Goal: Task Accomplishment & Management: Manage account settings

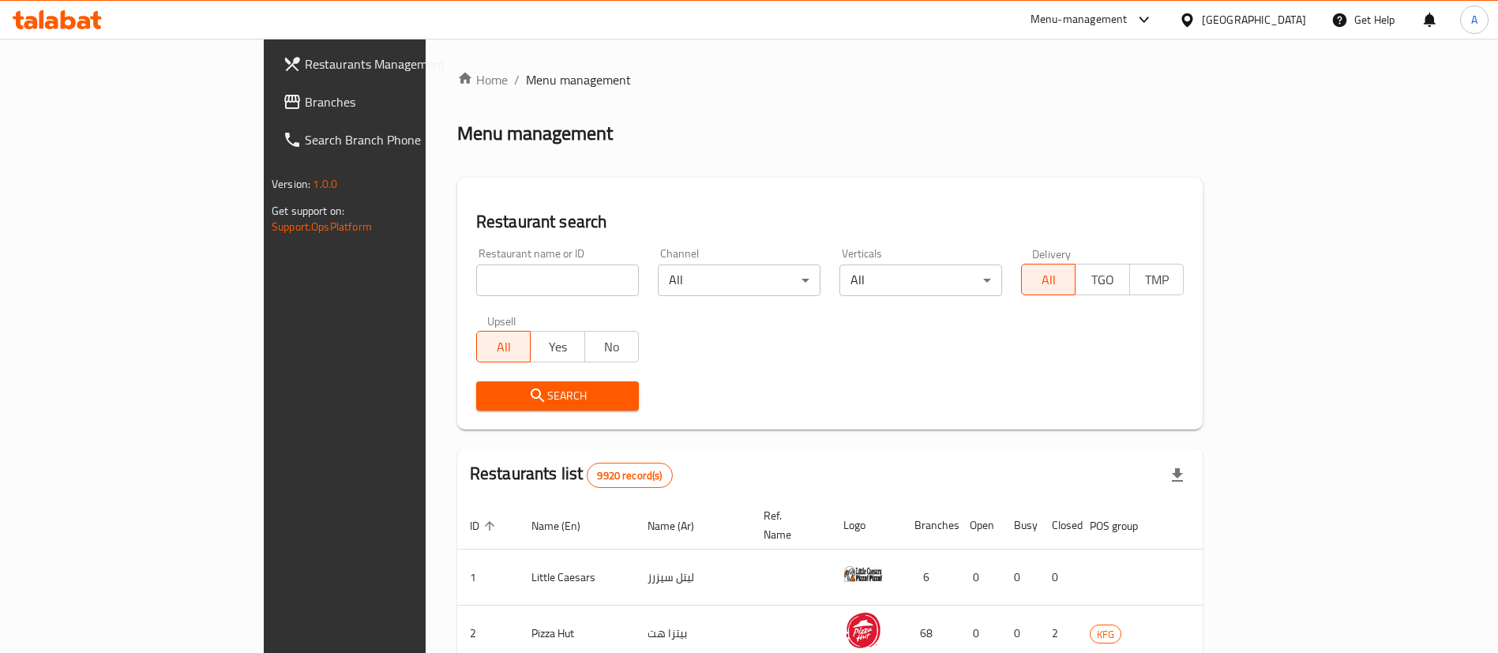
click at [521, 269] on input "search" at bounding box center [557, 281] width 163 height 32
click button "Search" at bounding box center [557, 395] width 163 height 29
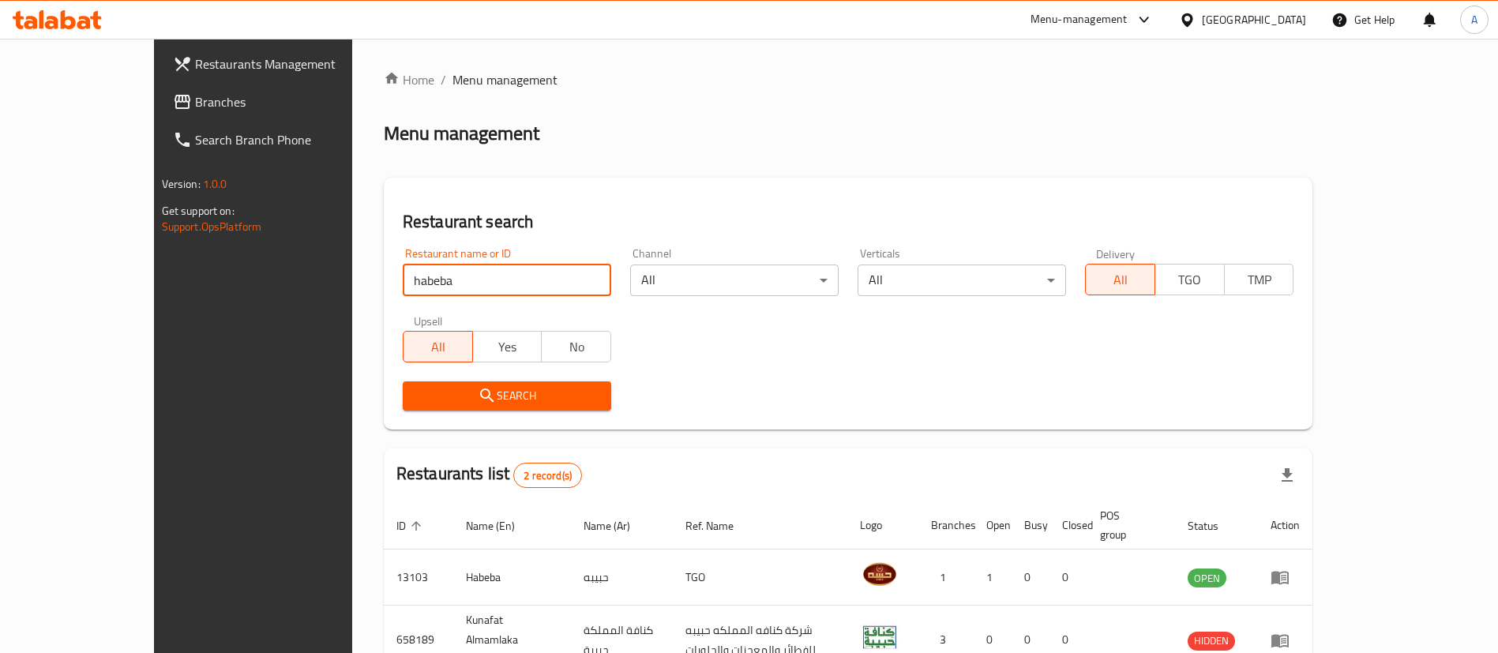
scroll to position [77, 0]
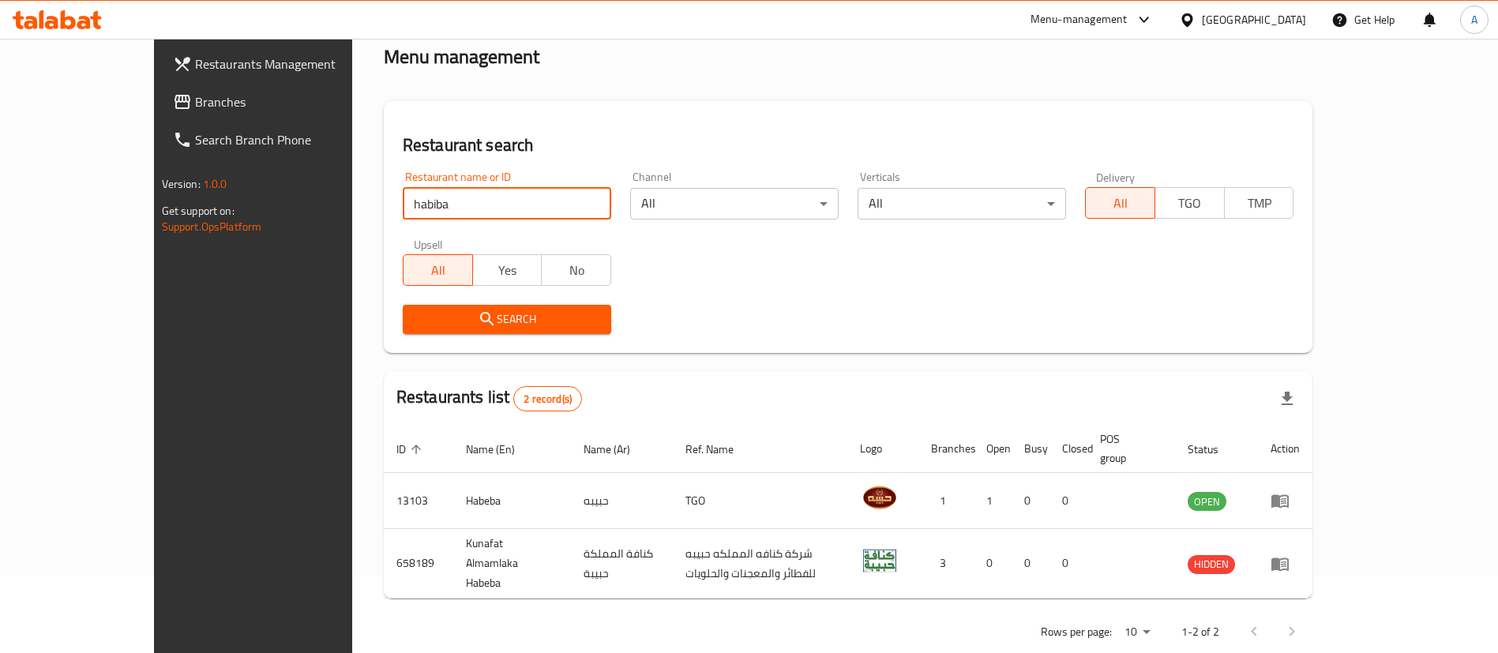
click button "Search" at bounding box center [507, 319] width 208 height 29
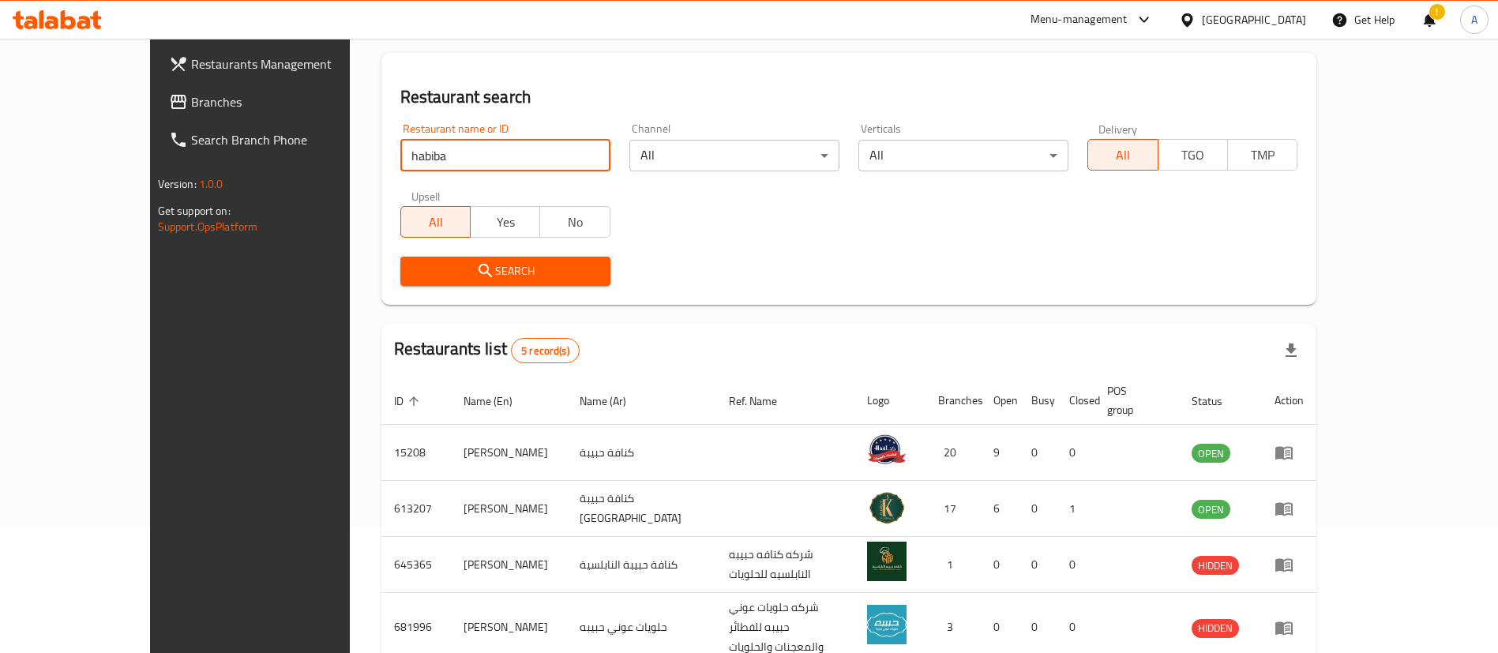
scroll to position [8, 0]
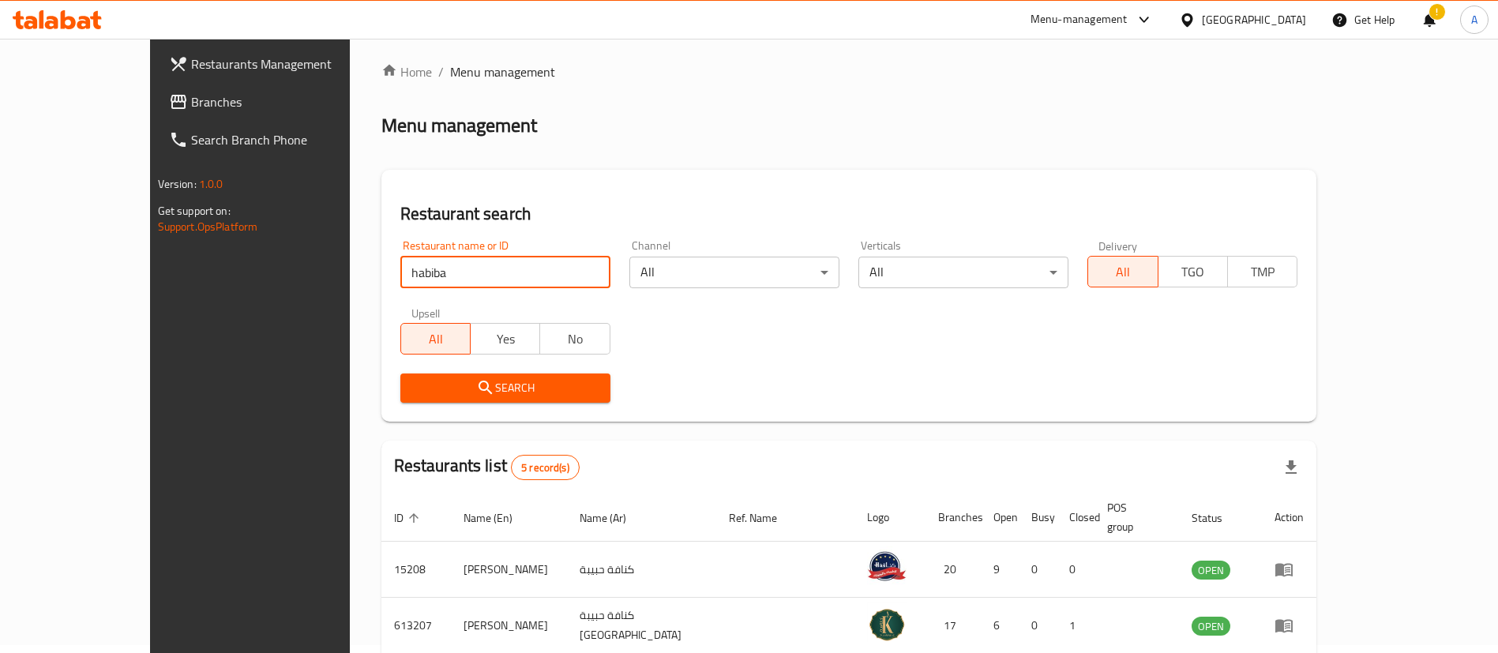
drag, startPoint x: 482, startPoint y: 282, endPoint x: 41, endPoint y: 212, distance: 446.0
click at [150, 257] on div "Restaurants Management Branches Search Branch Phone Version: 1.0.0 Get support …" at bounding box center [749, 482] width 1199 height 903
type input "mado"
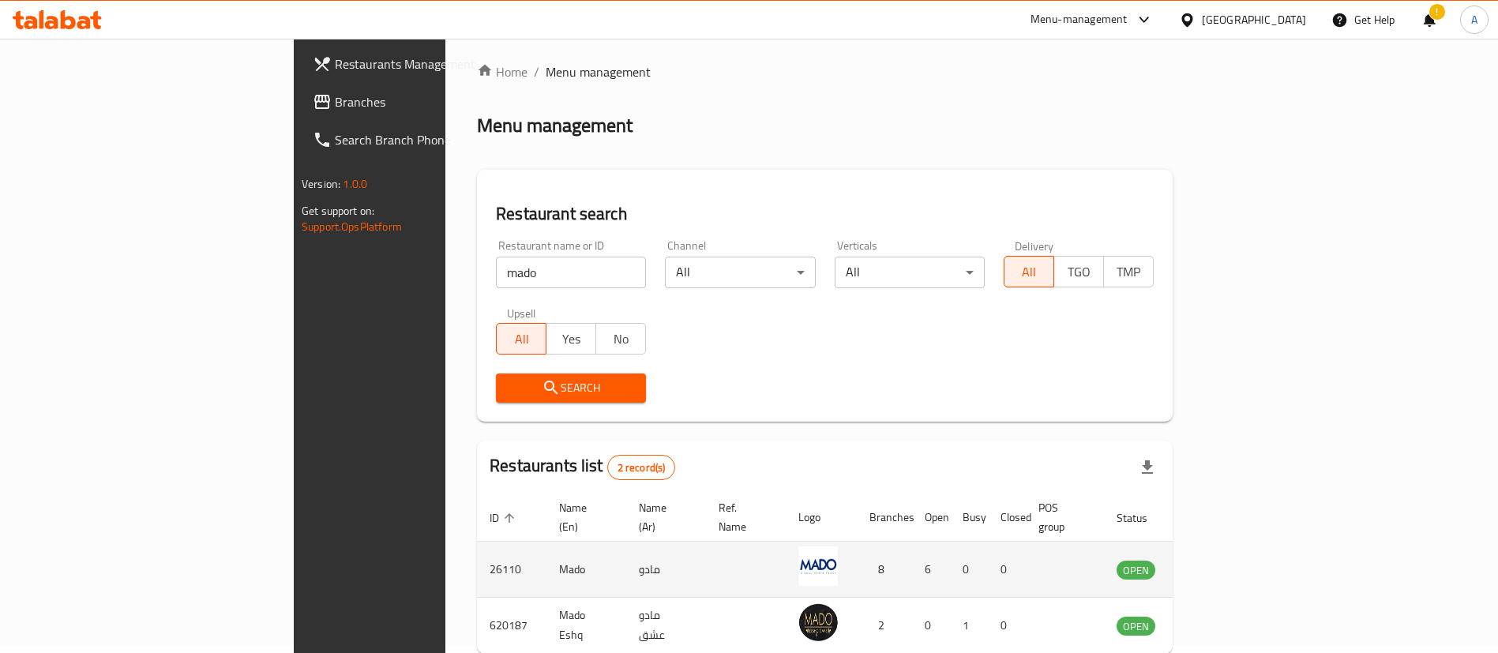
click at [477, 549] on td "26110" at bounding box center [511, 570] width 69 height 56
copy td "26110"
click at [1218, 560] on icon "enhanced table" at bounding box center [1208, 569] width 19 height 19
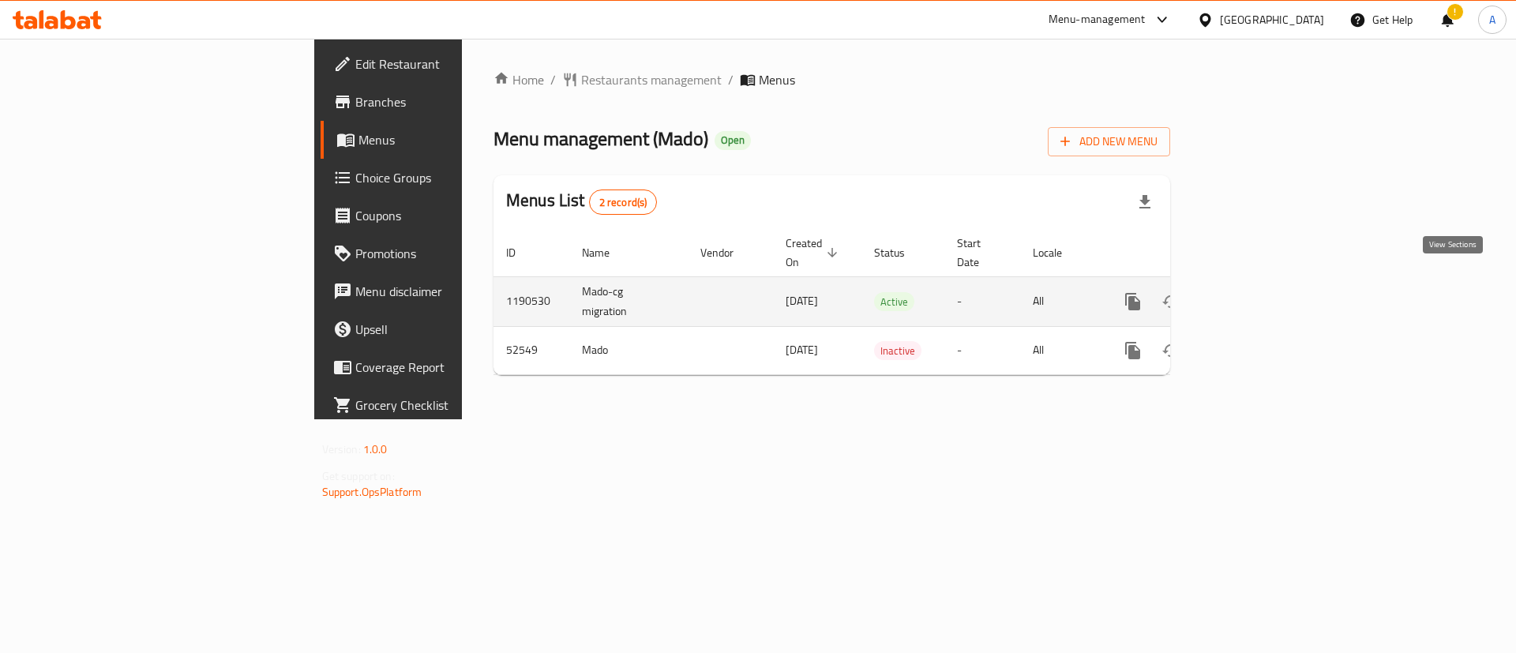
click at [1256, 292] on icon "enhanced table" at bounding box center [1246, 301] width 19 height 19
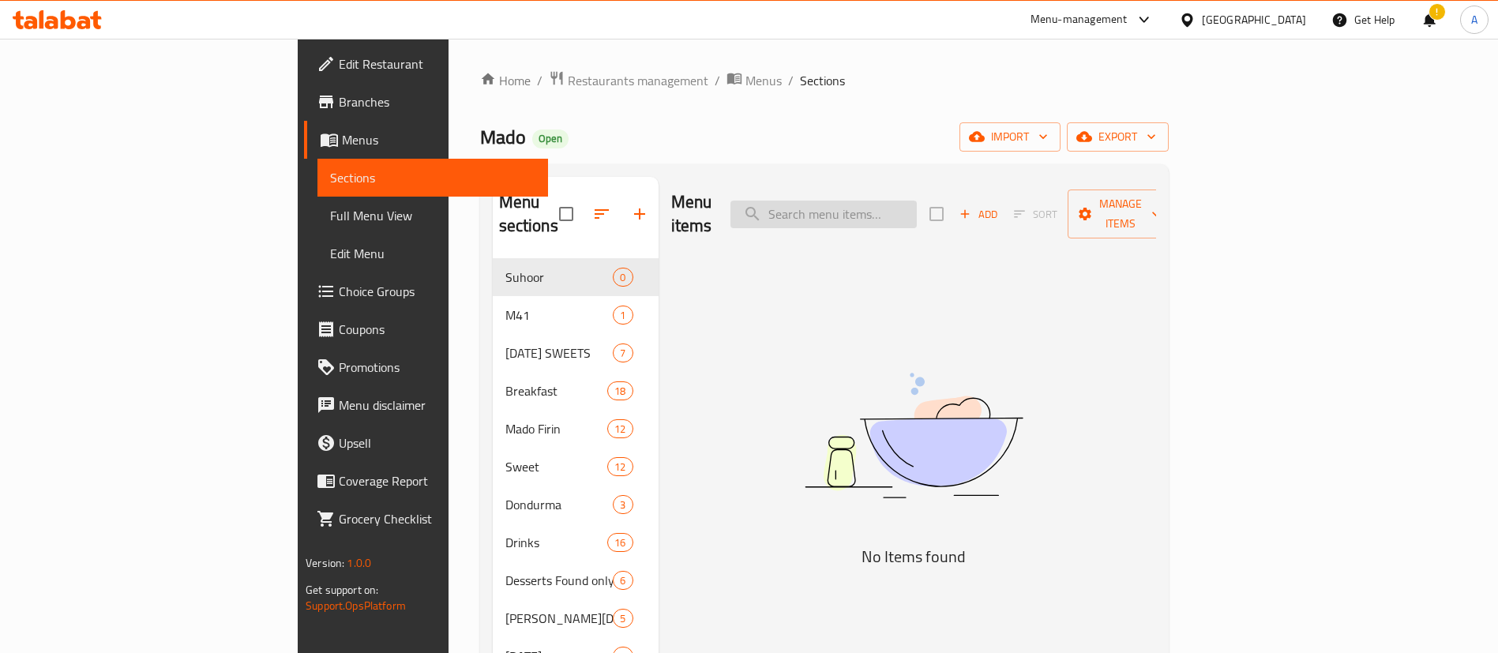
click at [917, 201] on input "search" at bounding box center [823, 215] width 186 height 28
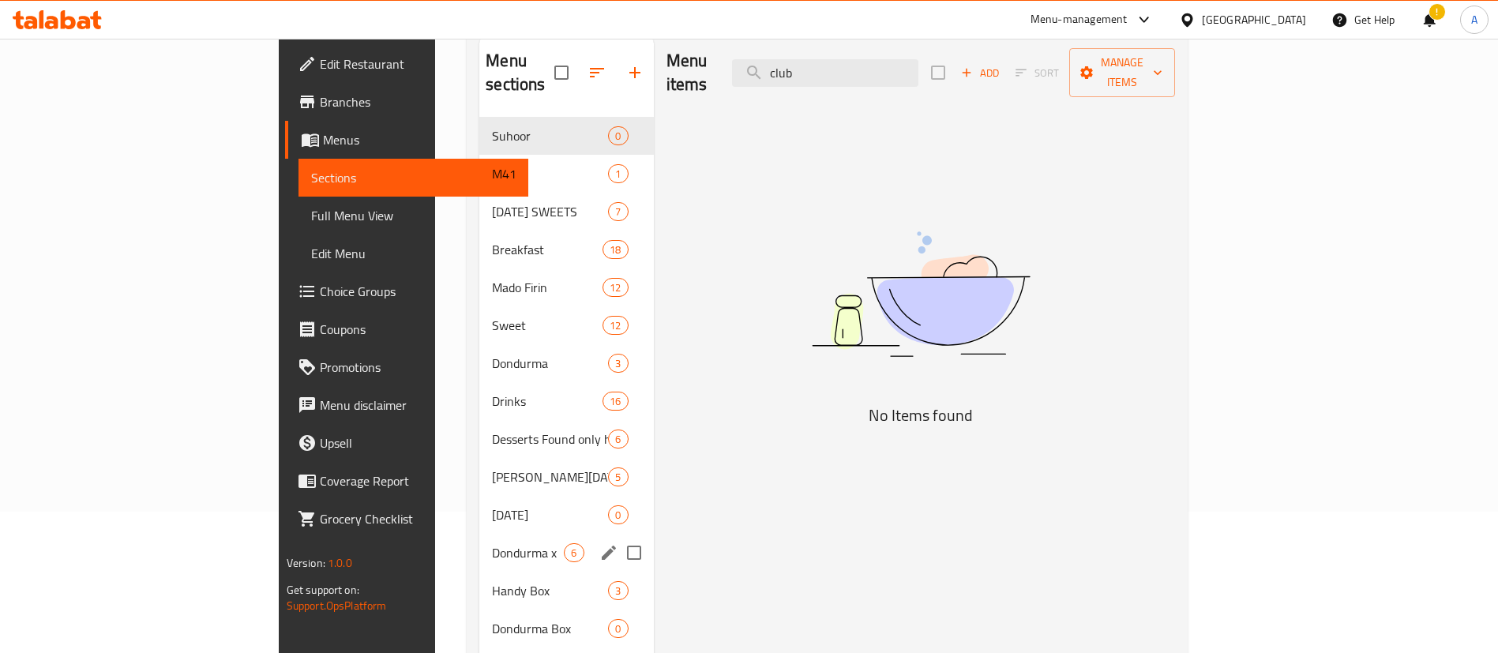
scroll to position [352, 0]
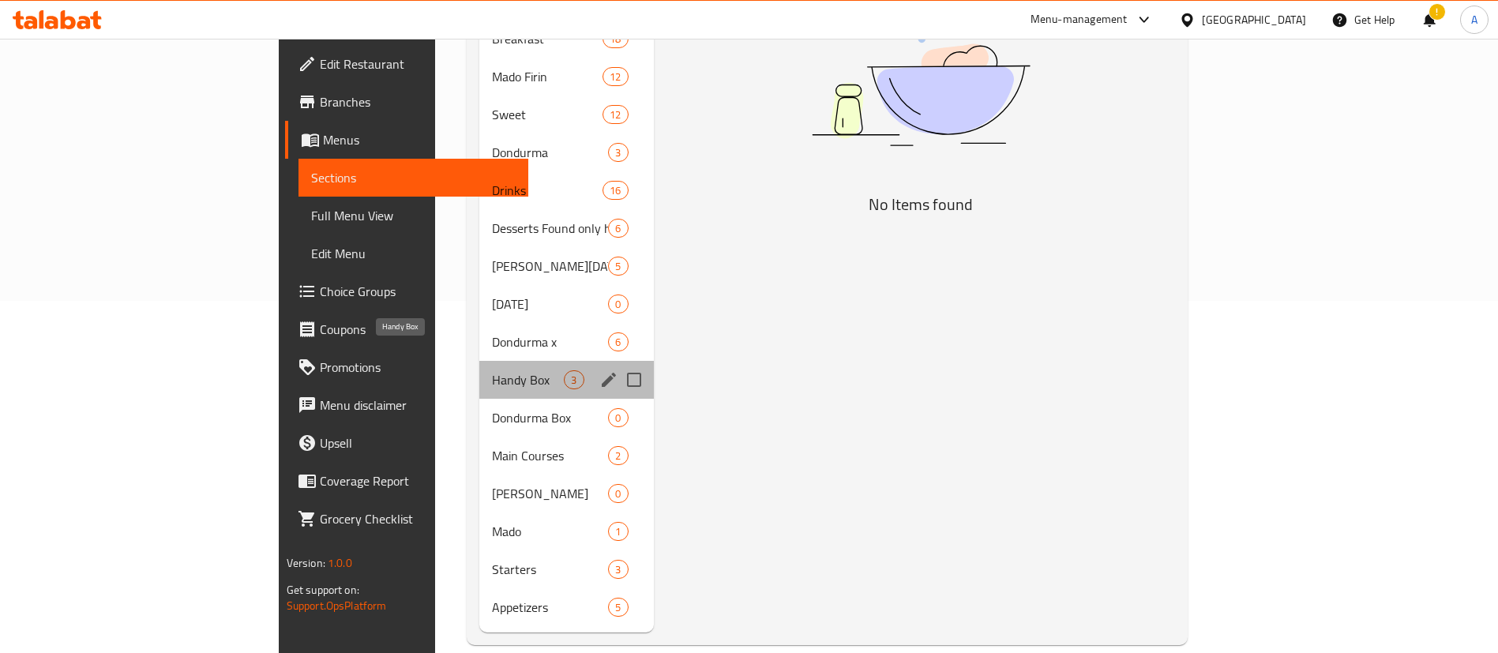
click at [492, 370] on span "Handy Box" at bounding box center [528, 379] width 72 height 19
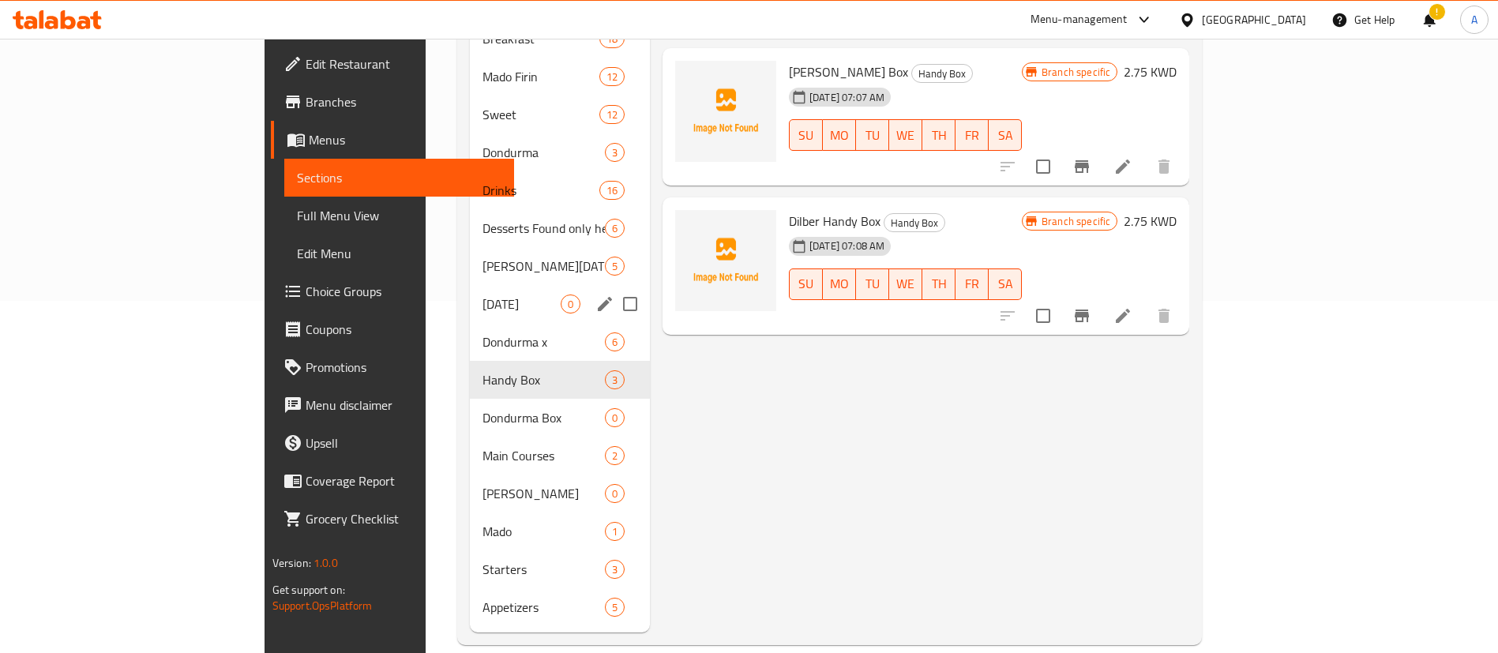
click at [482, 295] on span "[DATE]" at bounding box center [521, 304] width 78 height 19
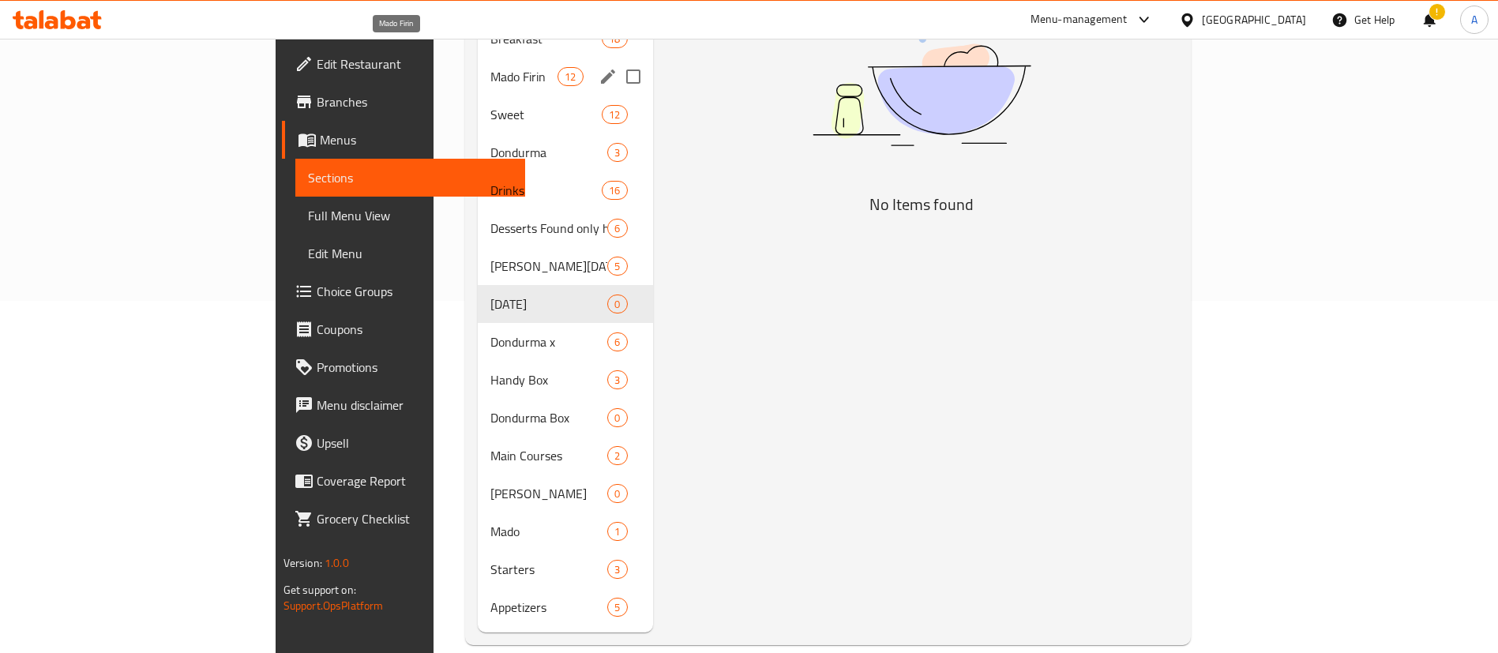
scroll to position [115, 0]
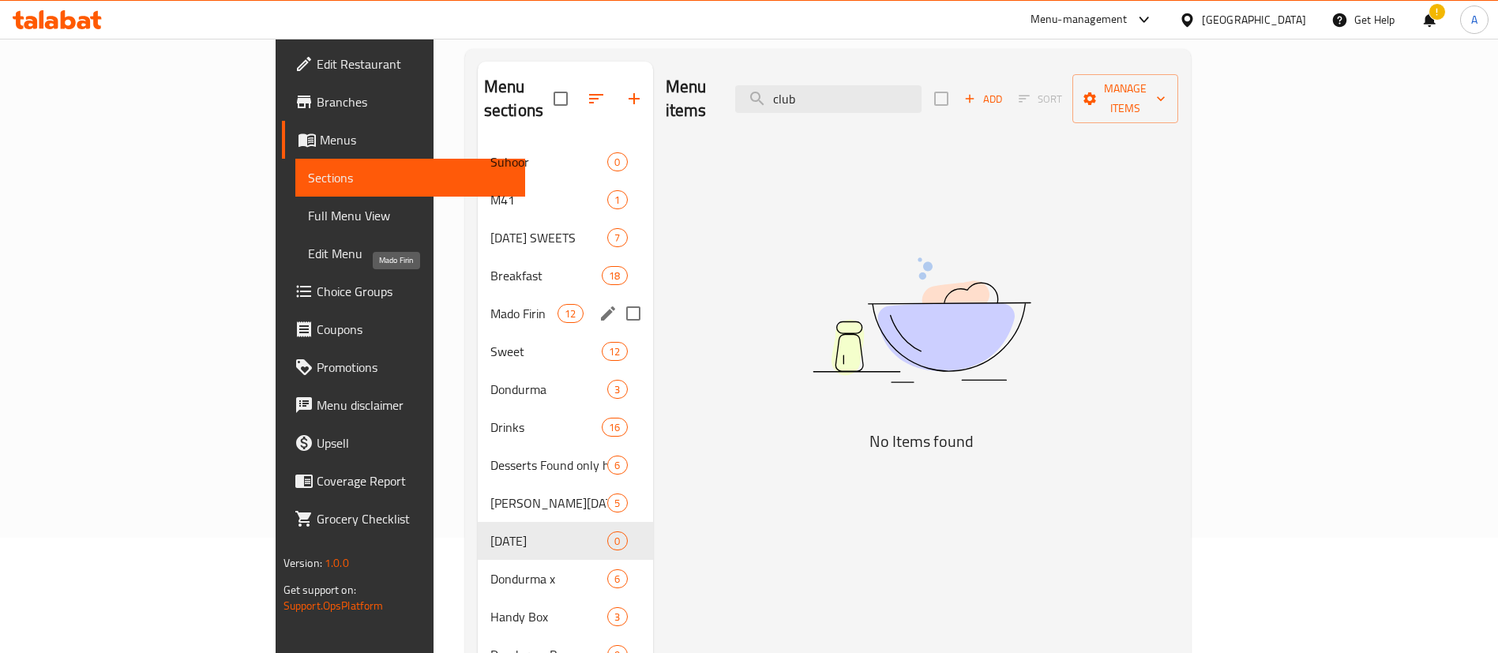
click at [490, 304] on span "Mado Firin" at bounding box center [523, 313] width 67 height 19
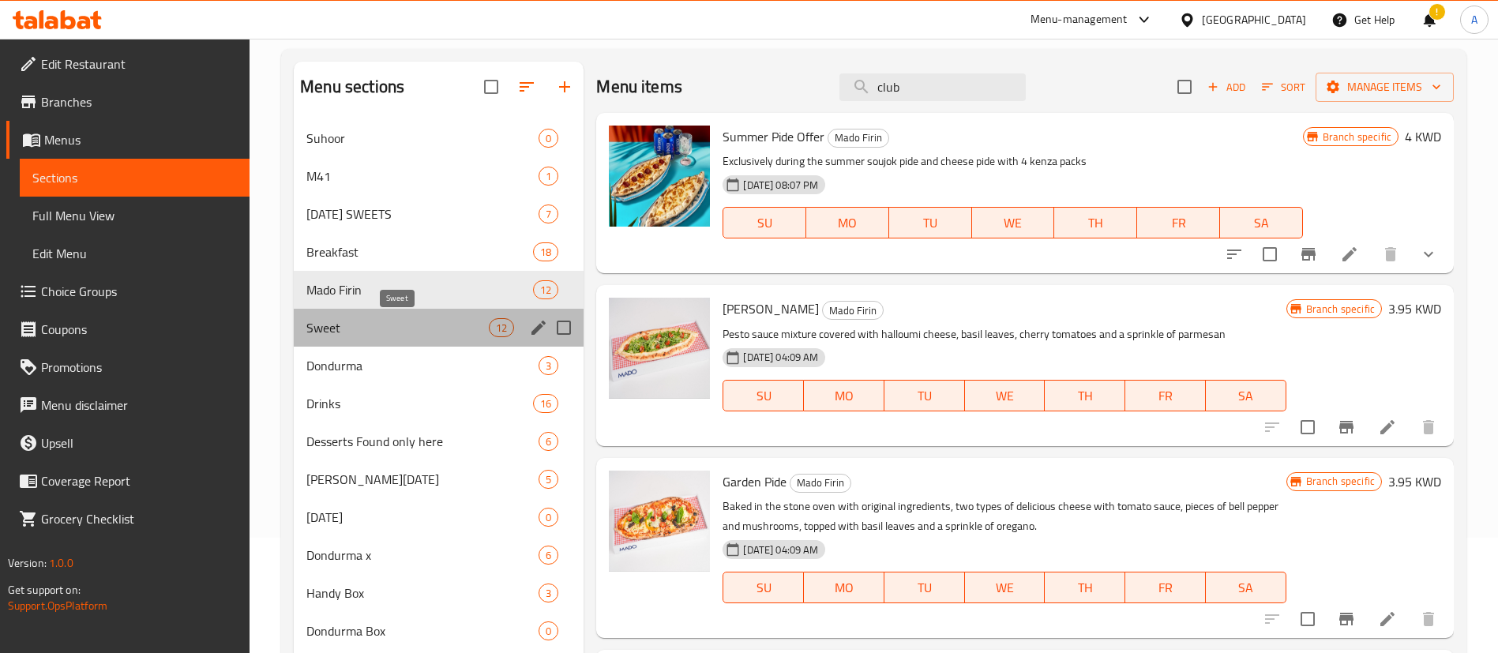
click at [432, 325] on span "Sweet" at bounding box center [397, 327] width 182 height 19
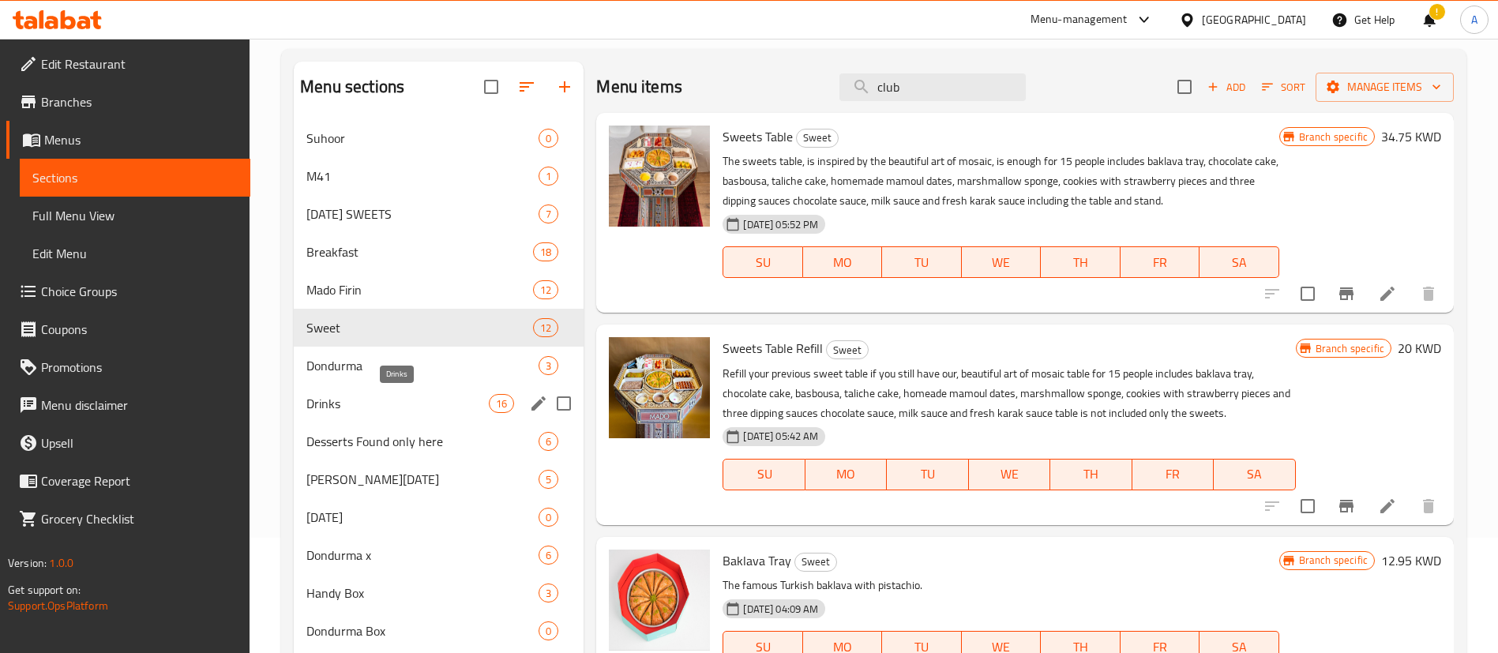
click at [427, 395] on span "Drinks" at bounding box center [397, 403] width 182 height 19
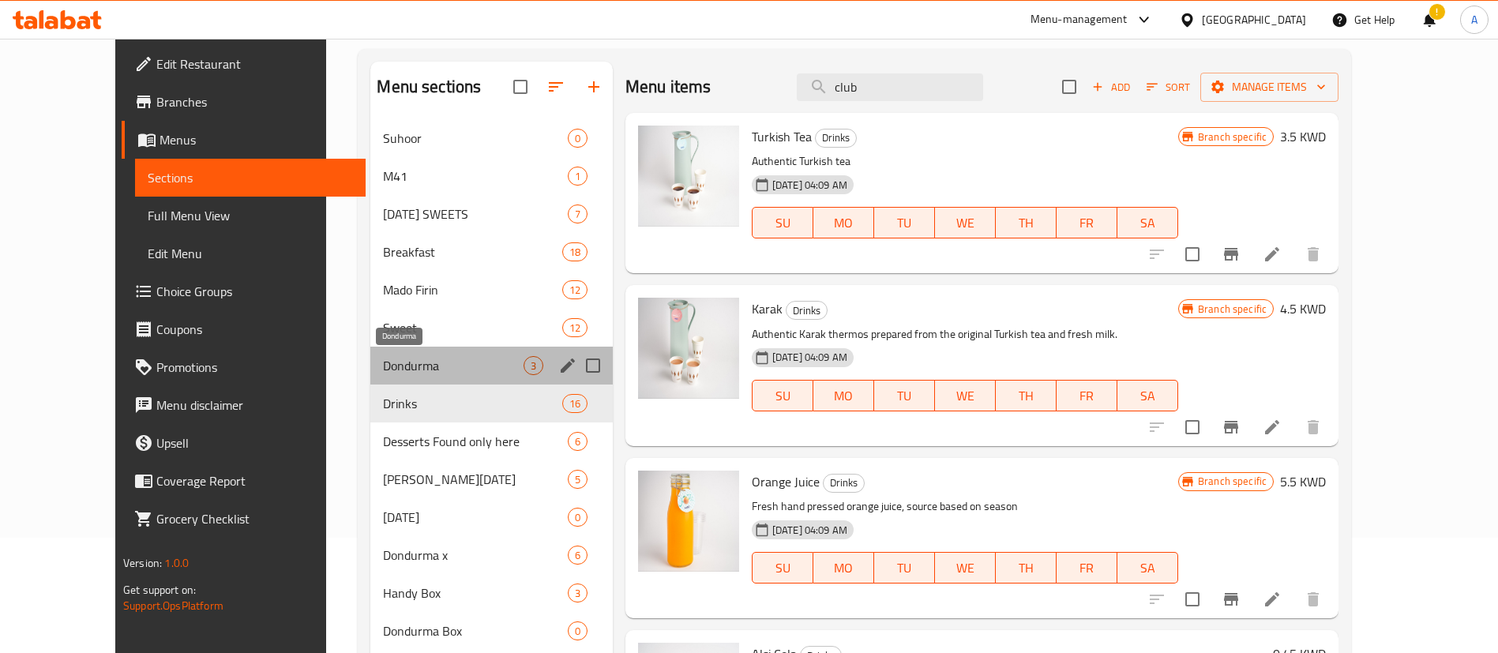
click at [427, 358] on span "Dondurma" at bounding box center [453, 365] width 140 height 19
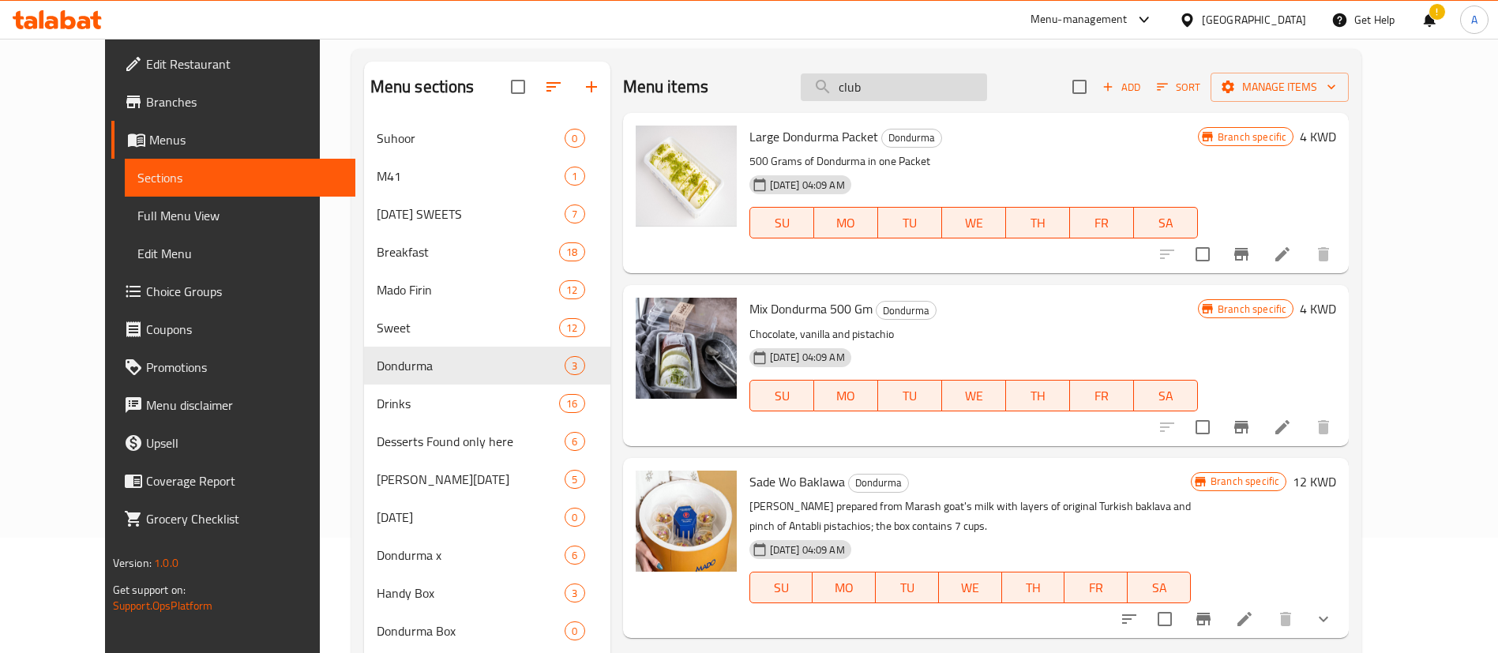
click at [906, 95] on input "club" at bounding box center [894, 87] width 186 height 28
type input "c"
type input "l"
type input "club"
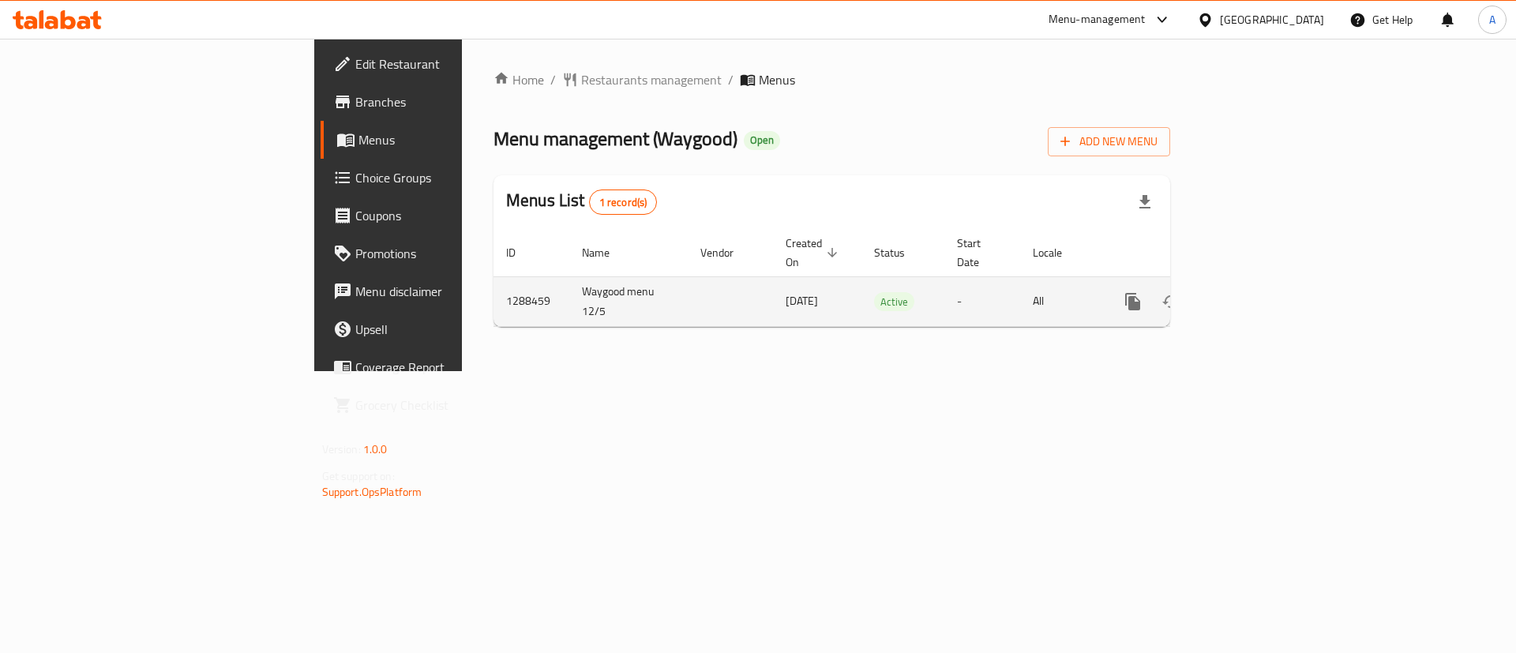
click at [1256, 292] on icon "enhanced table" at bounding box center [1246, 301] width 19 height 19
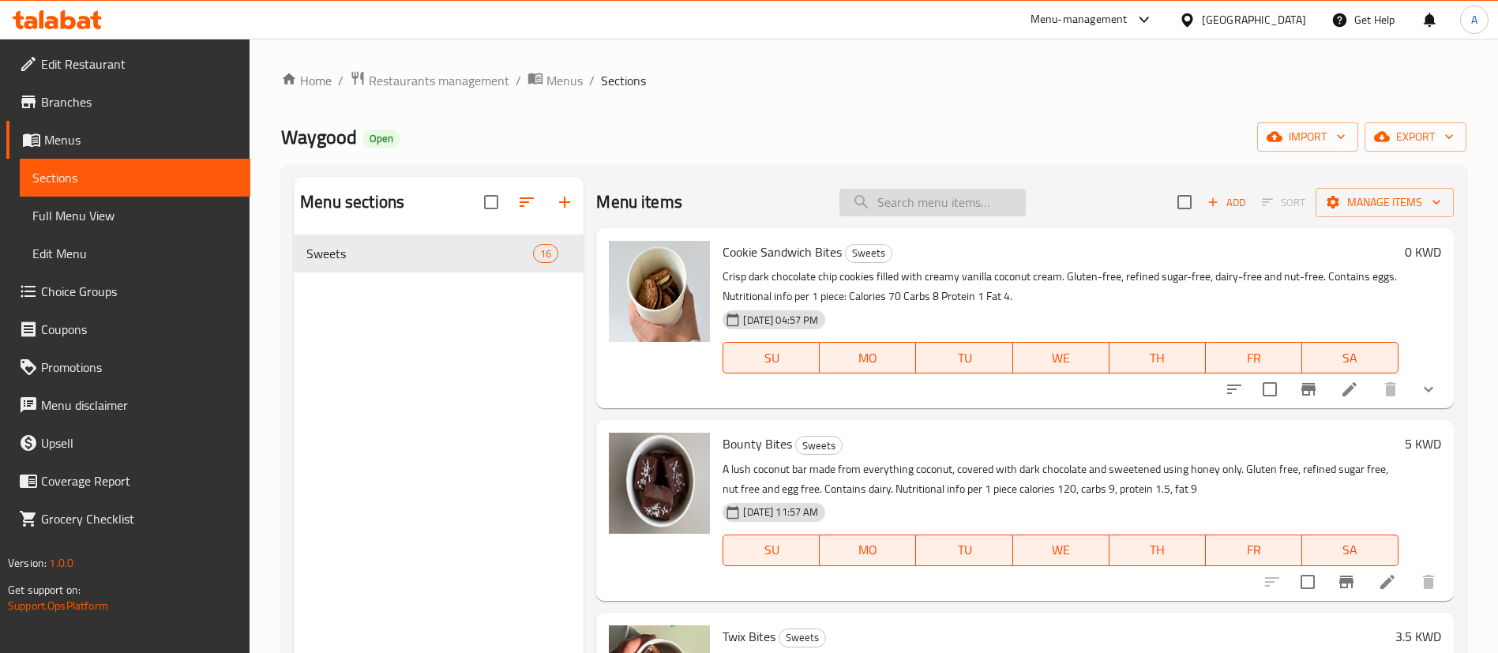
click at [910, 209] on input "search" at bounding box center [932, 203] width 186 height 28
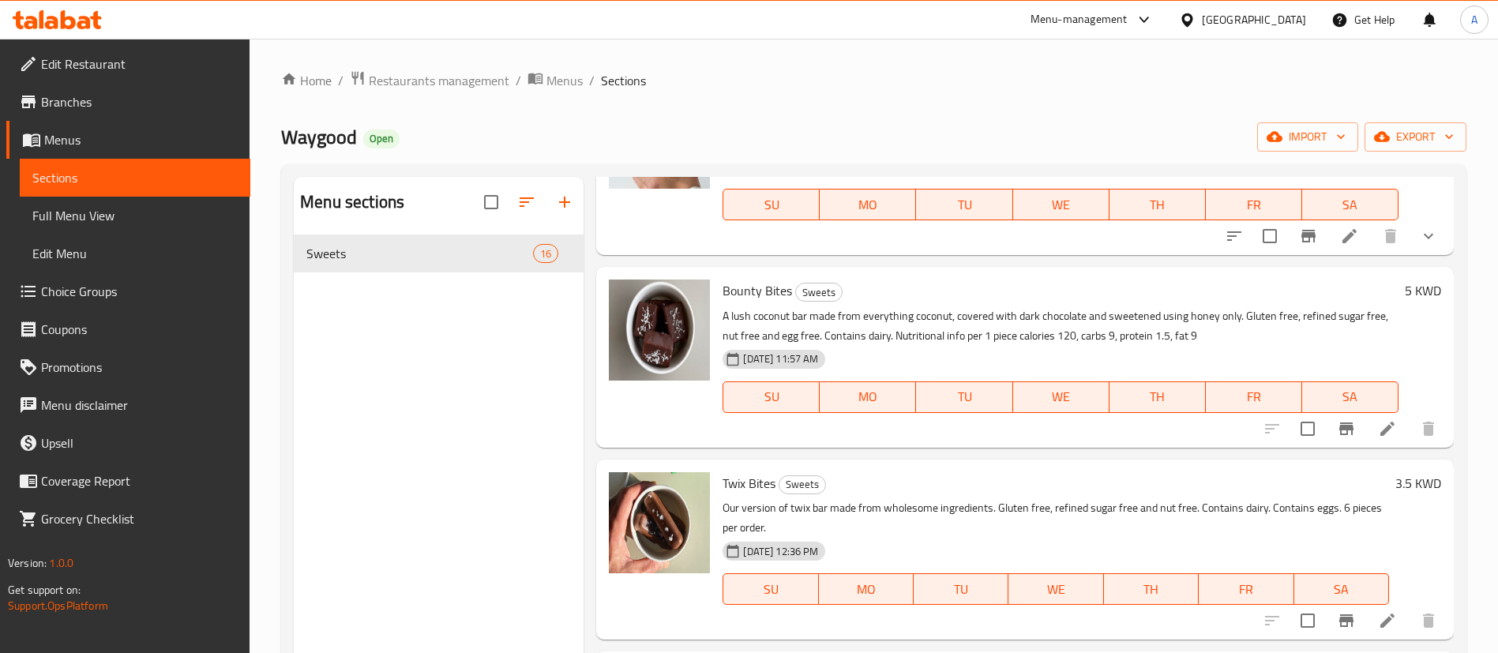
scroll to position [237, 0]
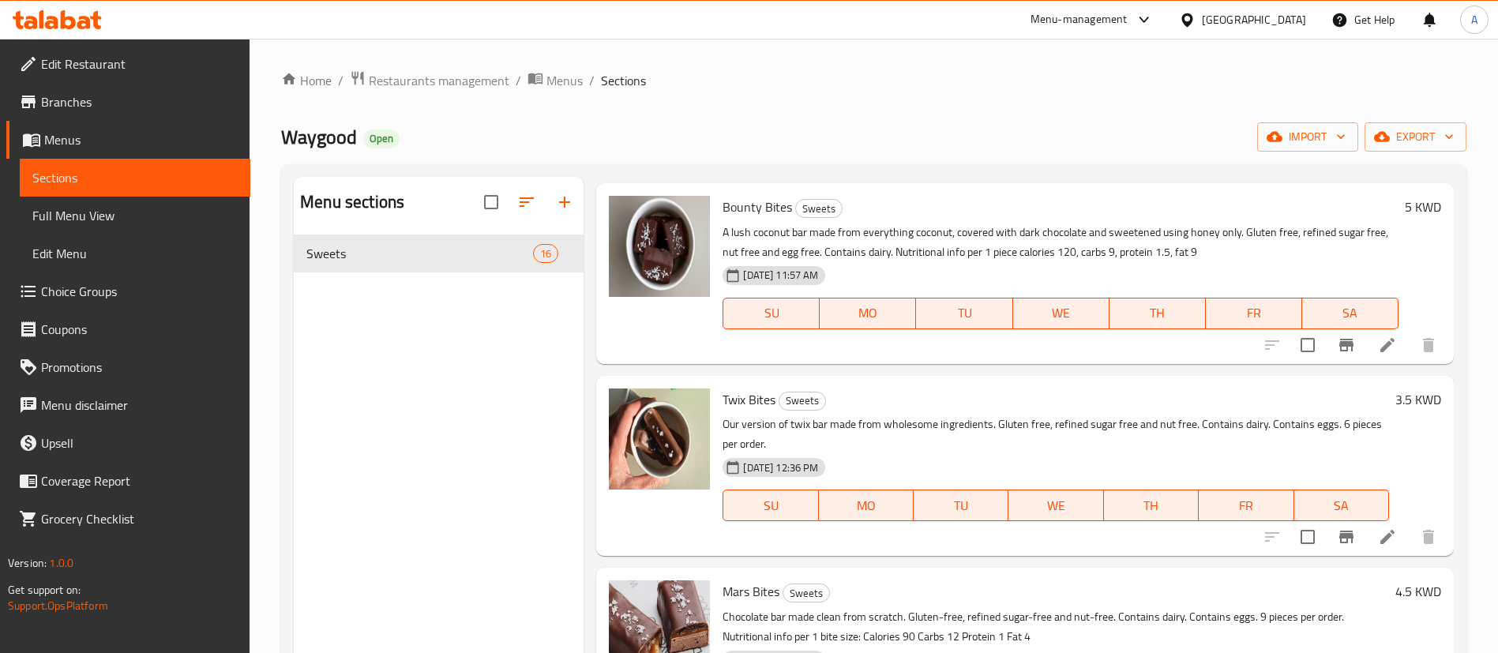
type input "bite"
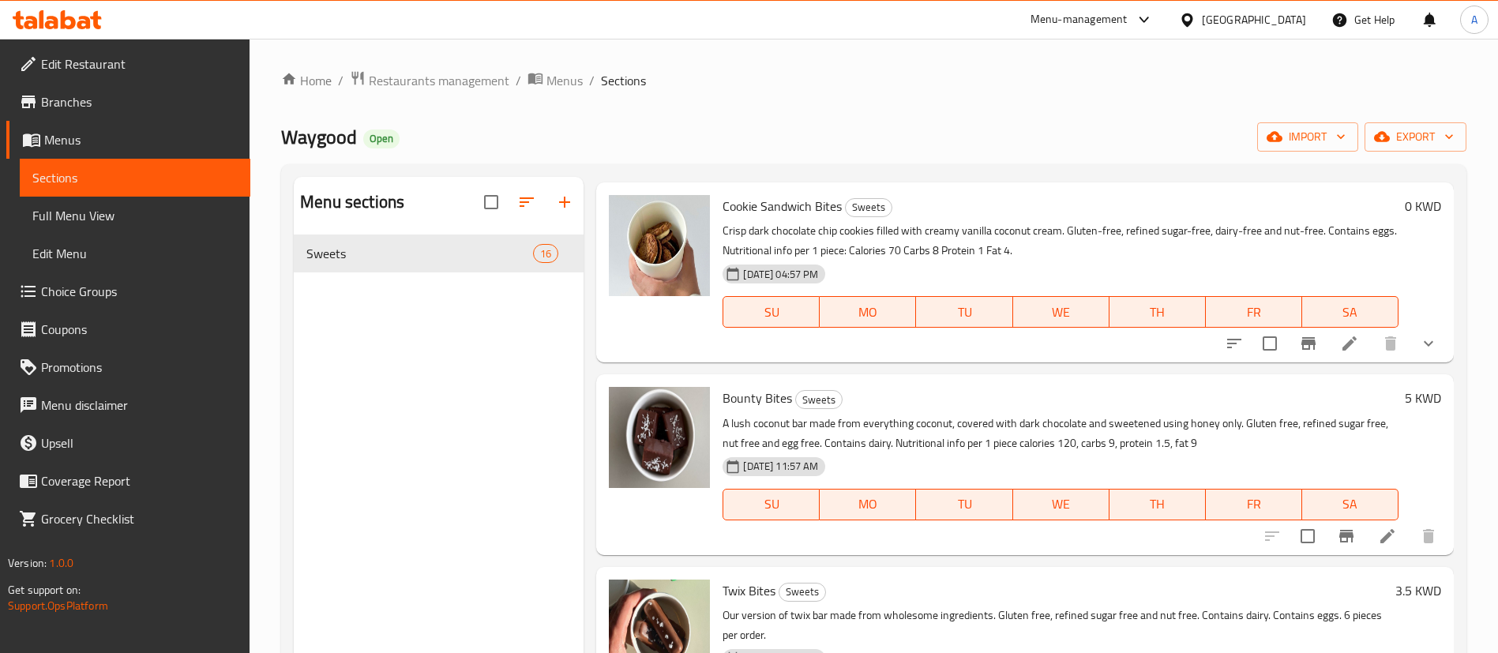
scroll to position [0, 0]
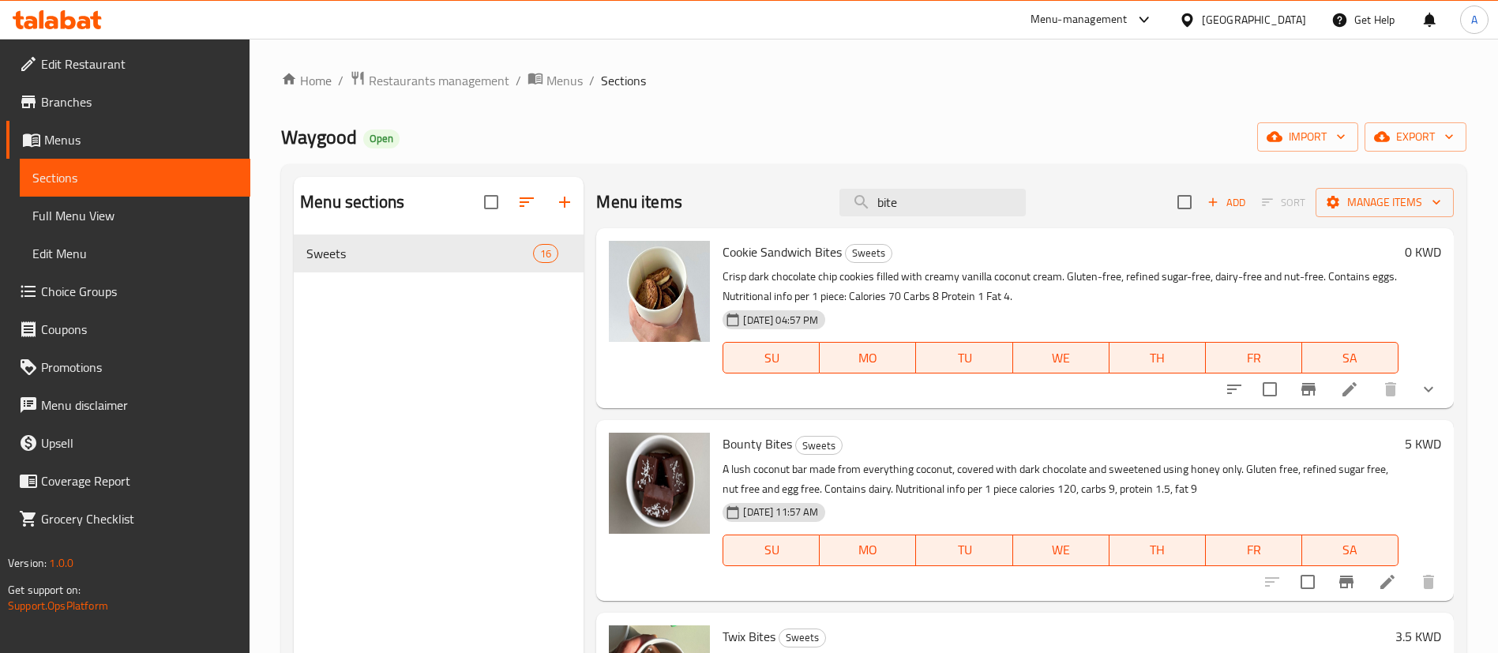
drag, startPoint x: 972, startPoint y: 204, endPoint x: 586, endPoint y: 205, distance: 386.1
click at [631, 205] on div "Menu items bite Add Sort Manage items" at bounding box center [1024, 202] width 857 height 51
click at [1206, 197] on icon "button" at bounding box center [1213, 202] width 14 height 14
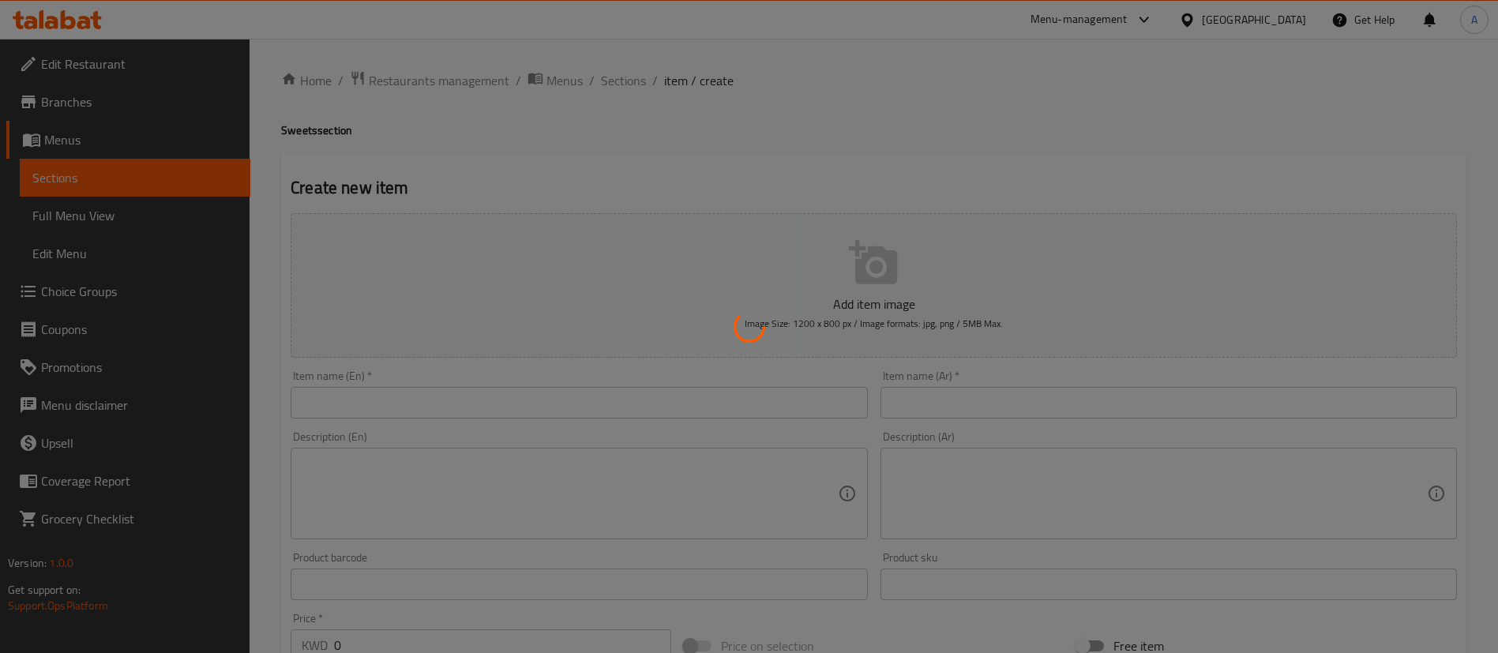
click at [629, 402] on div at bounding box center [749, 326] width 1498 height 653
click at [628, 402] on div at bounding box center [749, 326] width 1498 height 653
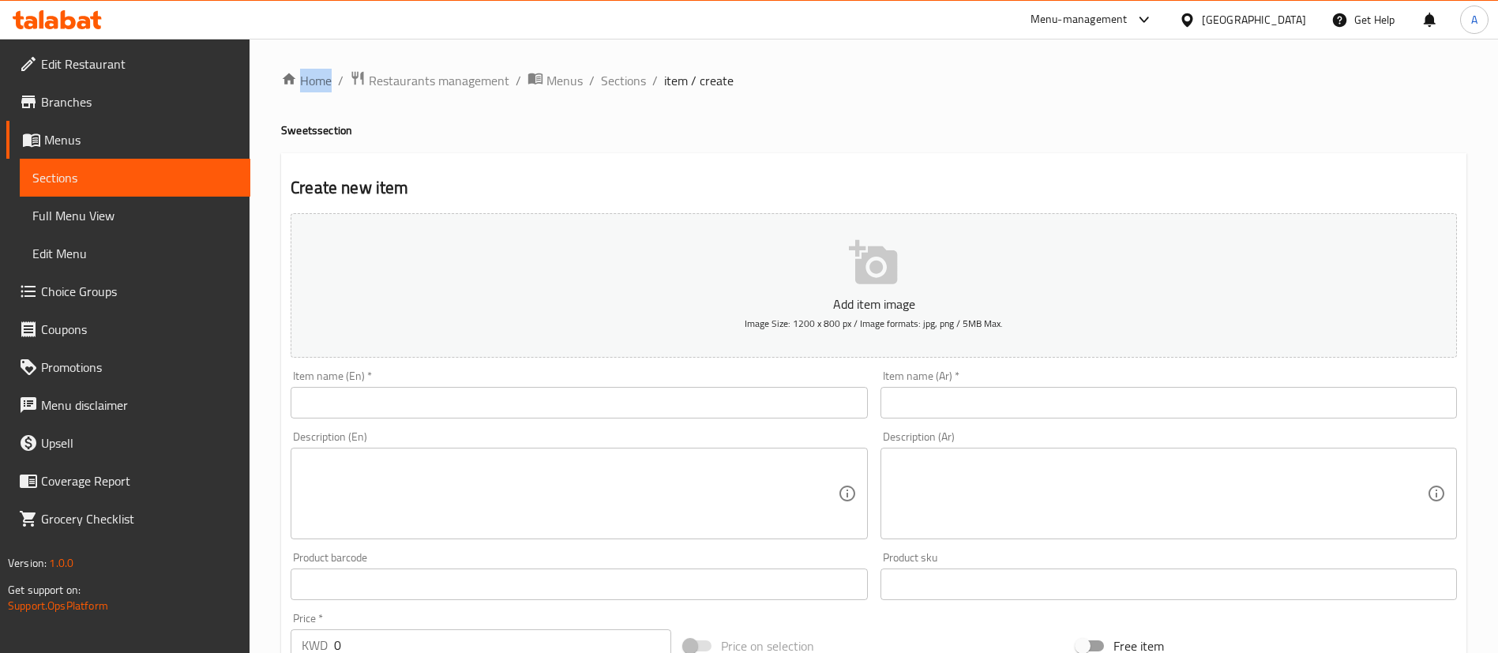
click at [628, 402] on input "text" at bounding box center [579, 403] width 576 height 32
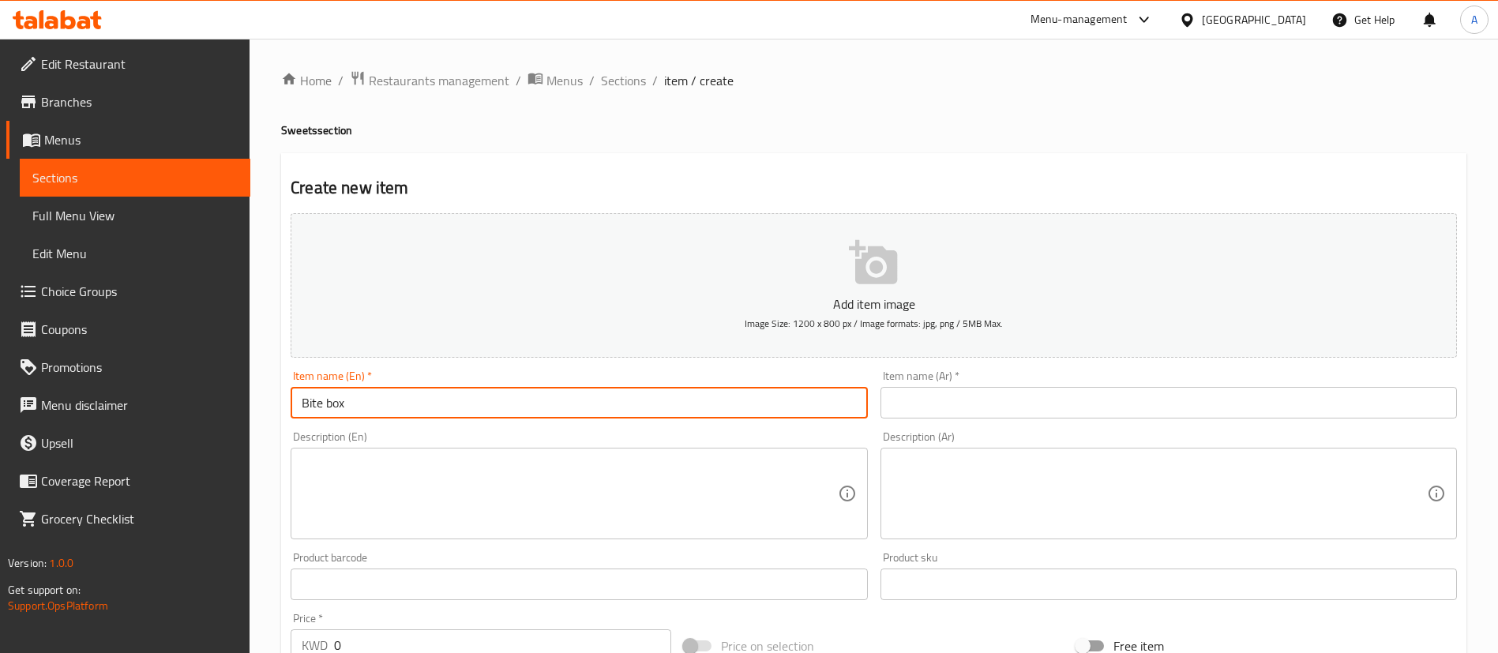
type input "Bite box"
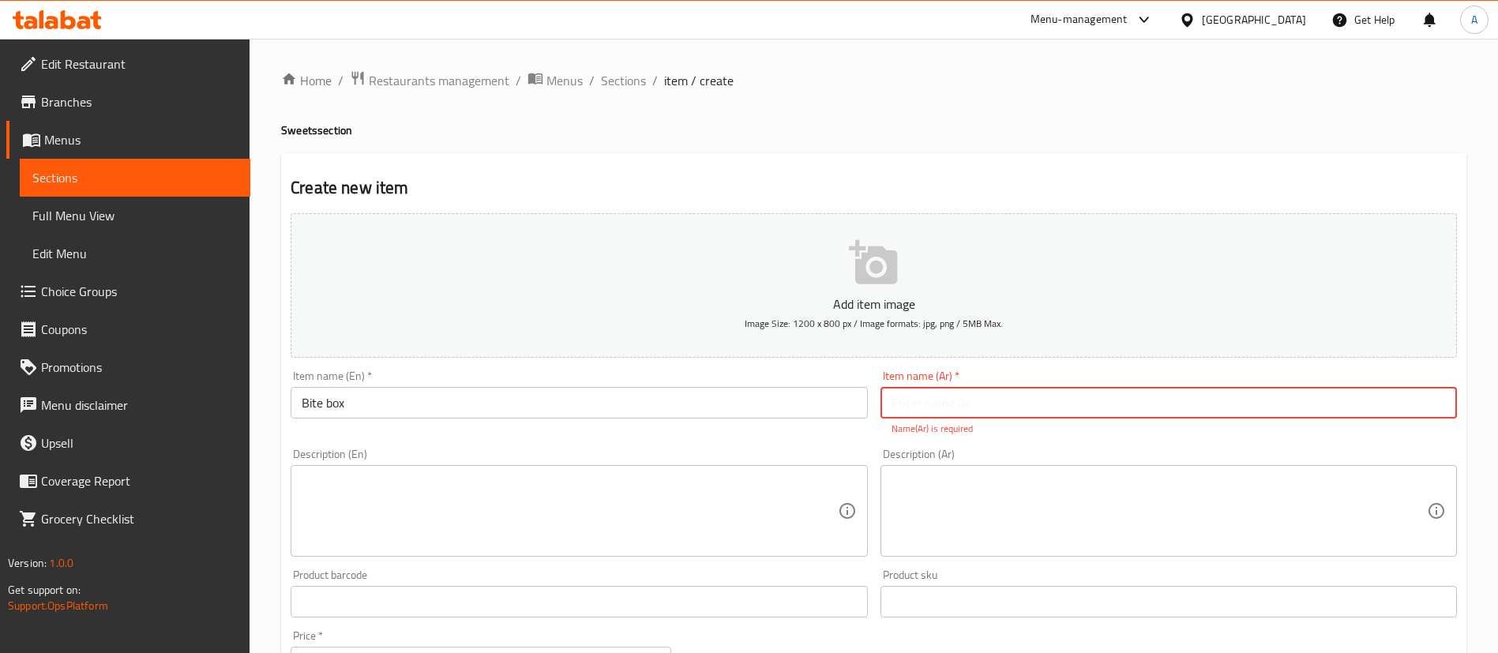
paste input "بيت بوكس"
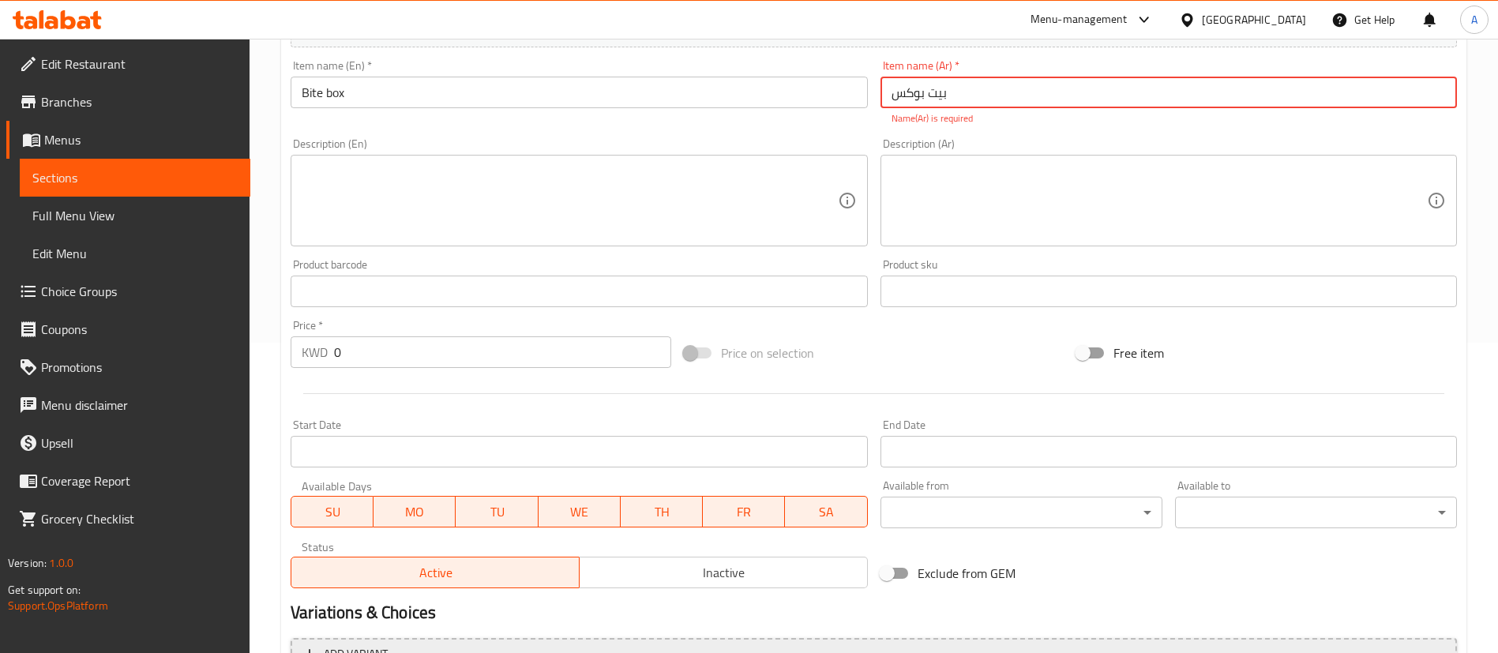
scroll to position [474, 0]
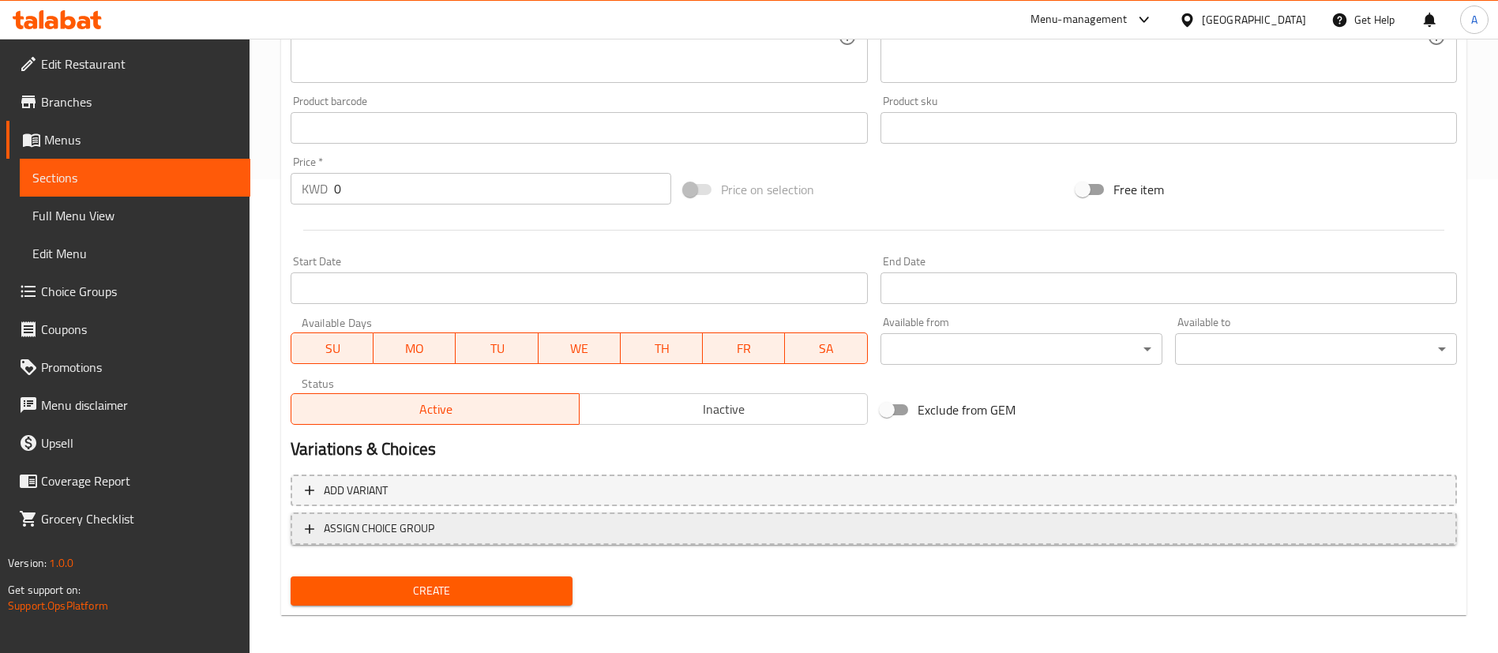
type input "بيت بوكس"
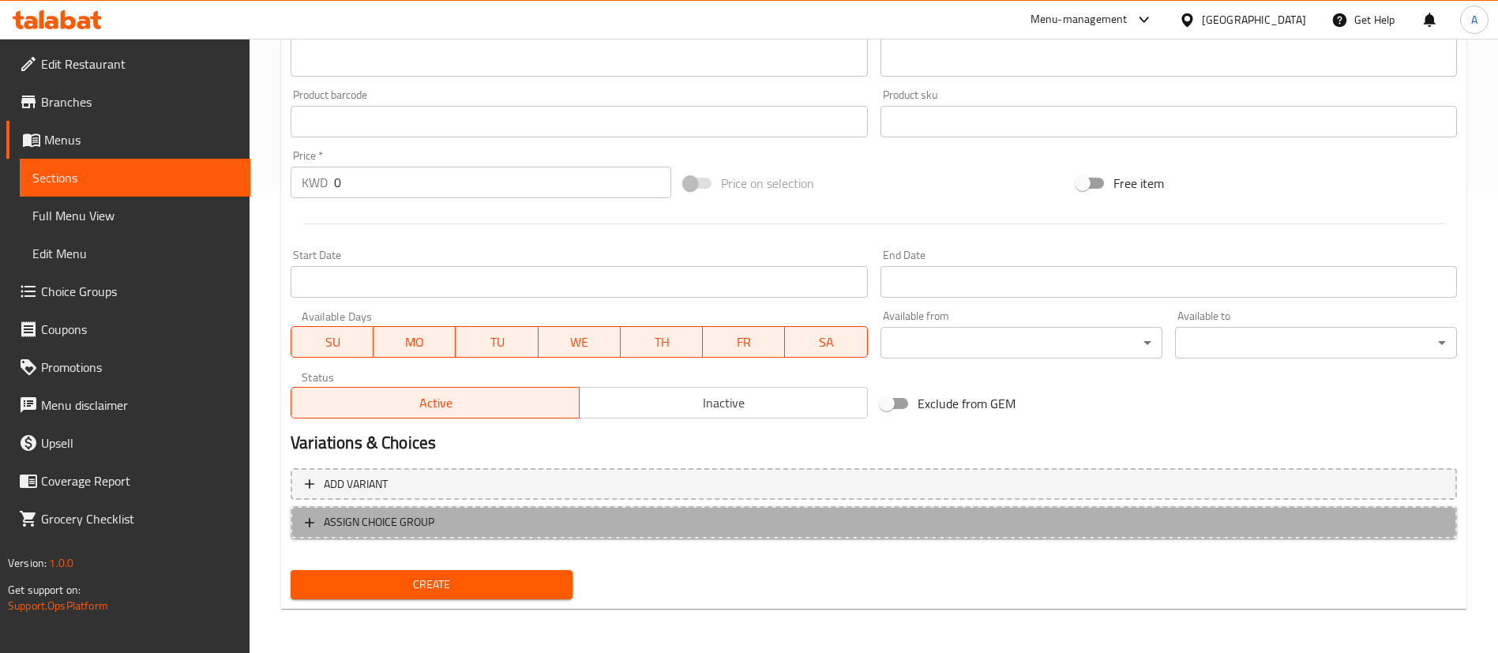
scroll to position [463, 0]
click at [409, 513] on button "ASSIGN CHOICE GROUP" at bounding box center [874, 522] width 1166 height 32
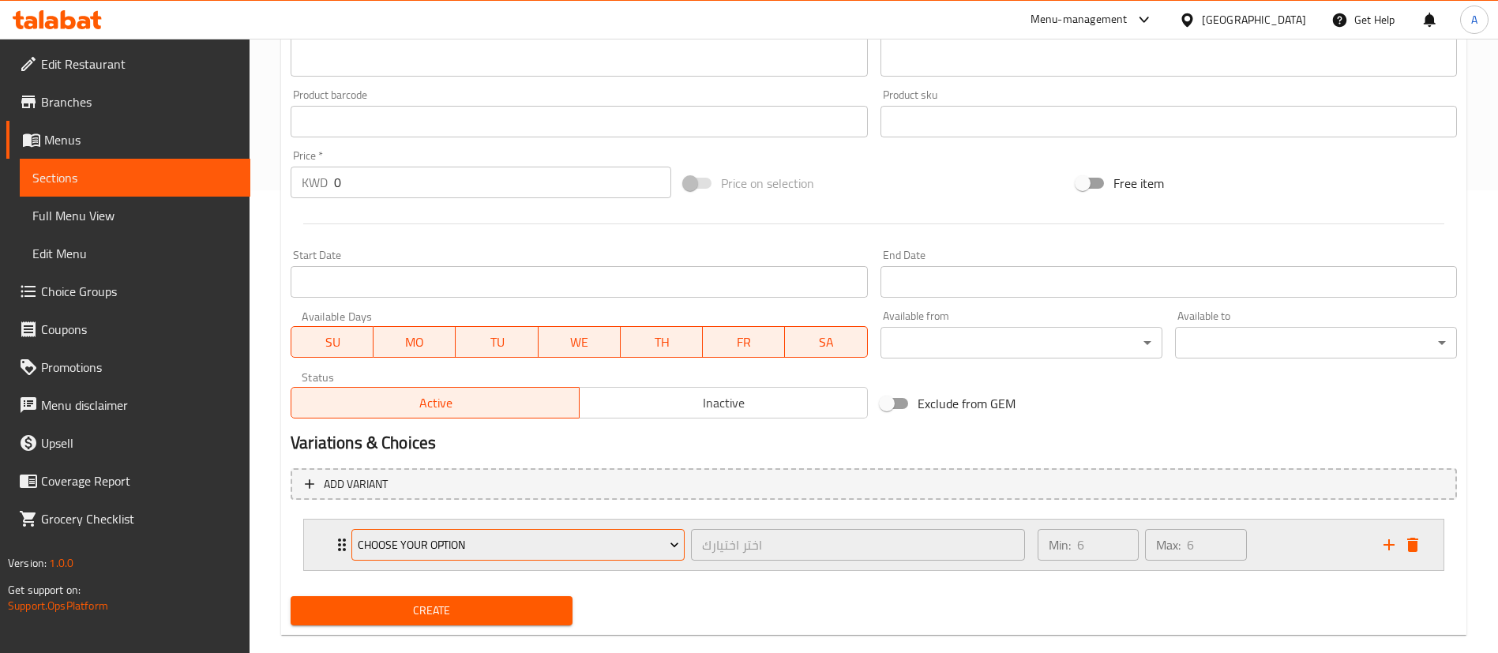
click at [545, 546] on span "Choose your option" at bounding box center [518, 545] width 321 height 20
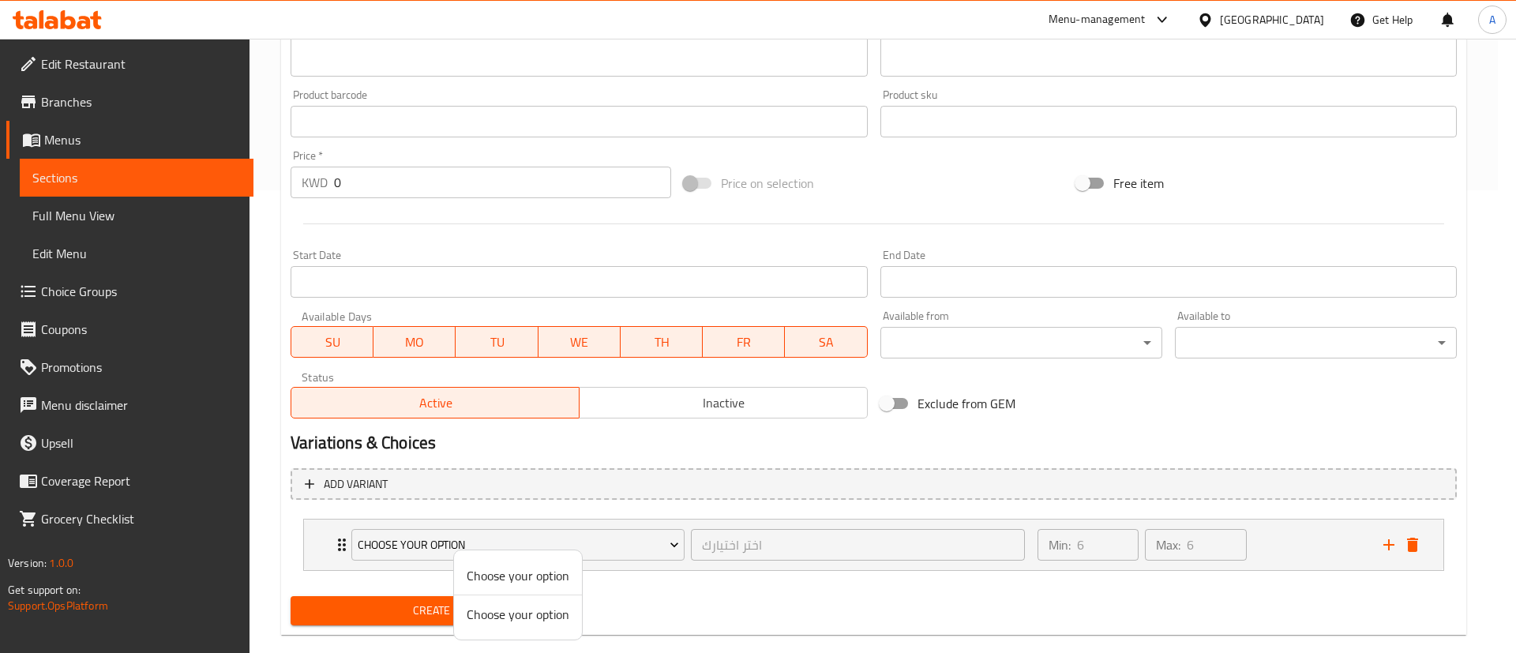
click at [530, 621] on span "Choose your option" at bounding box center [518, 614] width 103 height 19
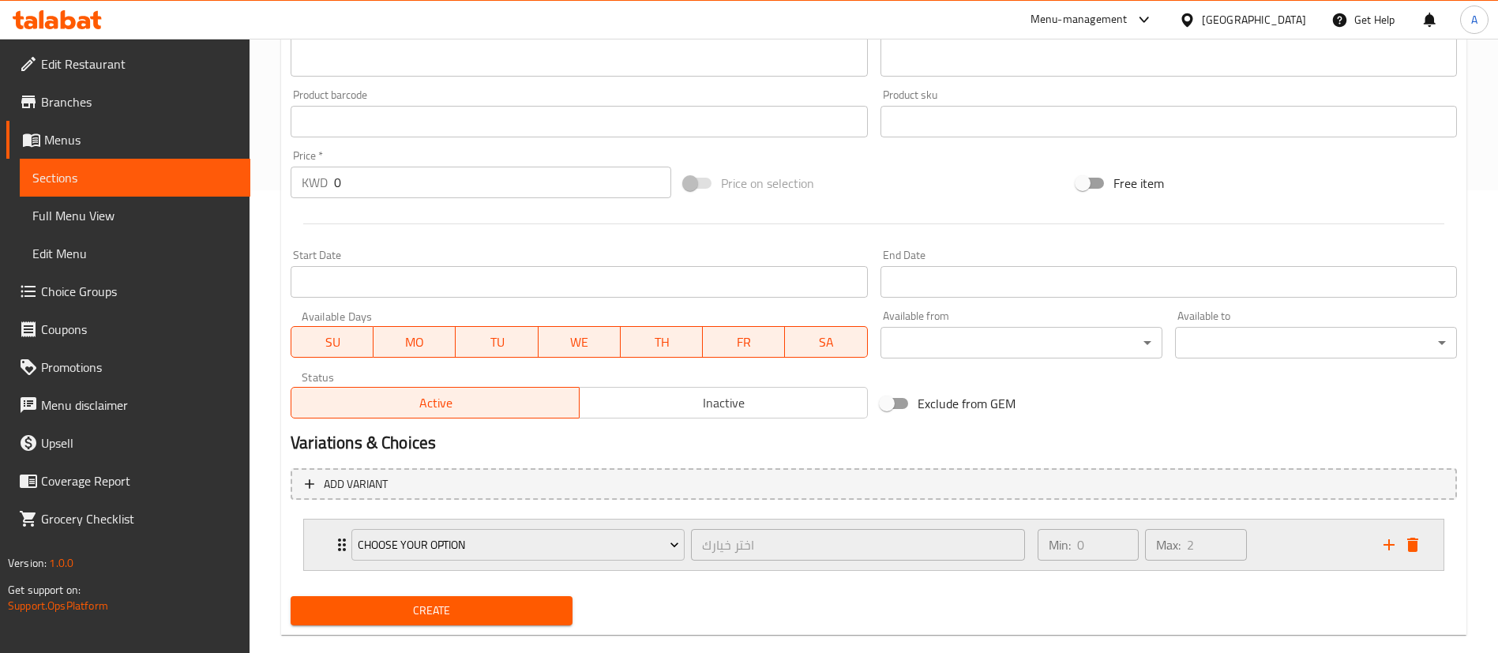
click at [1274, 539] on div "Min: 0 ​ Max: 2 ​" at bounding box center [1201, 545] width 346 height 51
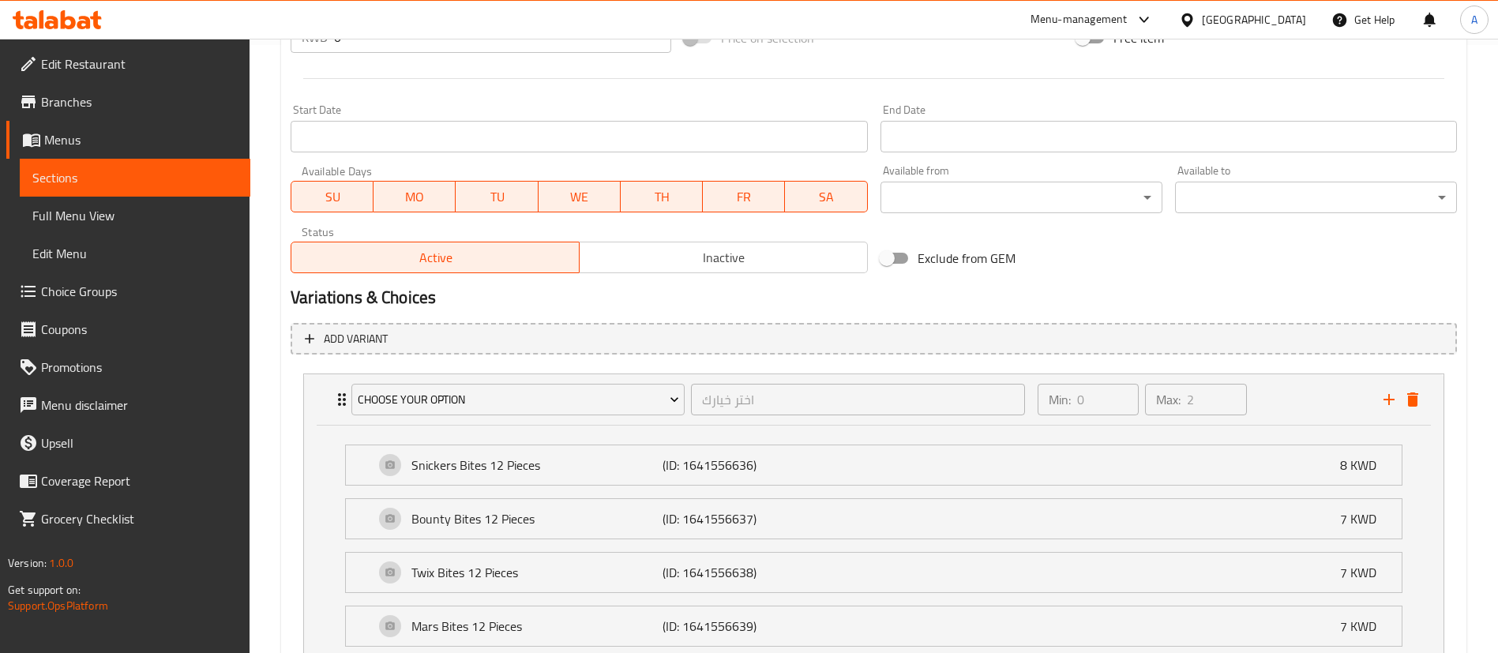
scroll to position [736, 0]
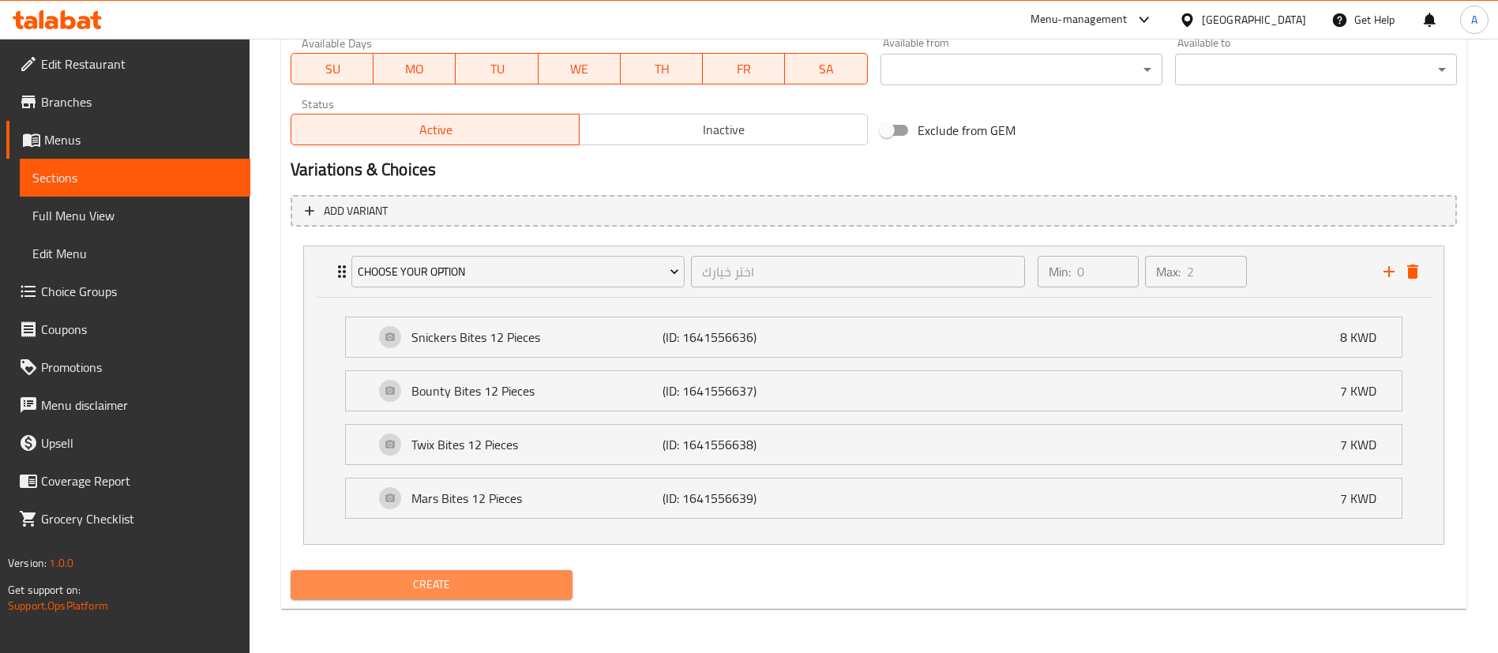
click at [482, 576] on span "Create" at bounding box center [431, 585] width 257 height 20
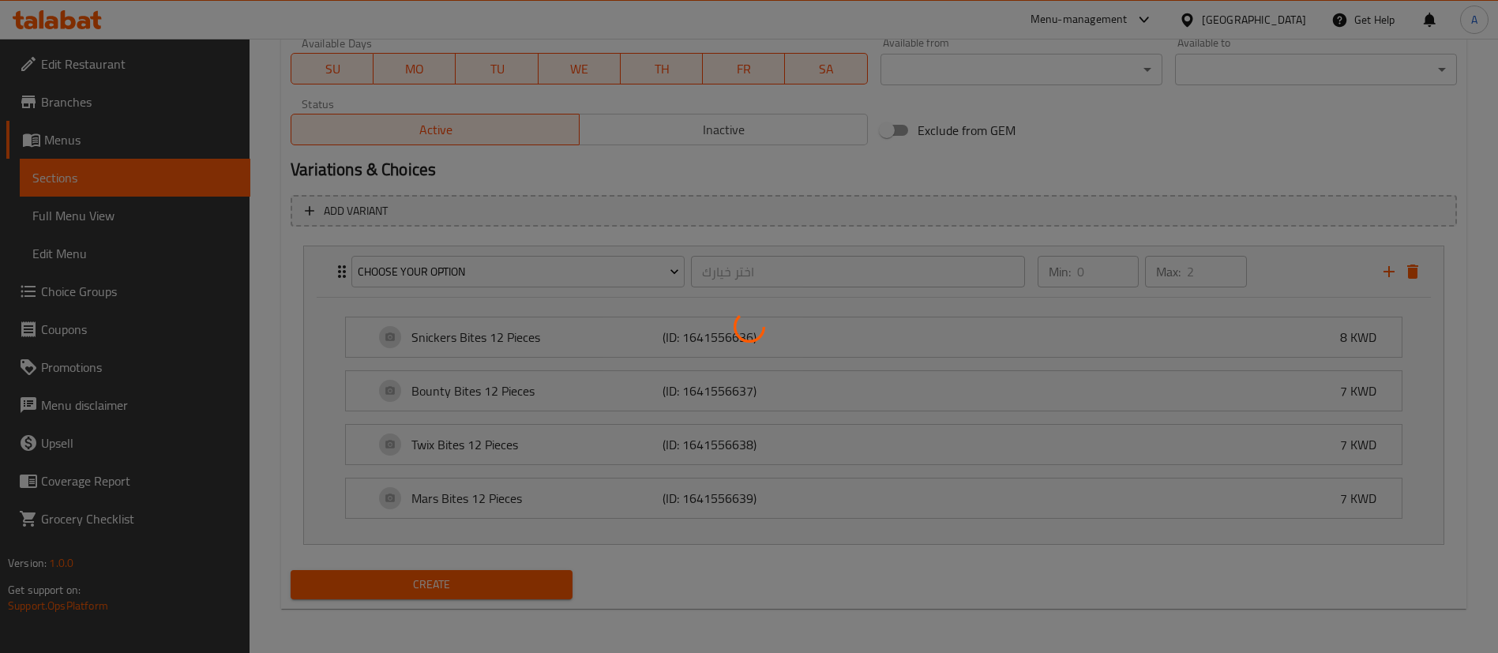
scroll to position [0, 0]
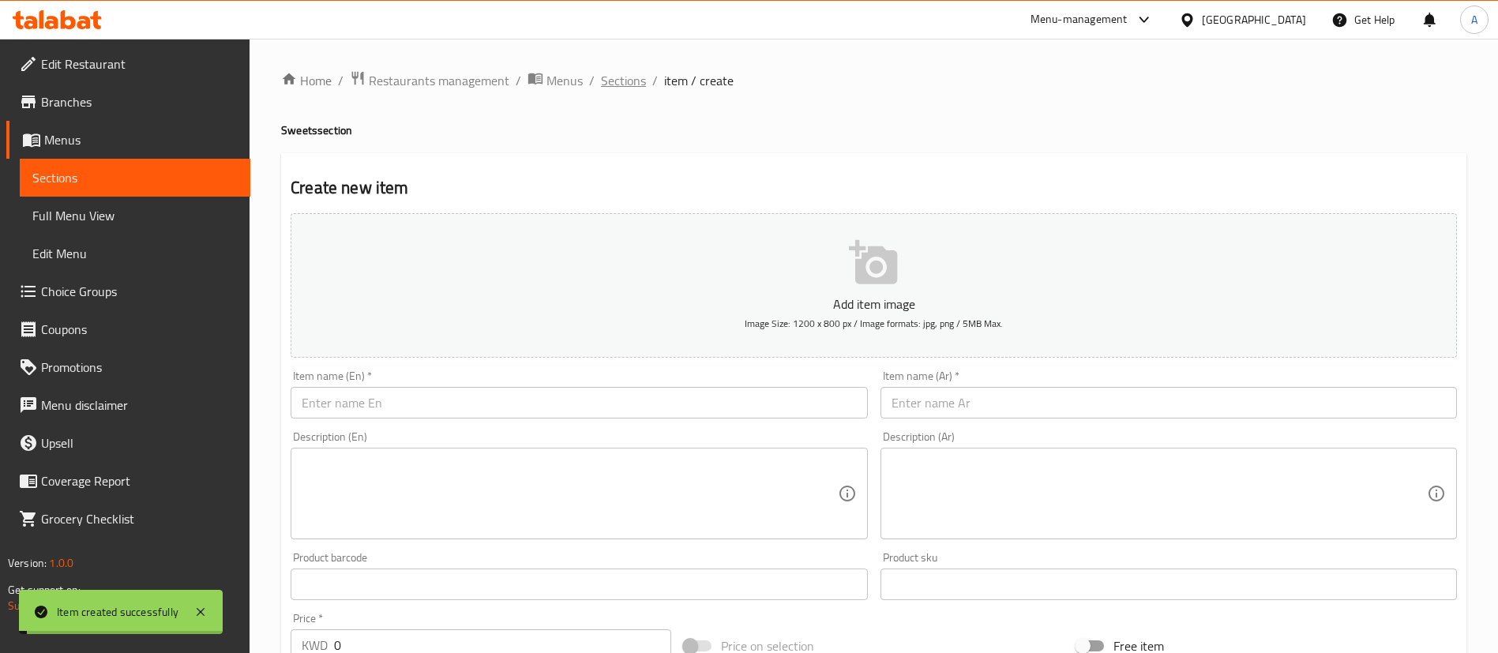
click at [621, 90] on span "Sections" at bounding box center [623, 80] width 45 height 19
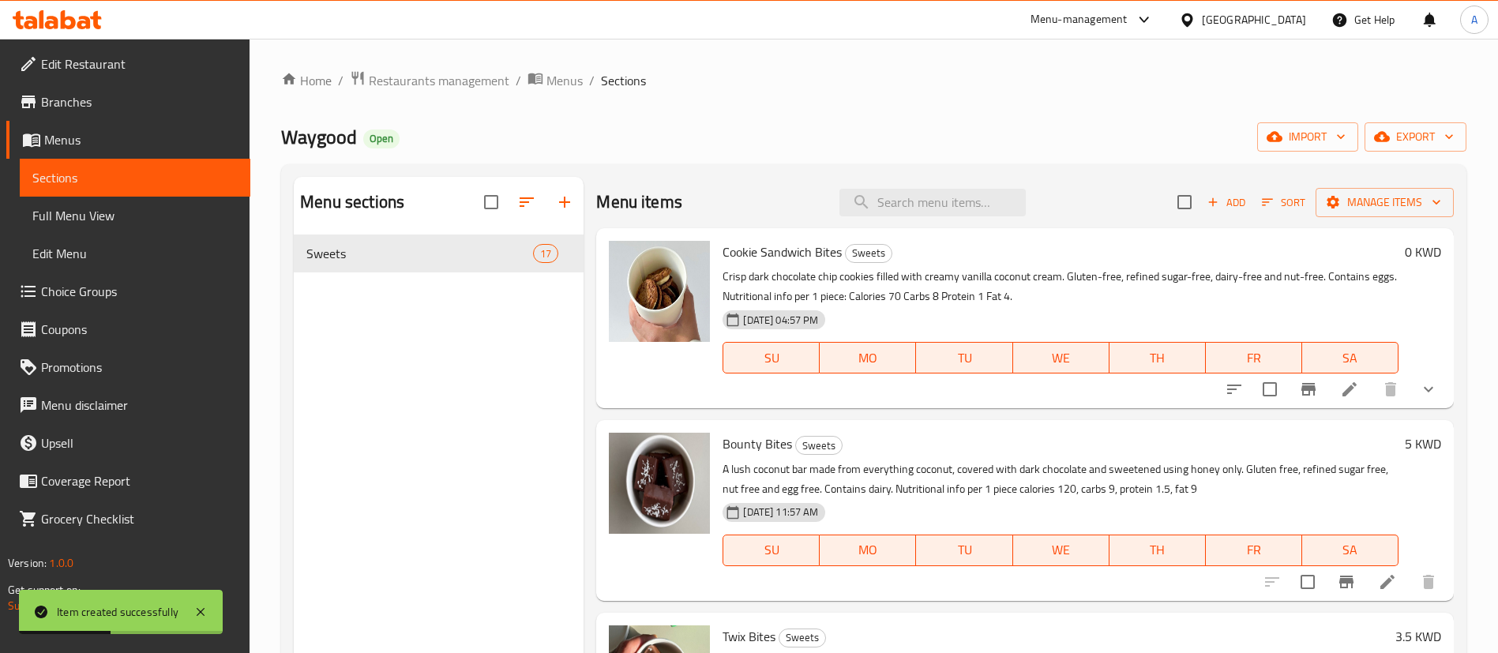
click at [901, 218] on div "Menu items Add Sort Manage items" at bounding box center [1024, 202] width 857 height 51
click at [904, 207] on input "search" at bounding box center [932, 203] width 186 height 28
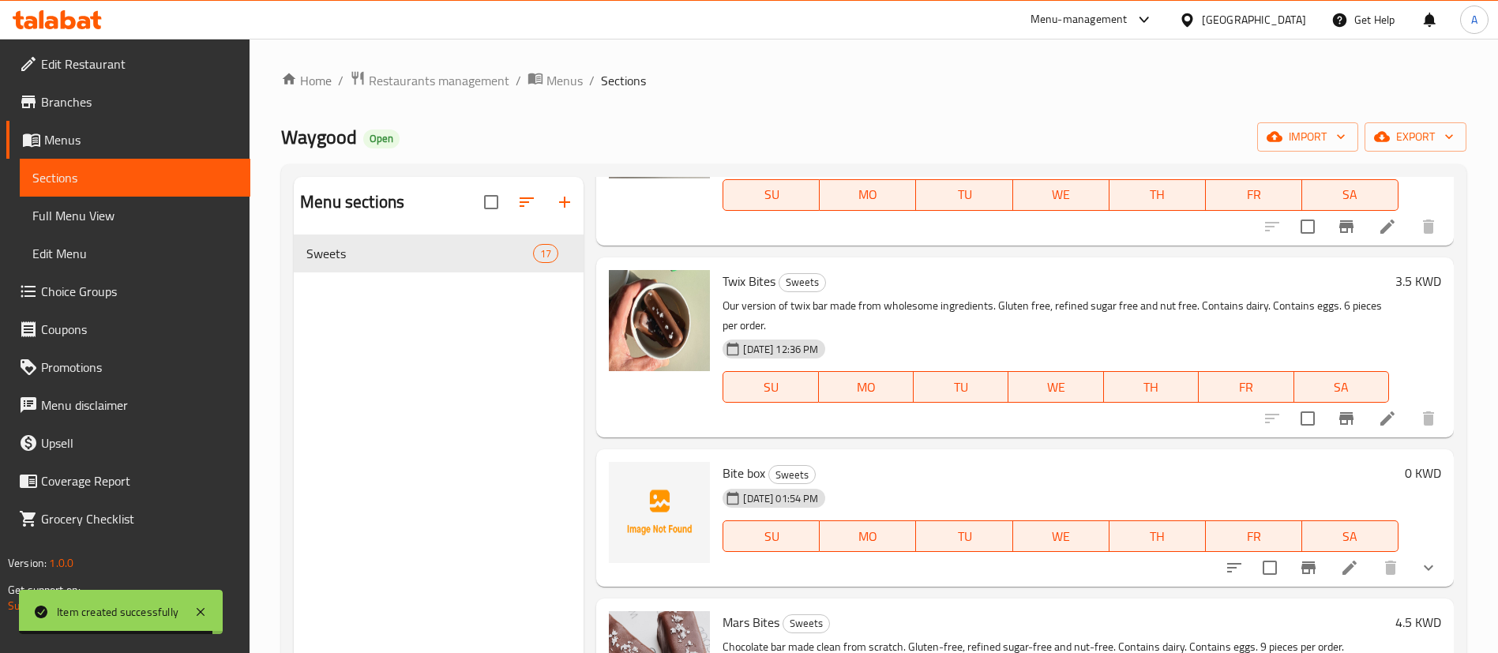
type input "bite"
click at [1327, 557] on li at bounding box center [1349, 567] width 44 height 28
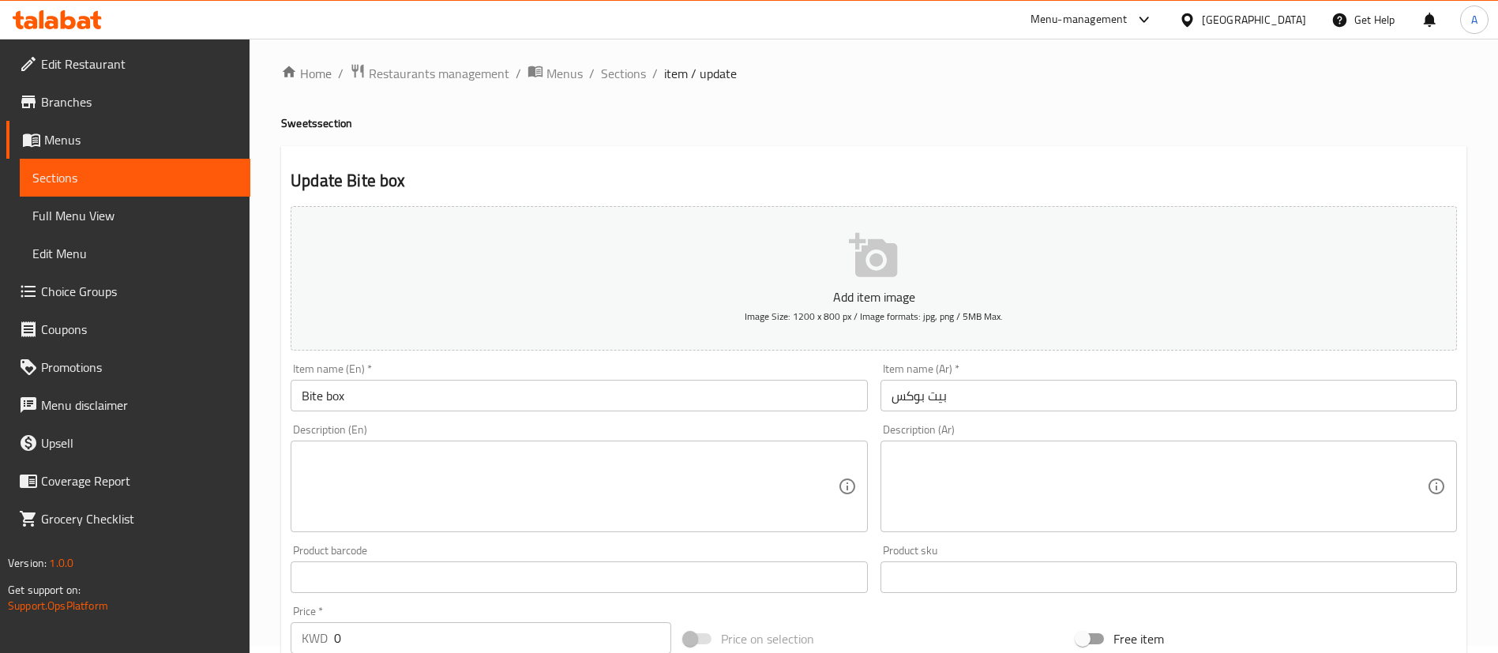
scroll to position [489, 0]
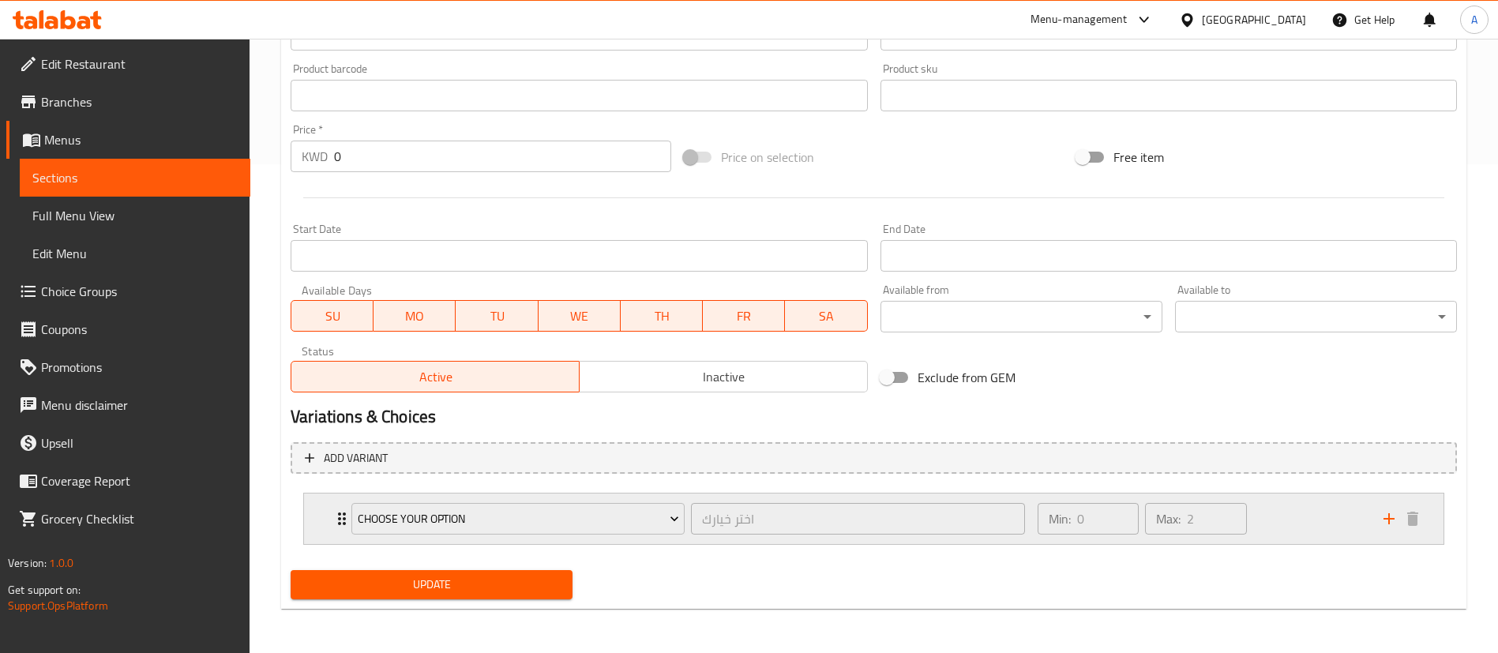
click at [1320, 537] on div "Min: 0 ​ Max: 2 ​" at bounding box center [1201, 518] width 346 height 51
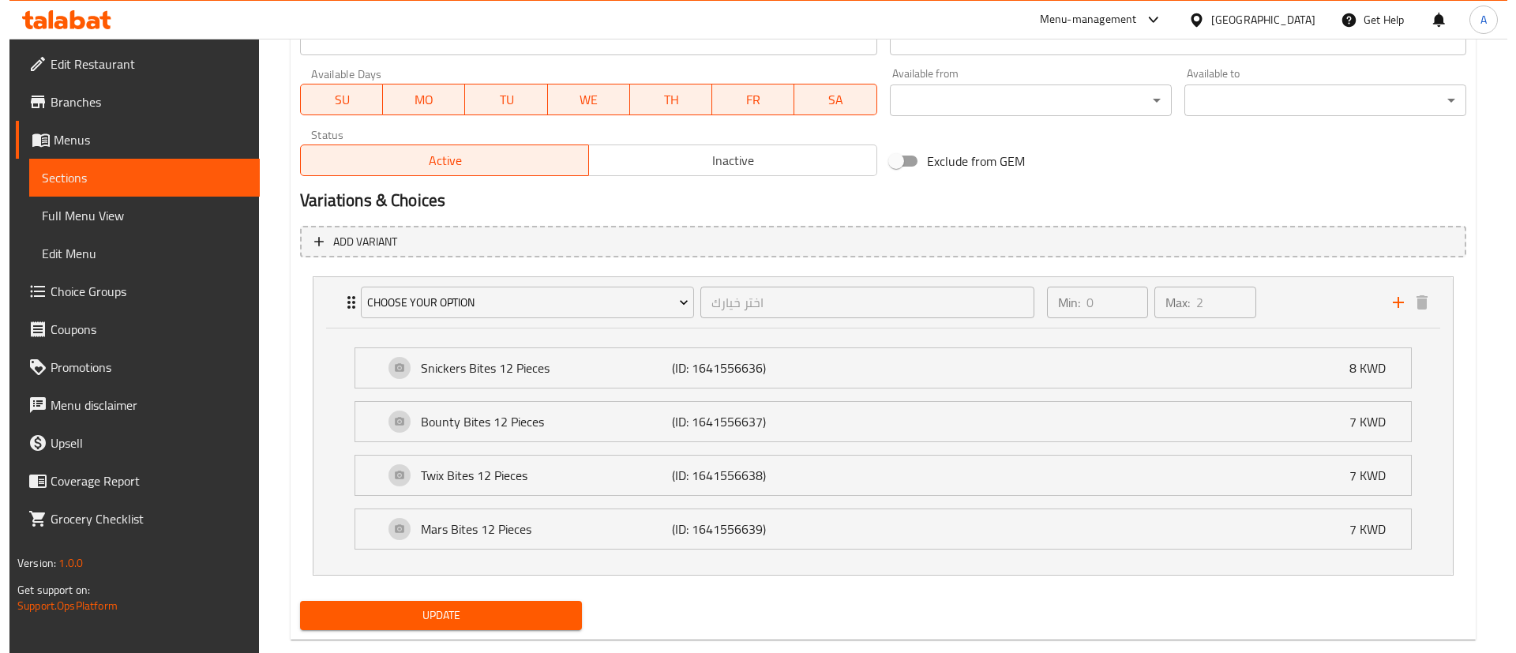
scroll to position [726, 0]
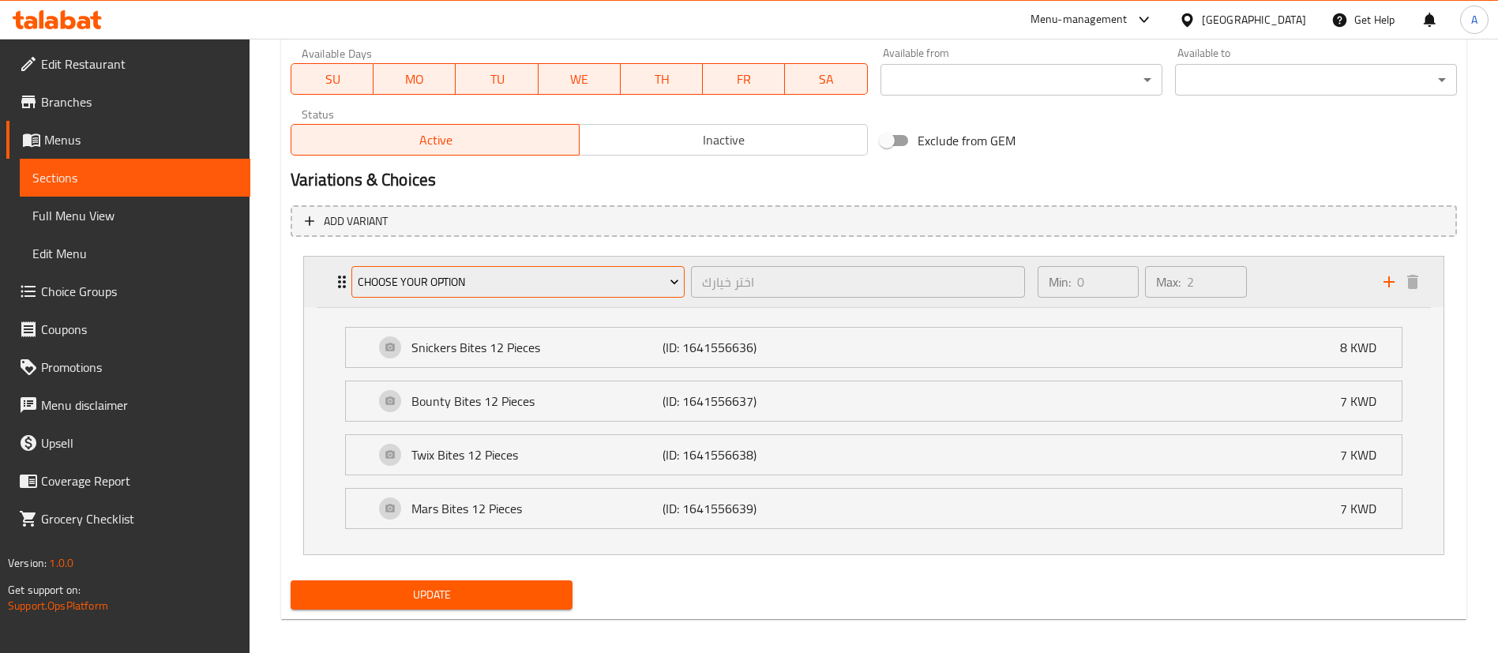
click at [610, 292] on button "Choose your option" at bounding box center [517, 282] width 333 height 32
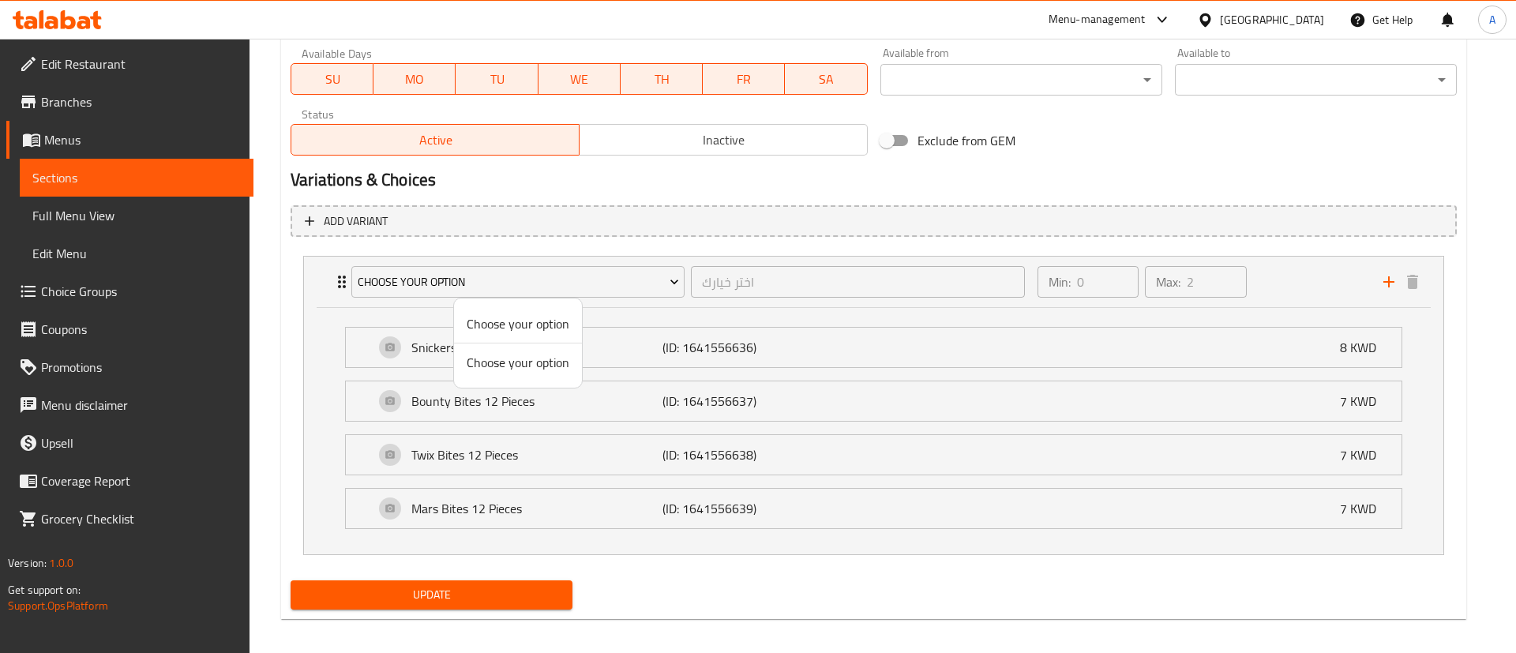
click at [545, 363] on span "Choose your option" at bounding box center [518, 362] width 103 height 19
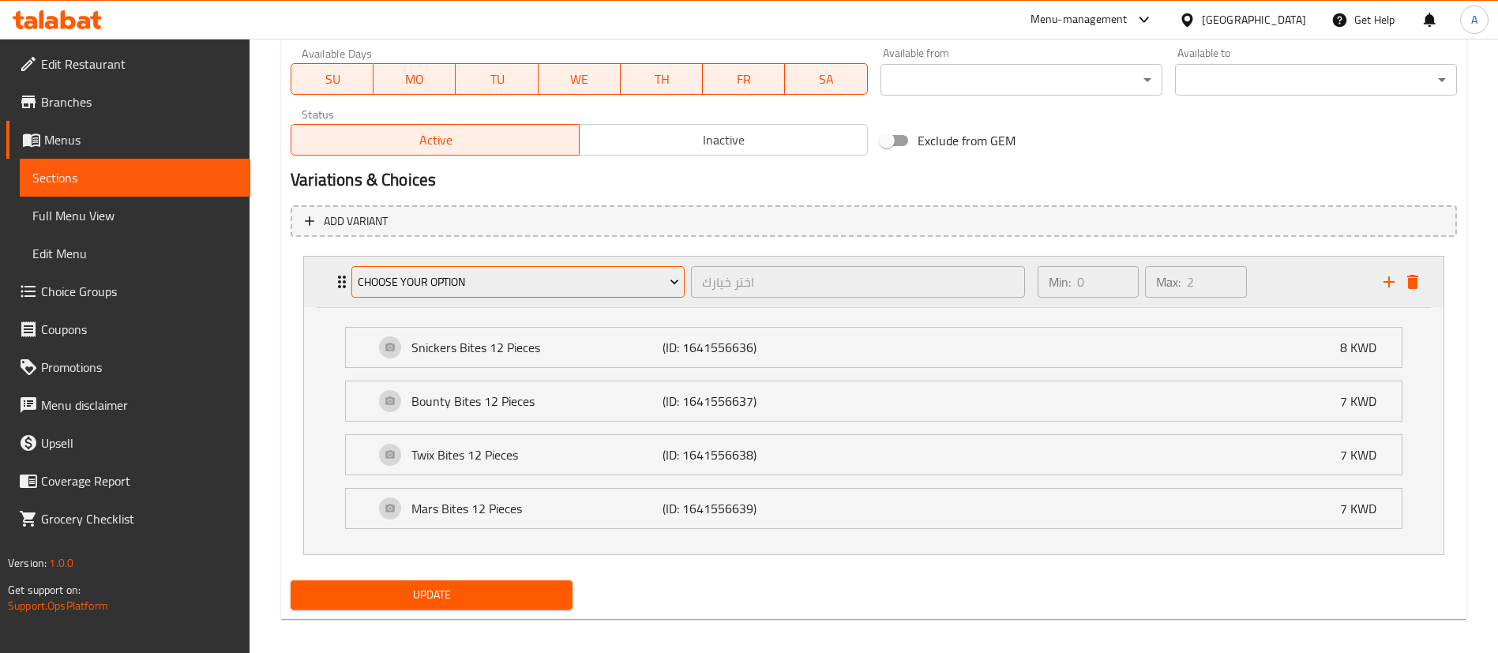
click at [561, 294] on button "Choose your option" at bounding box center [517, 282] width 333 height 32
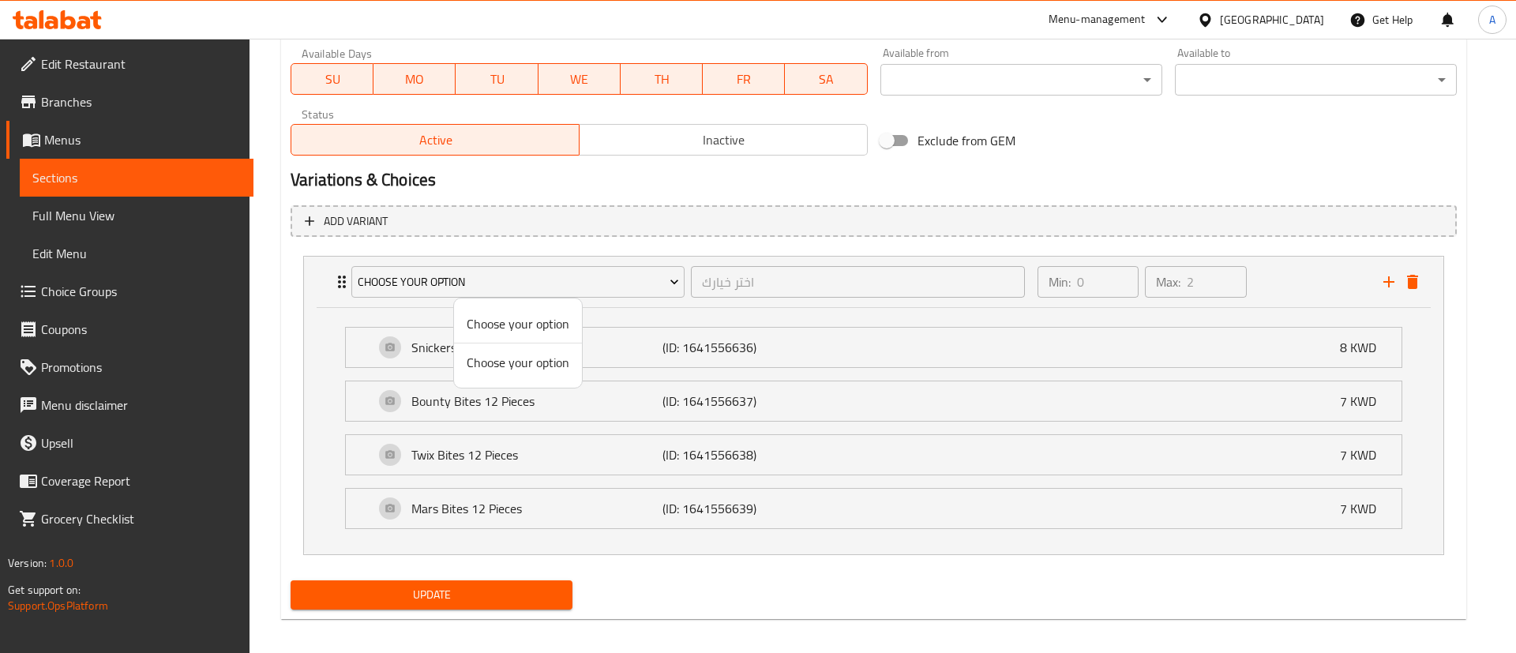
click at [553, 326] on span "Choose your option" at bounding box center [518, 323] width 103 height 19
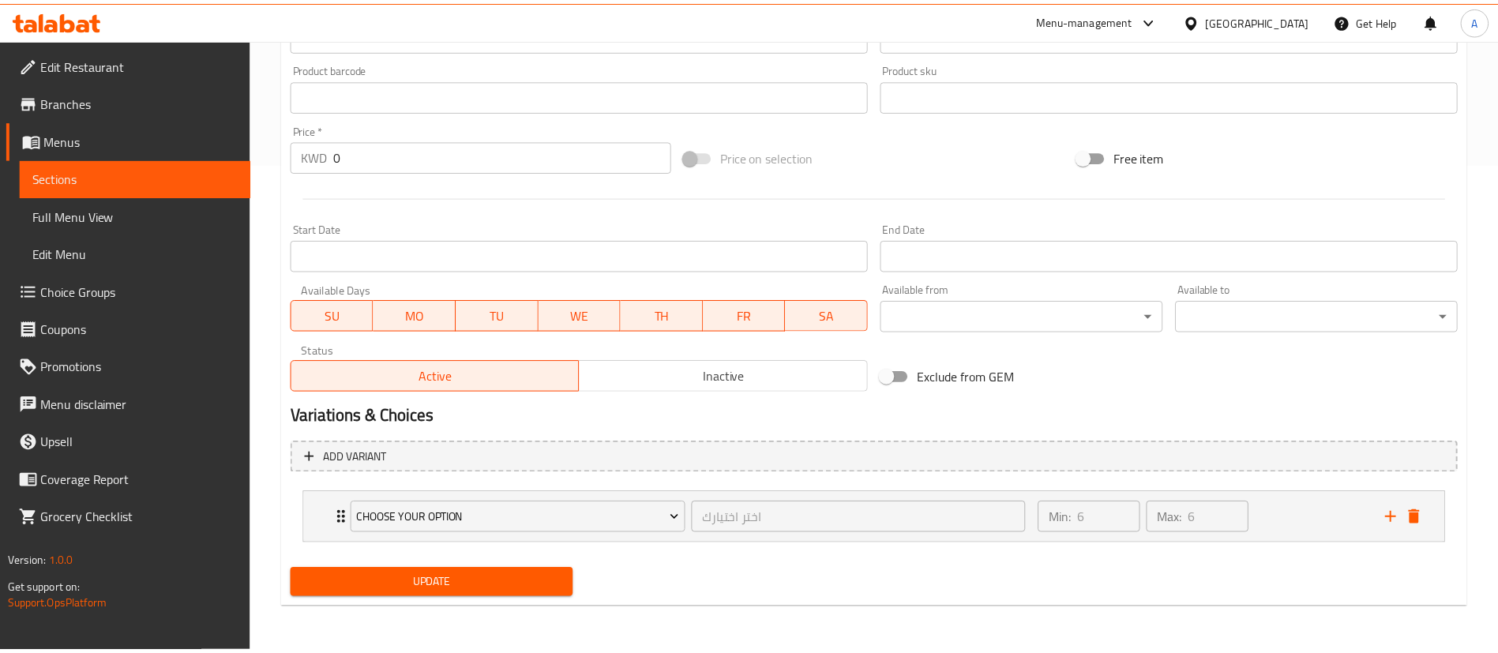
scroll to position [489, 0]
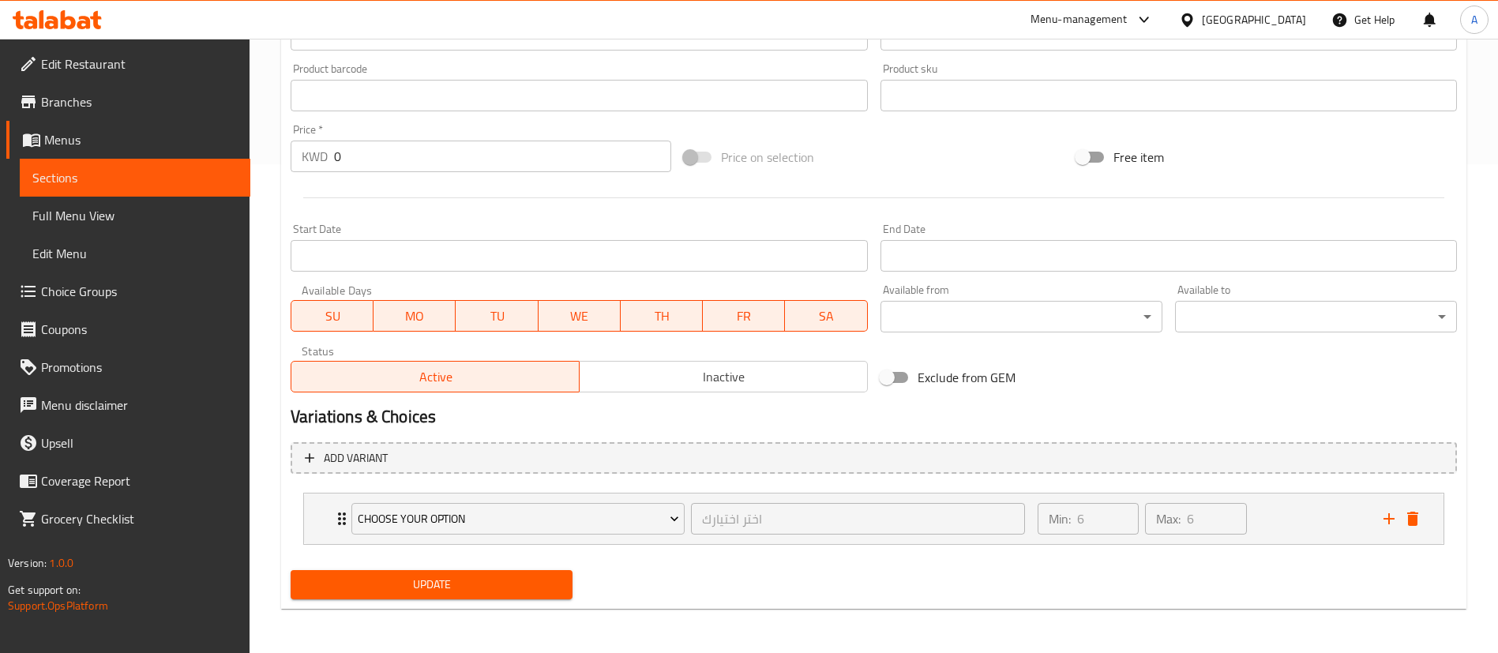
click at [594, 552] on nav "Choose your option اختر اختيارك ​ Min: 6 ​ Max: 6 ​ Banana Pudding (8oz) (ID: 1…" at bounding box center [874, 518] width 1166 height 77
click at [602, 530] on button "Choose your option" at bounding box center [517, 519] width 333 height 32
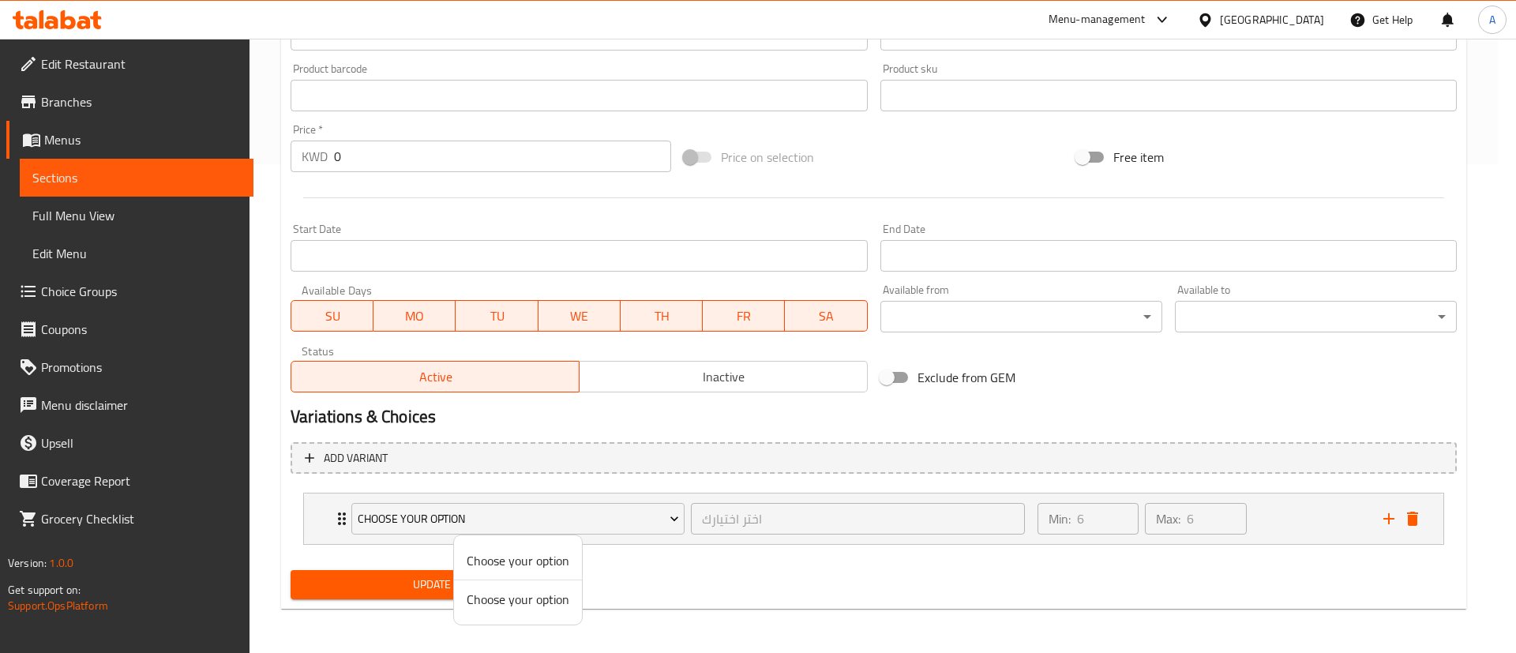
click at [538, 598] on span "Choose your option" at bounding box center [518, 599] width 103 height 19
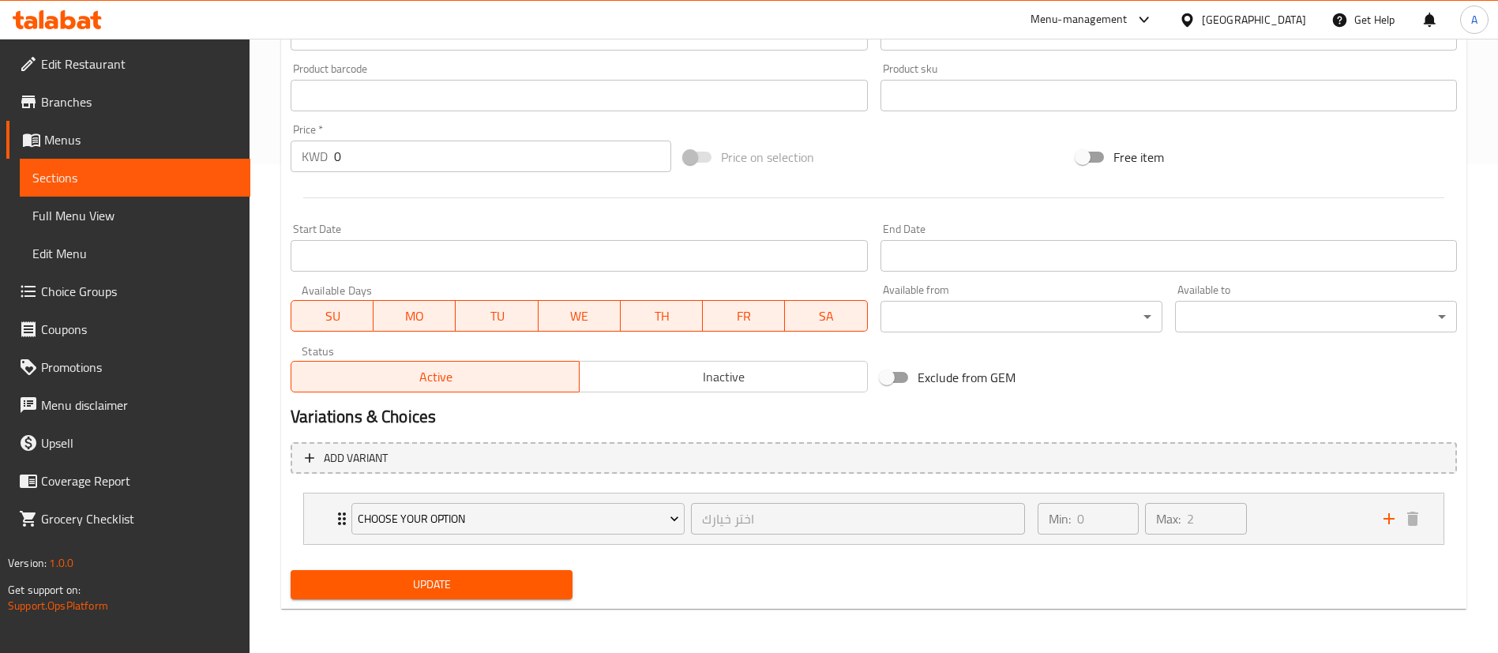
click at [226, 289] on span "Choice Groups" at bounding box center [139, 291] width 197 height 19
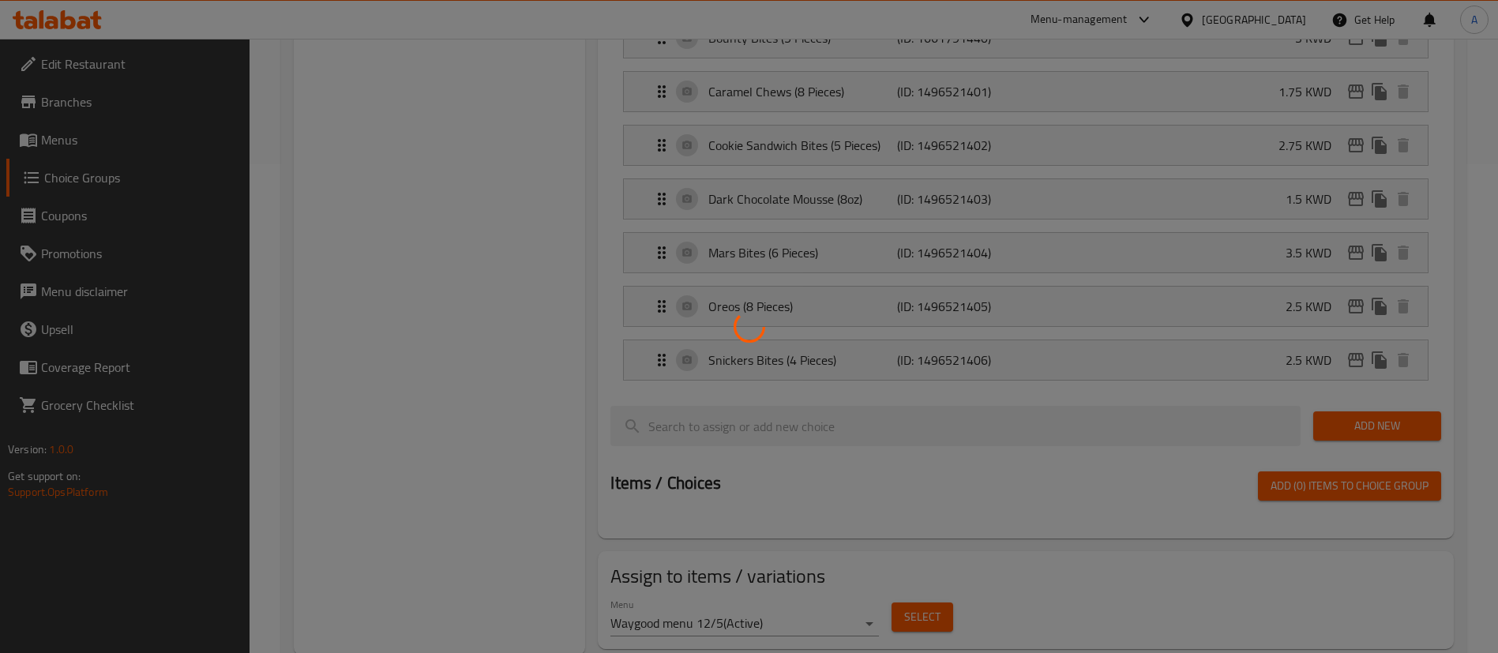
scroll to position [223, 0]
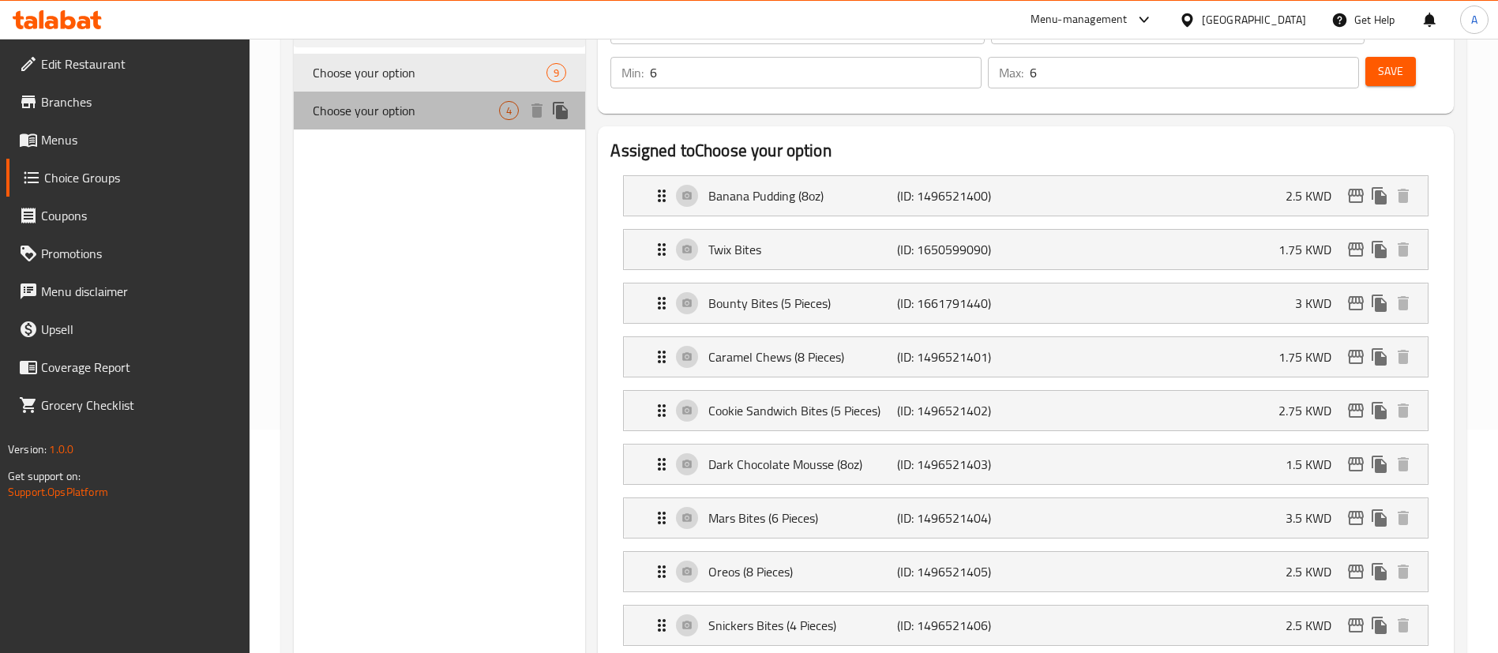
click at [463, 101] on span "Choose your option" at bounding box center [406, 110] width 186 height 19
type input "اختر خيارك"
type input "0"
type input "2"
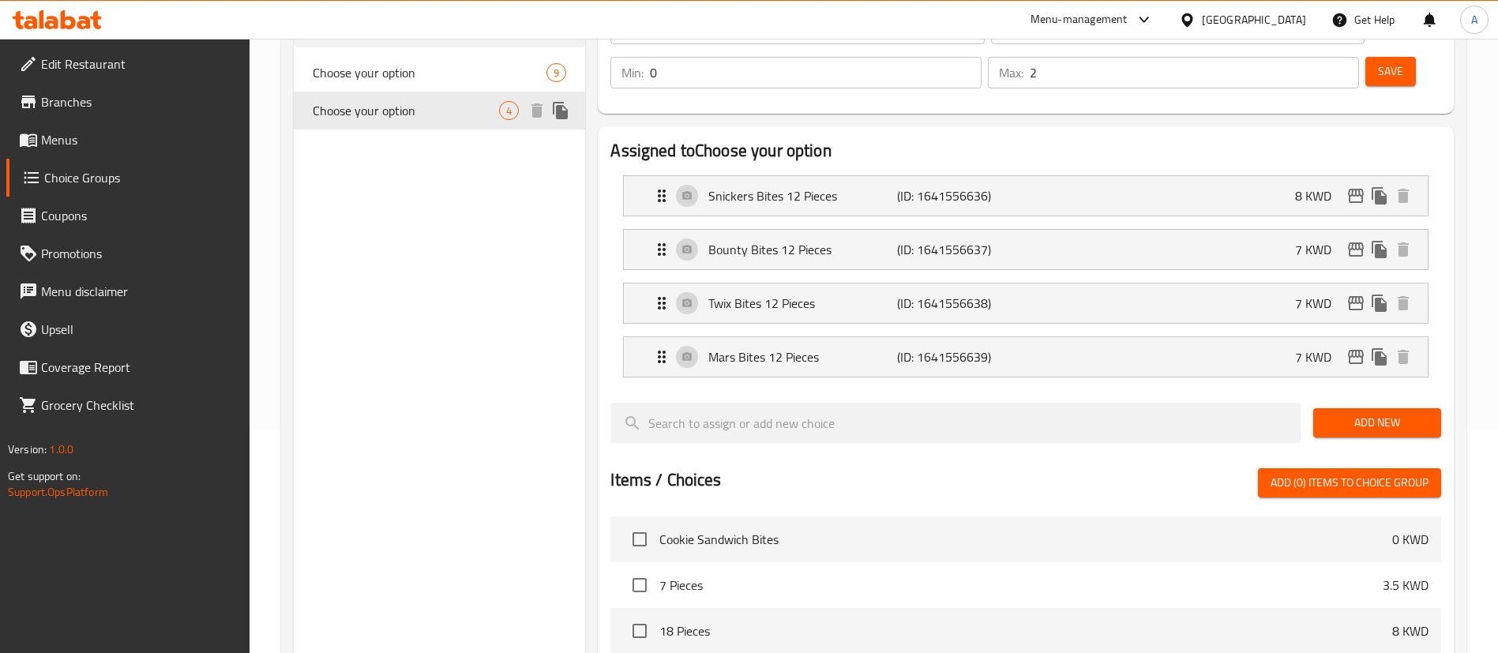
click at [568, 114] on icon "duplicate" at bounding box center [560, 110] width 19 height 19
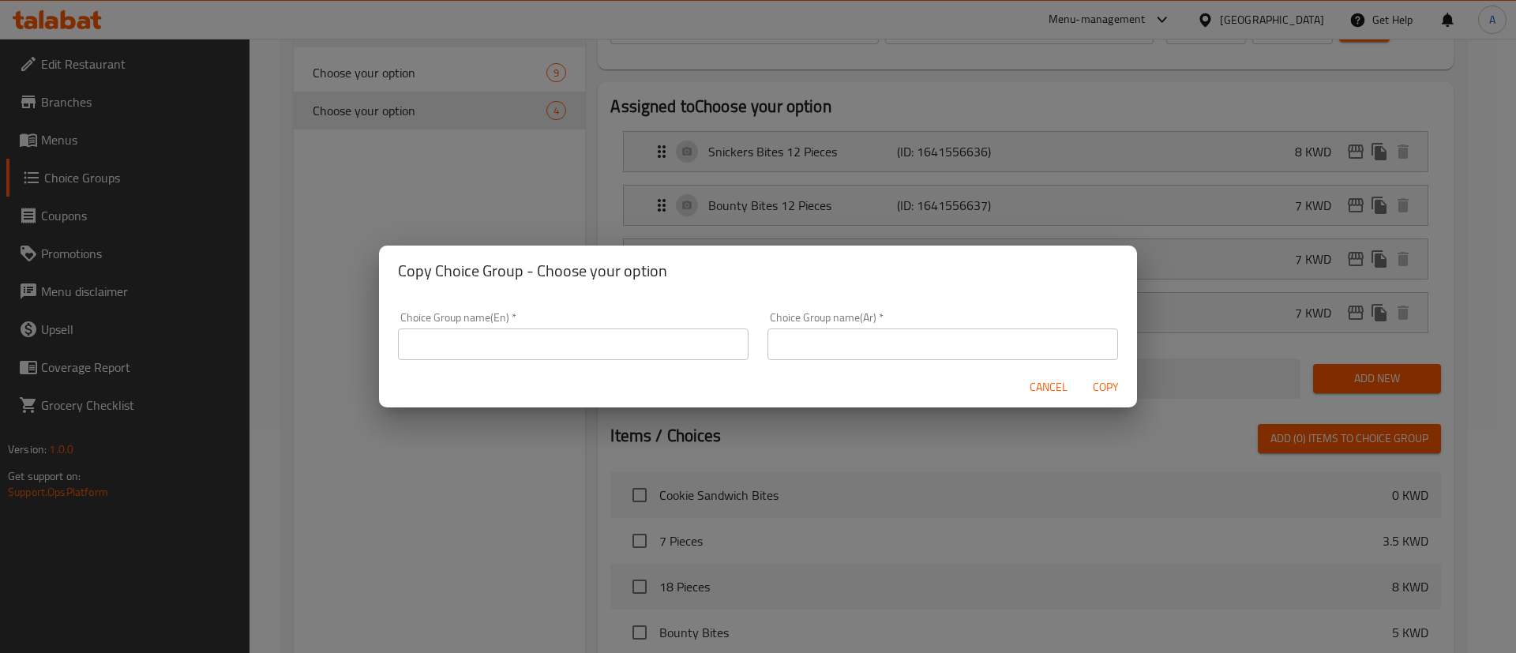
click at [617, 351] on input "text" at bounding box center [573, 344] width 351 height 32
type input "choose your box"
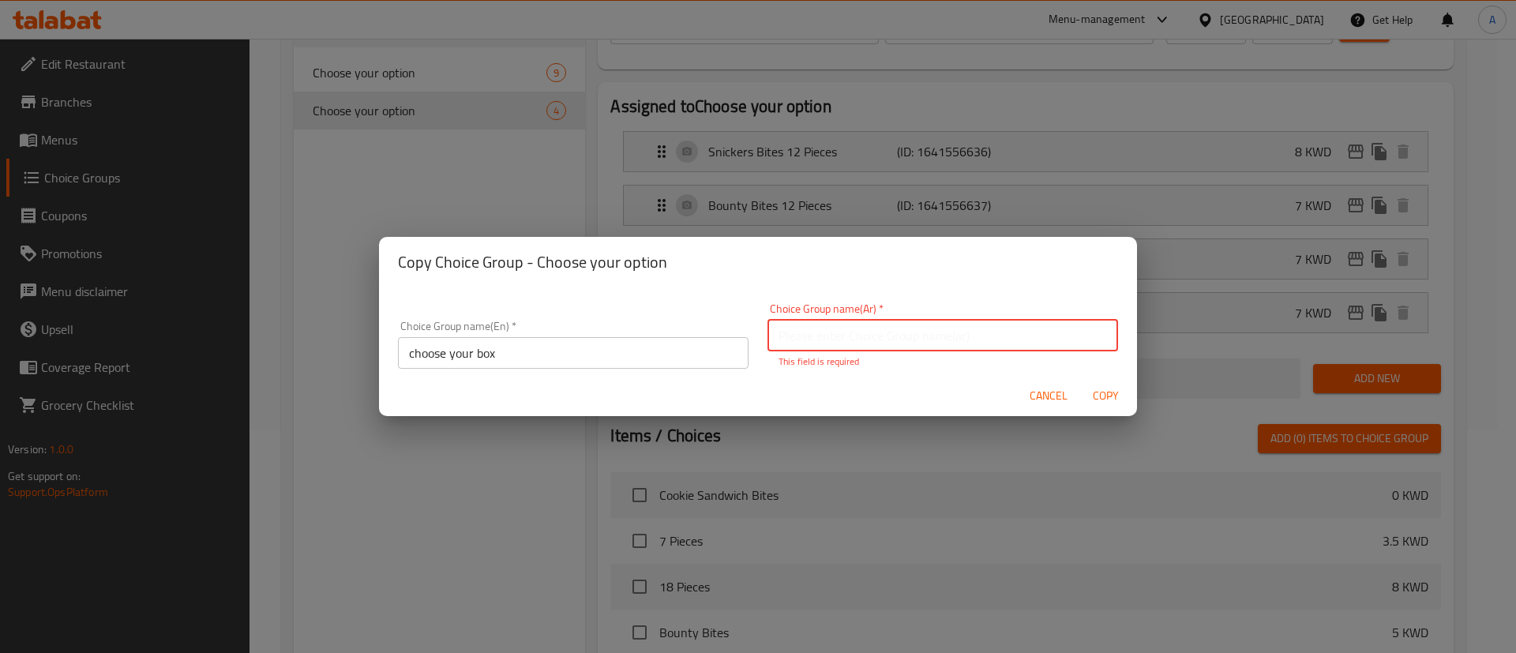
paste input "بوكس"
type input "بوكس"
click at [1128, 399] on button "Copy" at bounding box center [1105, 395] width 51 height 29
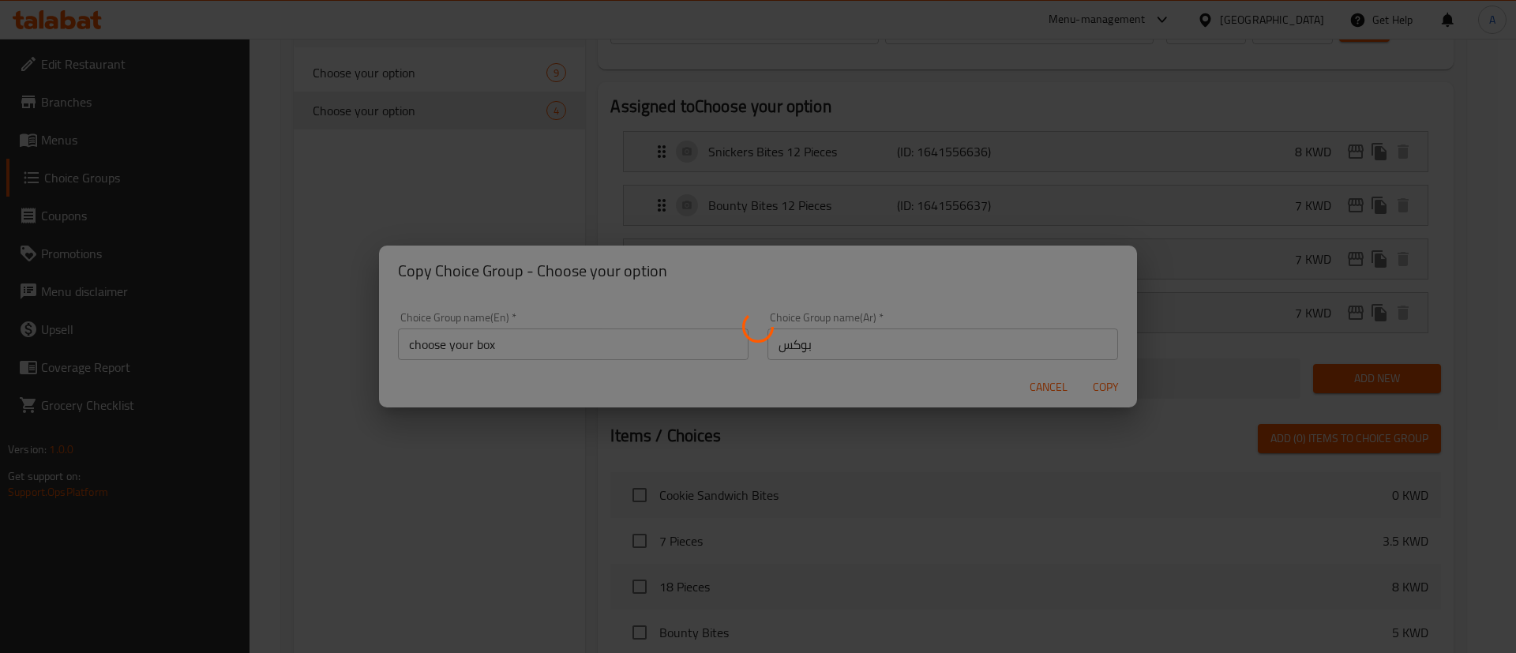
type input "choose your box"
type input "بوكس"
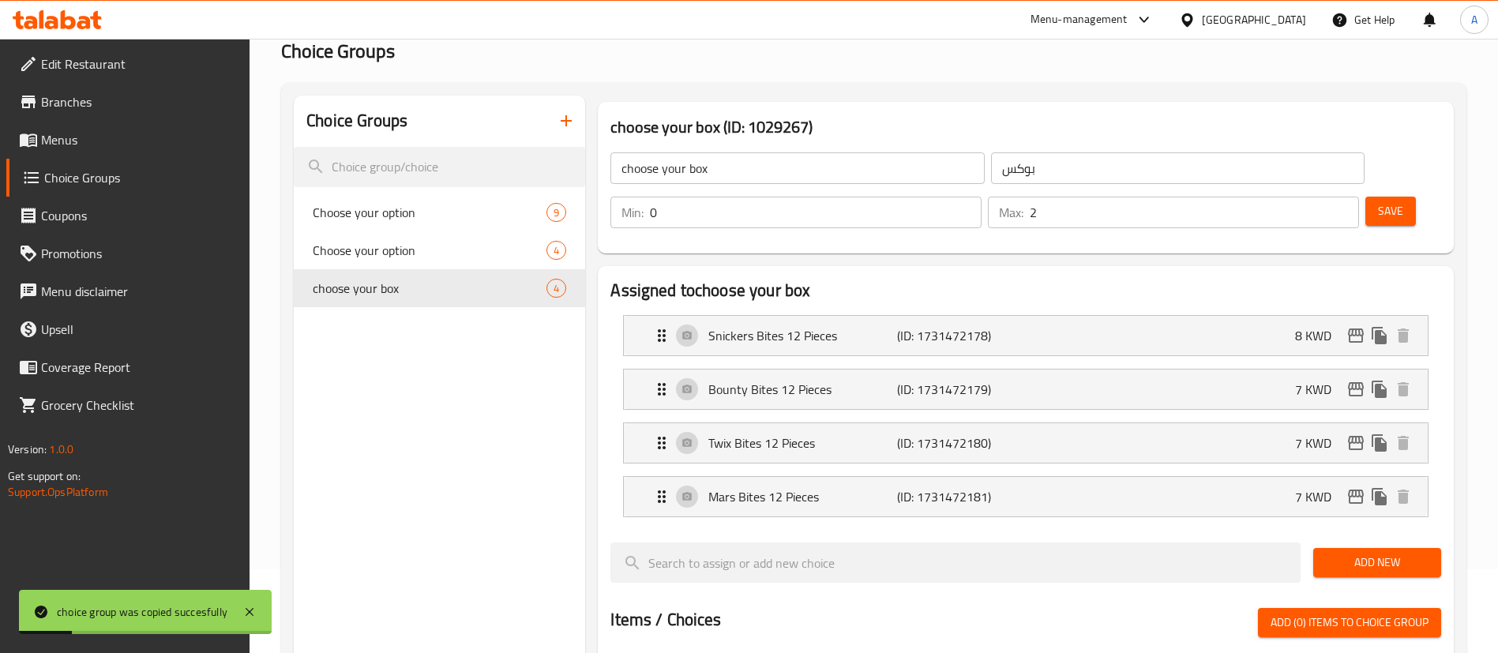
scroll to position [0, 0]
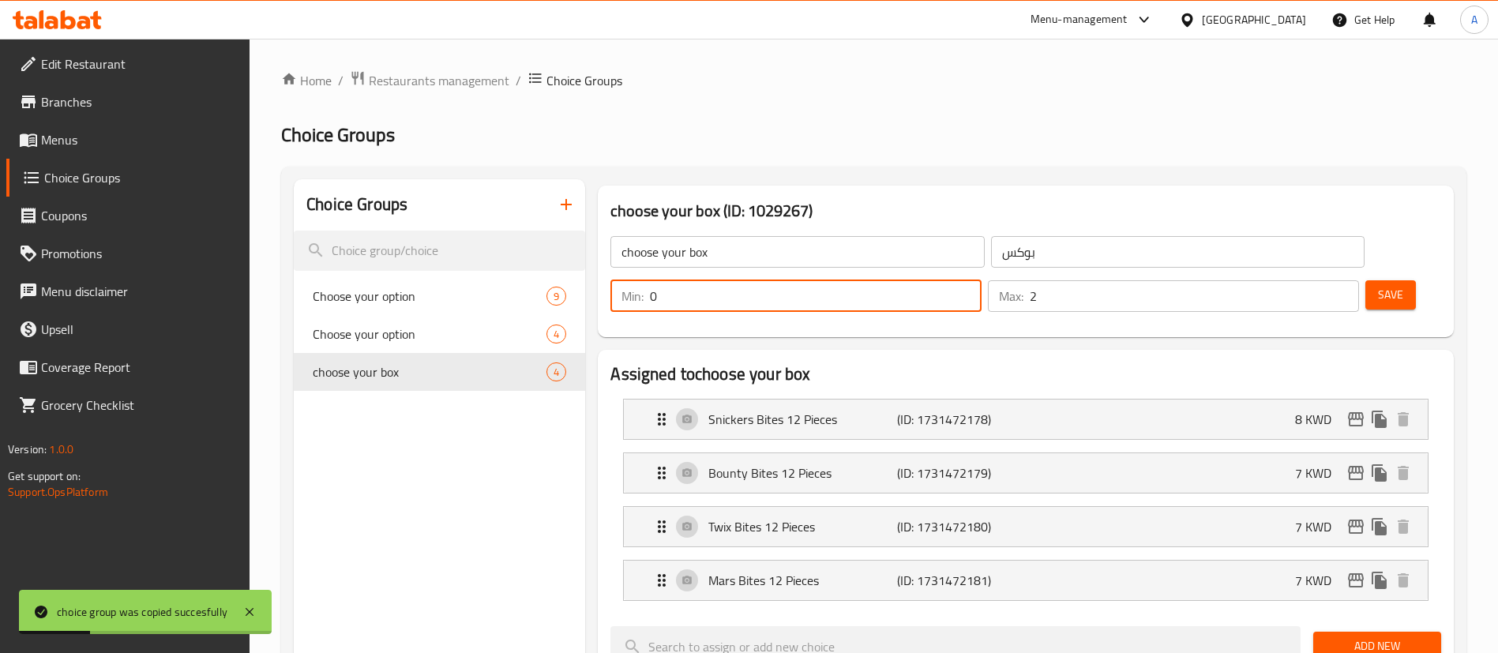
drag, startPoint x: 1175, startPoint y: 257, endPoint x: 1128, endPoint y: 257, distance: 47.4
click at [981, 280] on input "0" at bounding box center [816, 296] width 332 height 32
click at [981, 280] on input "1" at bounding box center [816, 296] width 332 height 32
type input "2"
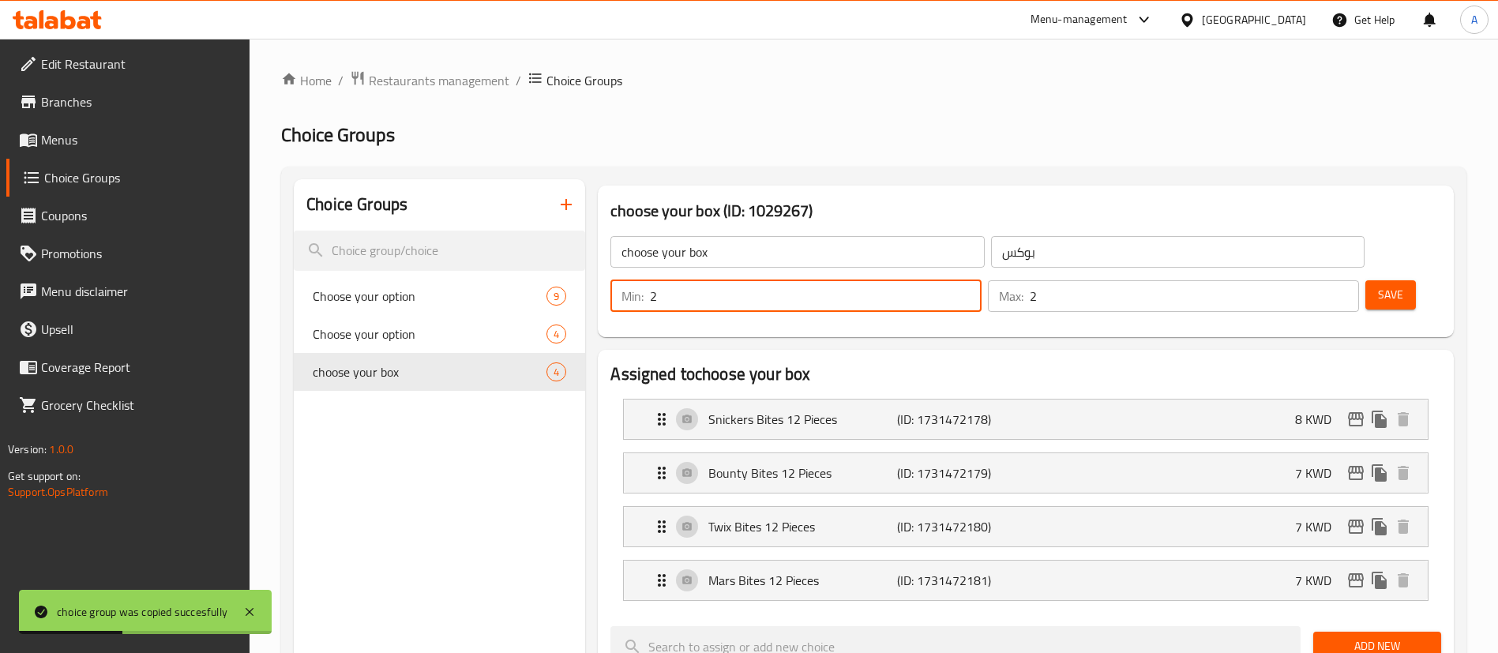
click at [981, 280] on input "2" at bounding box center [816, 296] width 332 height 32
click at [1378, 285] on span "Save" at bounding box center [1390, 295] width 25 height 20
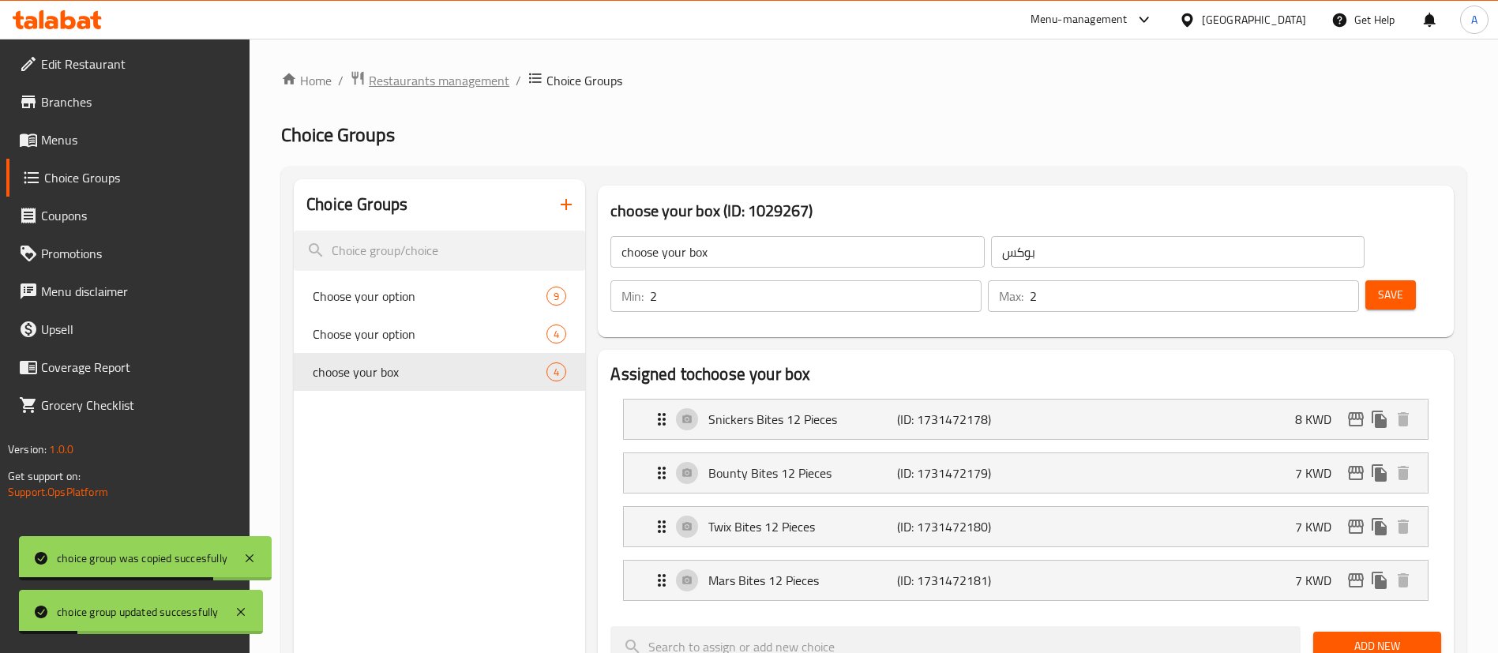
click at [459, 80] on span "Restaurants management" at bounding box center [439, 80] width 141 height 19
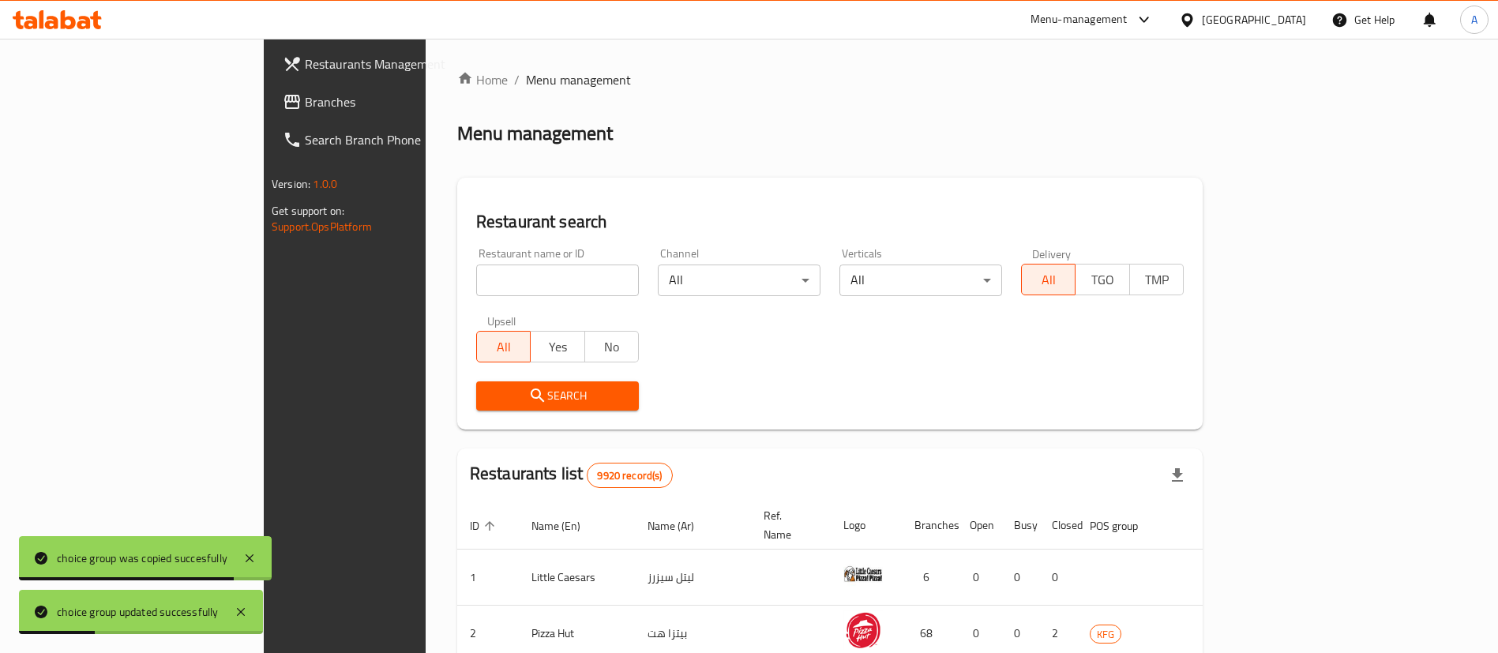
click at [533, 280] on div "Home / Menu management Menu management Restaurant search Restaurant name or ID …" at bounding box center [829, 565] width 745 height 991
click at [532, 280] on input "search" at bounding box center [557, 281] width 163 height 32
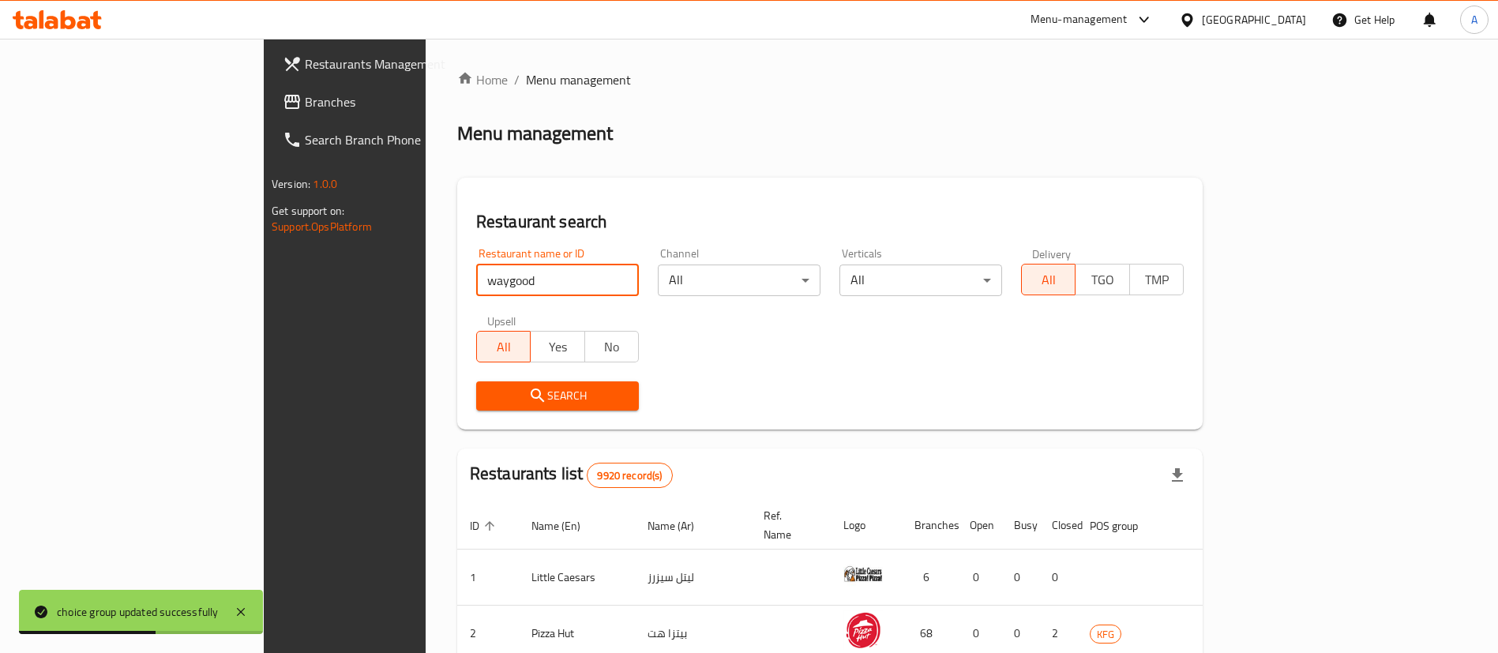
type input "waygood"
click button "Search" at bounding box center [557, 395] width 163 height 29
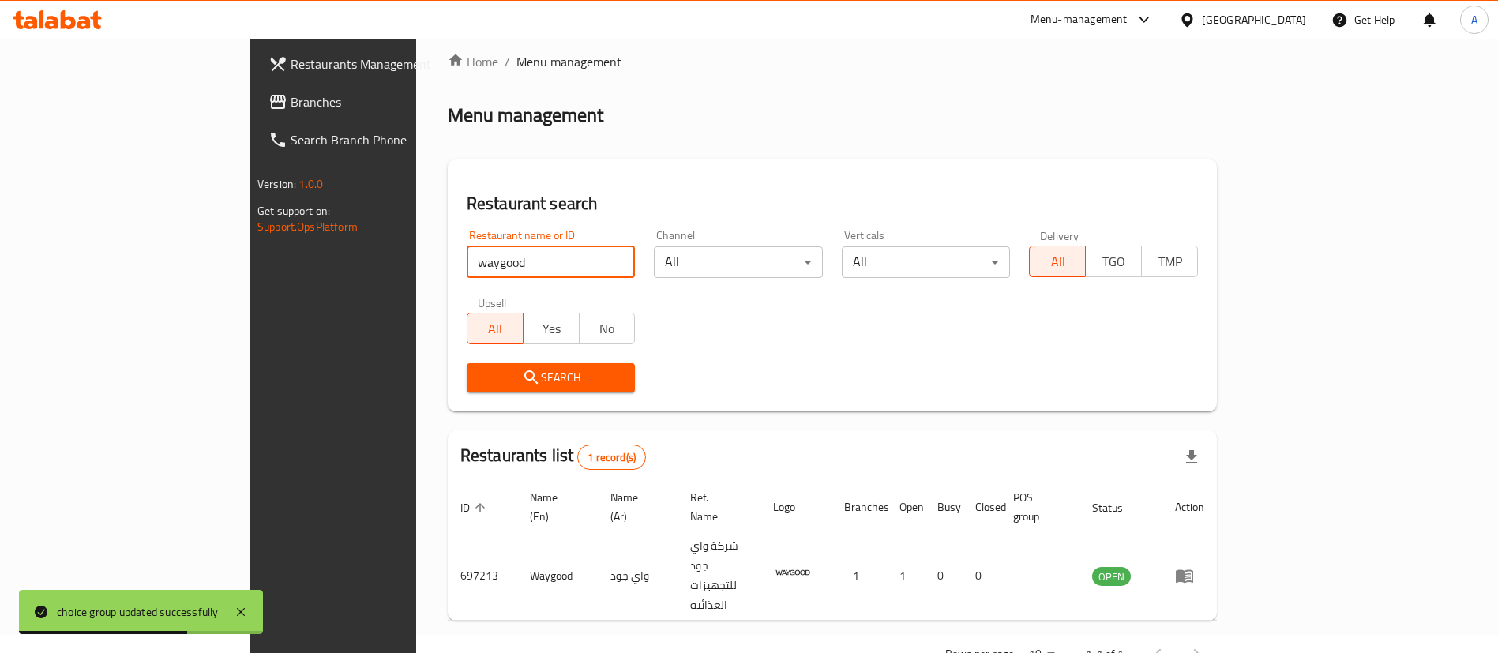
scroll to position [21, 0]
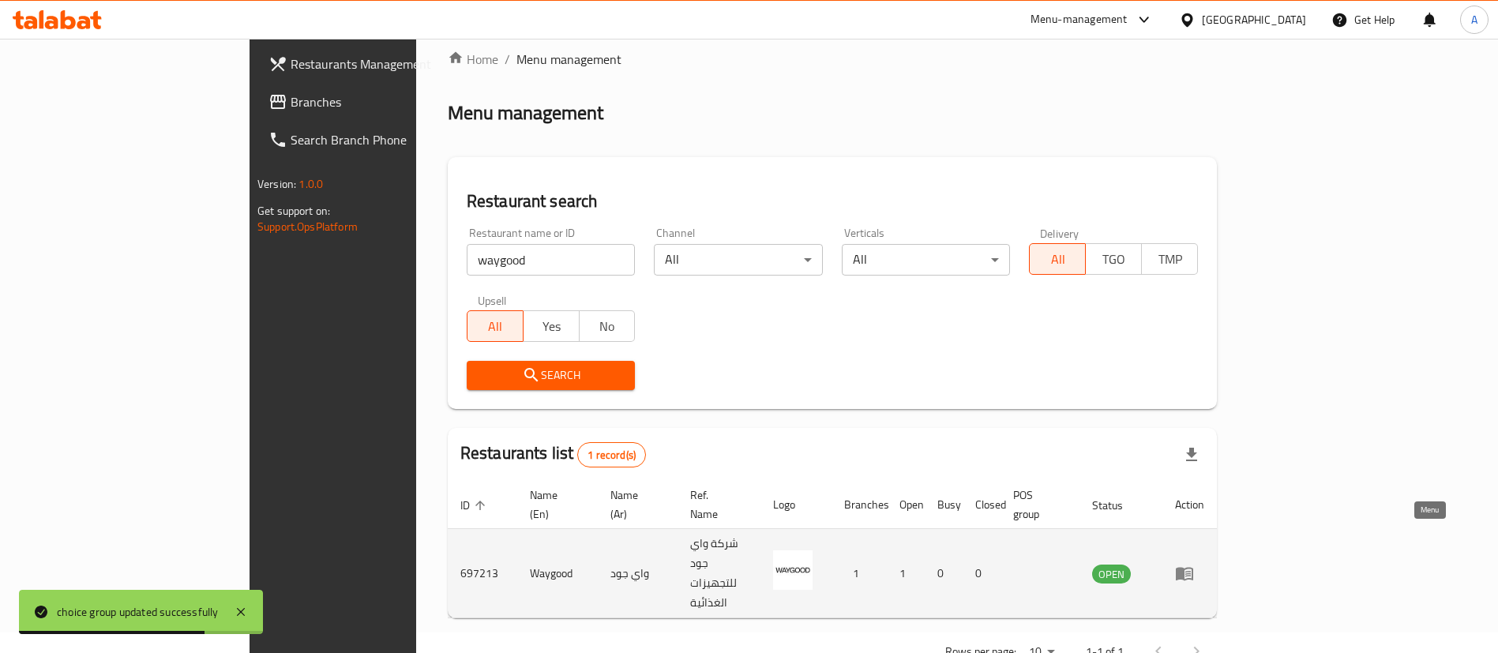
click at [1193, 568] on icon "enhanced table" at bounding box center [1184, 574] width 17 height 13
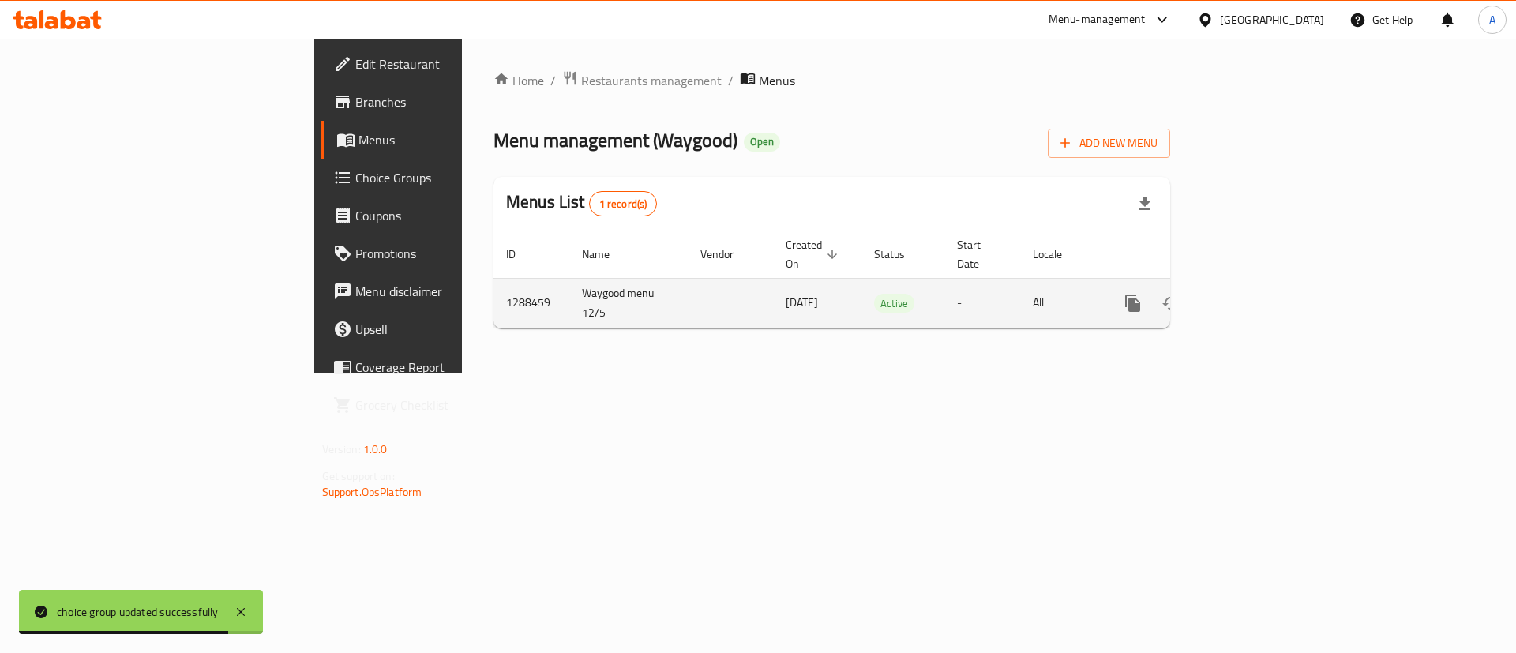
click at [1266, 296] on link "enhanced table" at bounding box center [1247, 303] width 38 height 38
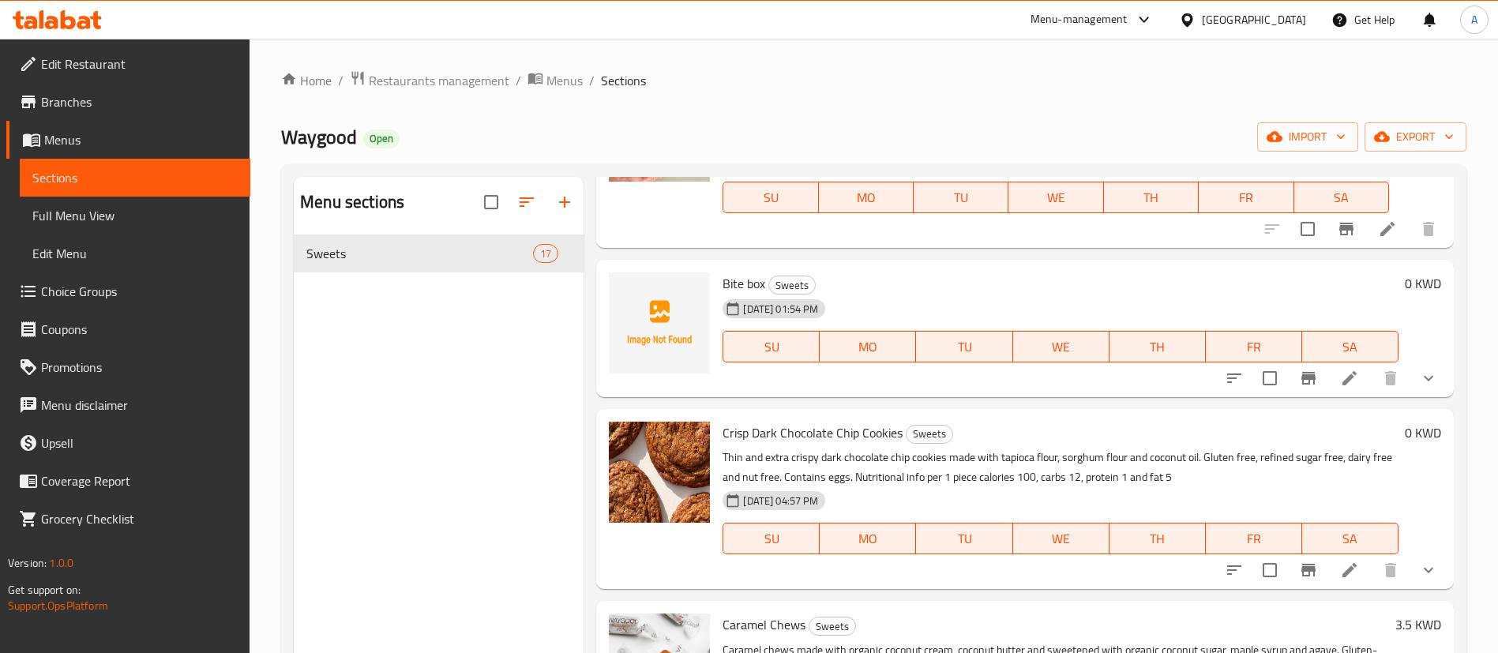
scroll to position [592, 0]
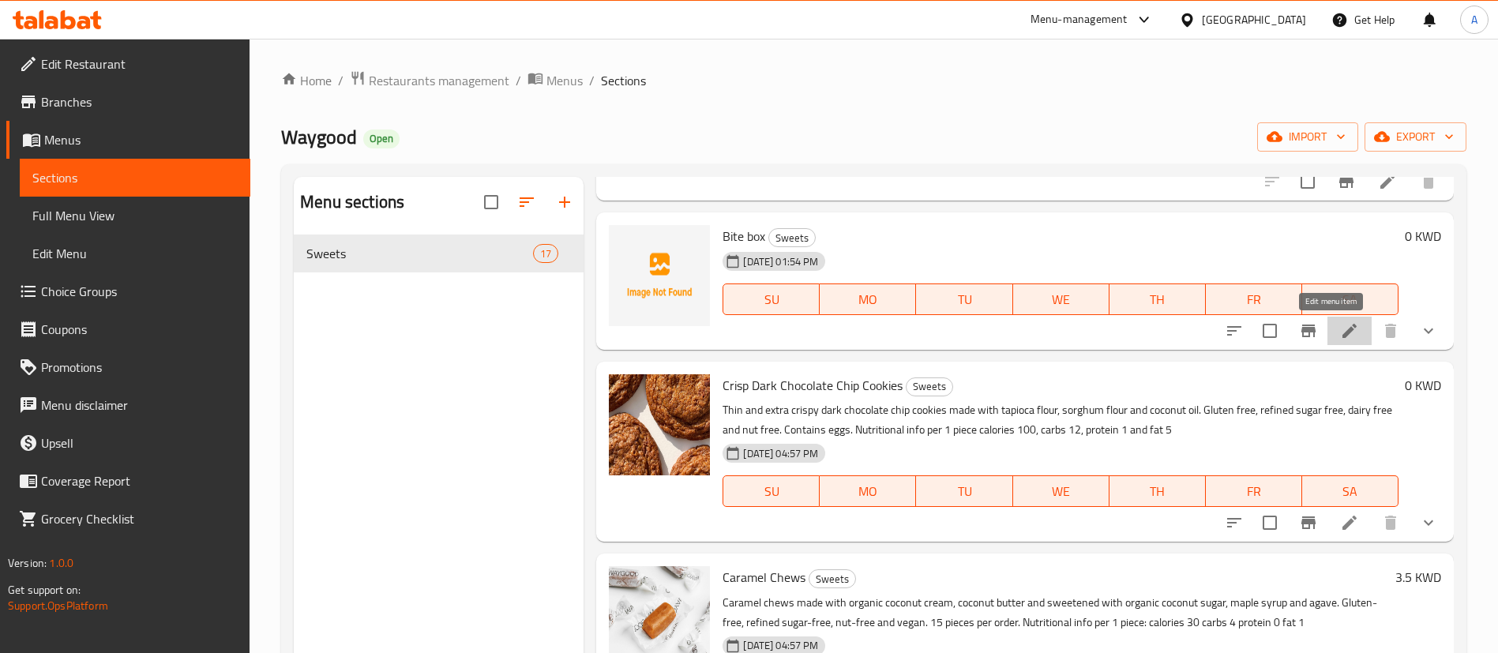
click at [1340, 339] on icon at bounding box center [1349, 330] width 19 height 19
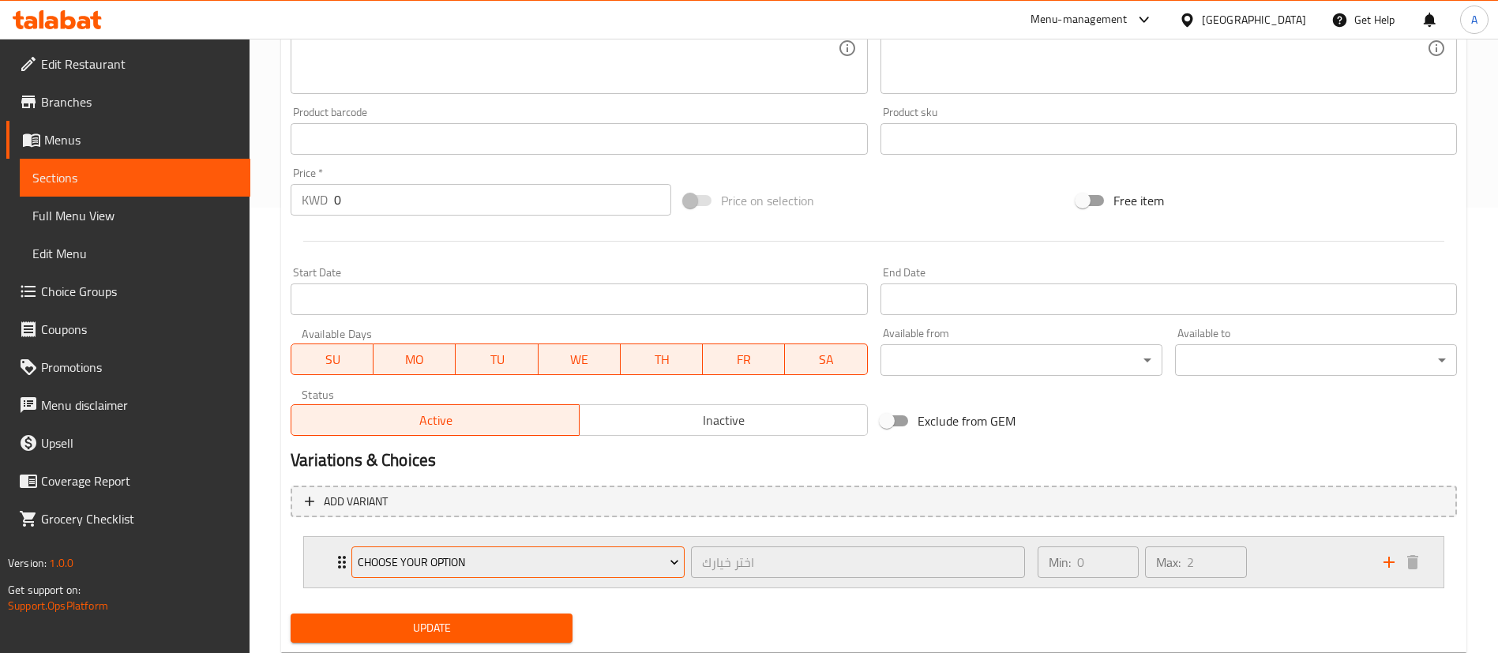
scroll to position [489, 0]
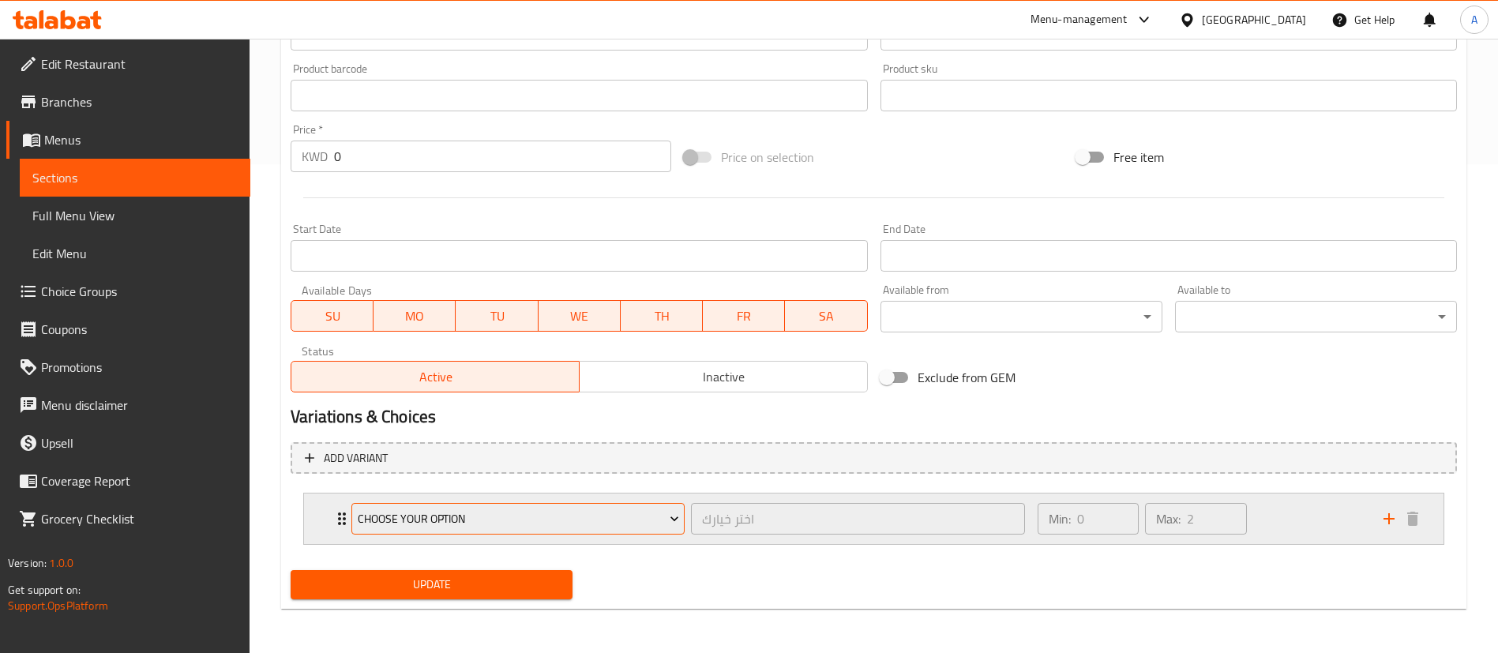
click at [488, 528] on span "Choose your option" at bounding box center [518, 519] width 321 height 20
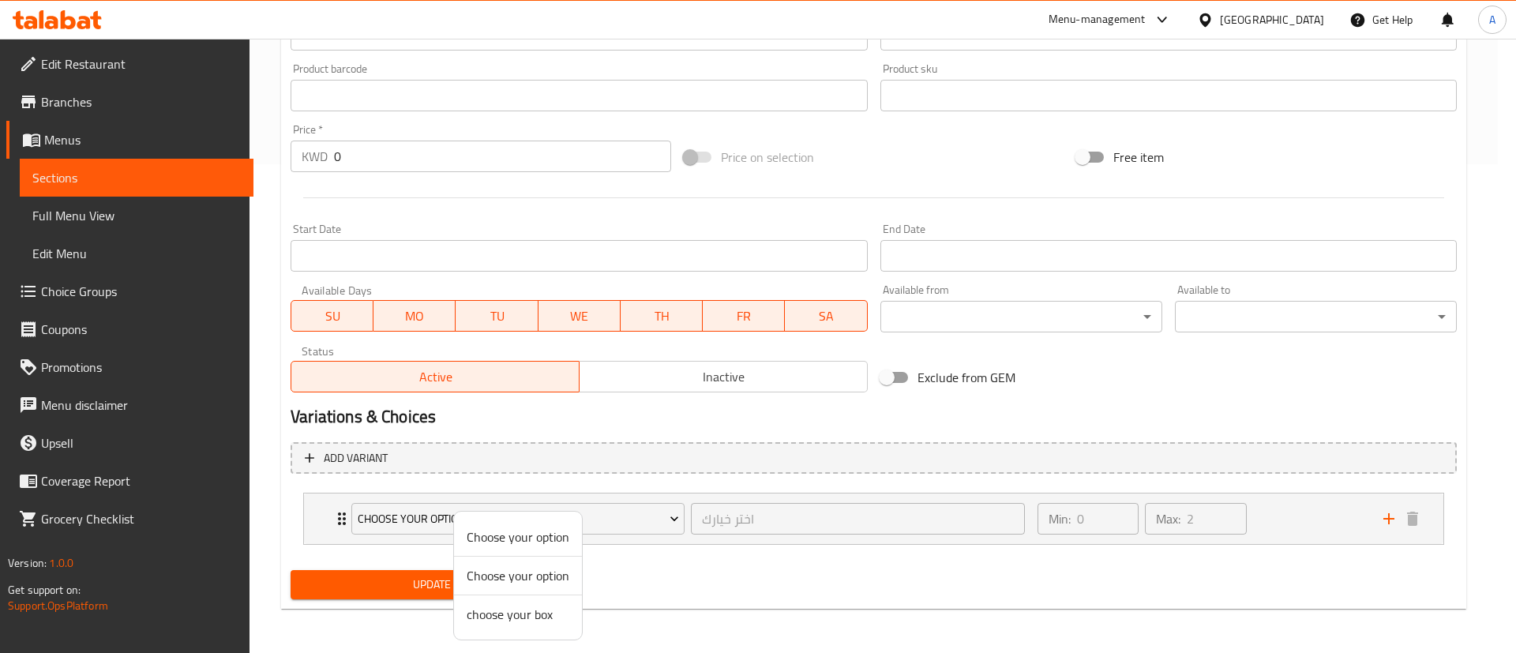
click at [508, 621] on span "choose your box" at bounding box center [518, 614] width 103 height 19
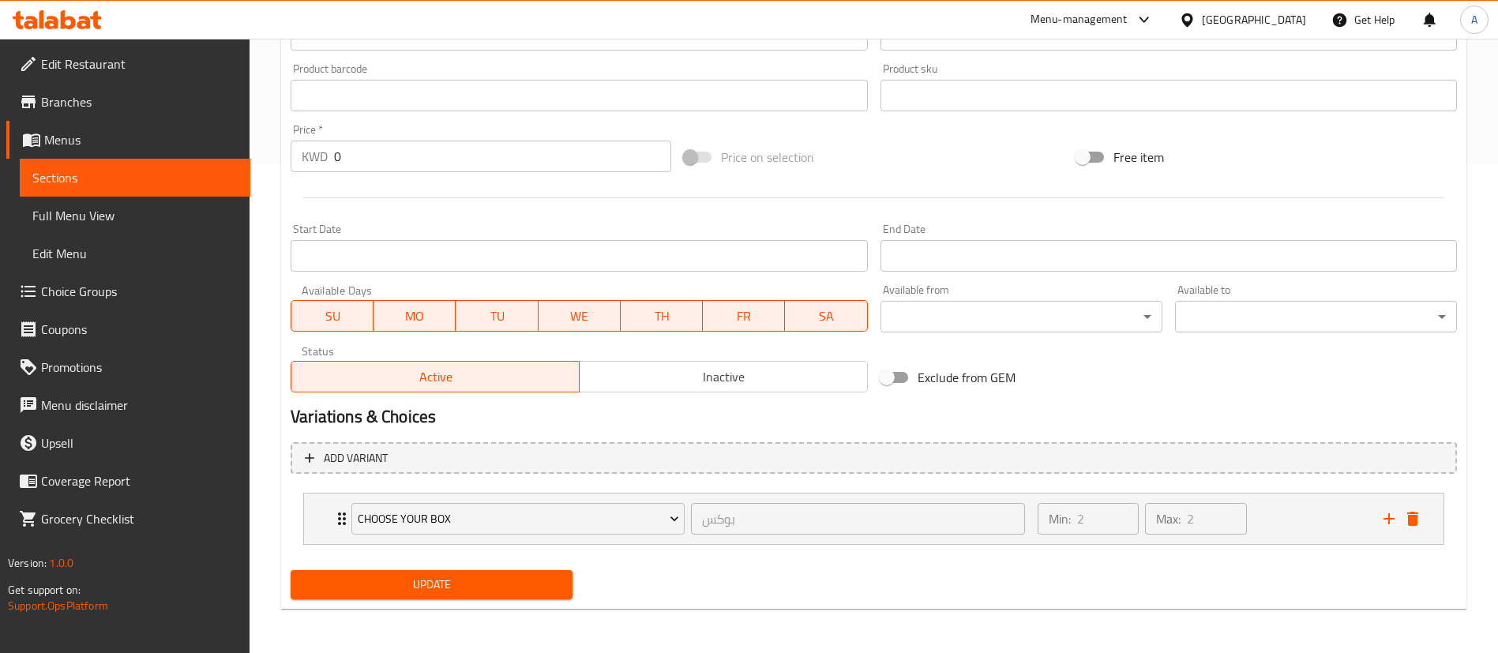
click at [509, 590] on span "Update" at bounding box center [431, 585] width 257 height 20
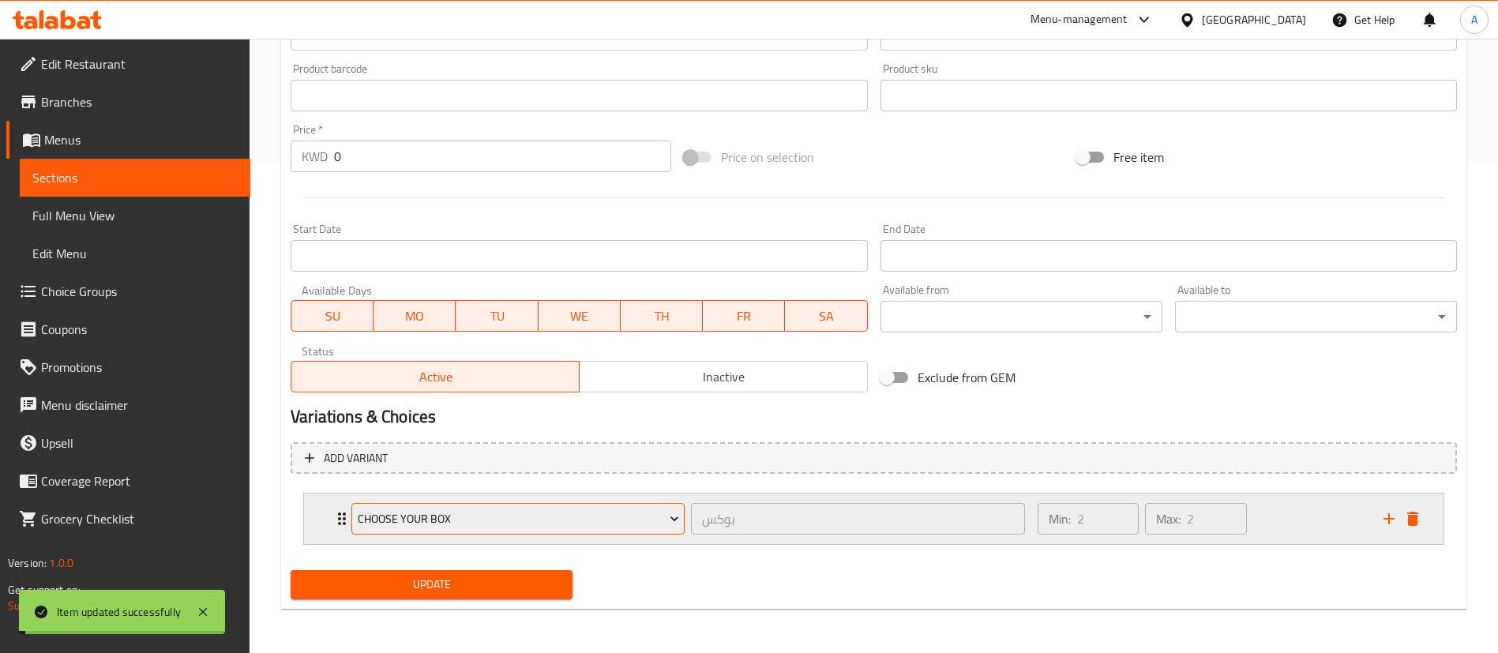
click at [524, 529] on button "choose your box" at bounding box center [517, 519] width 333 height 32
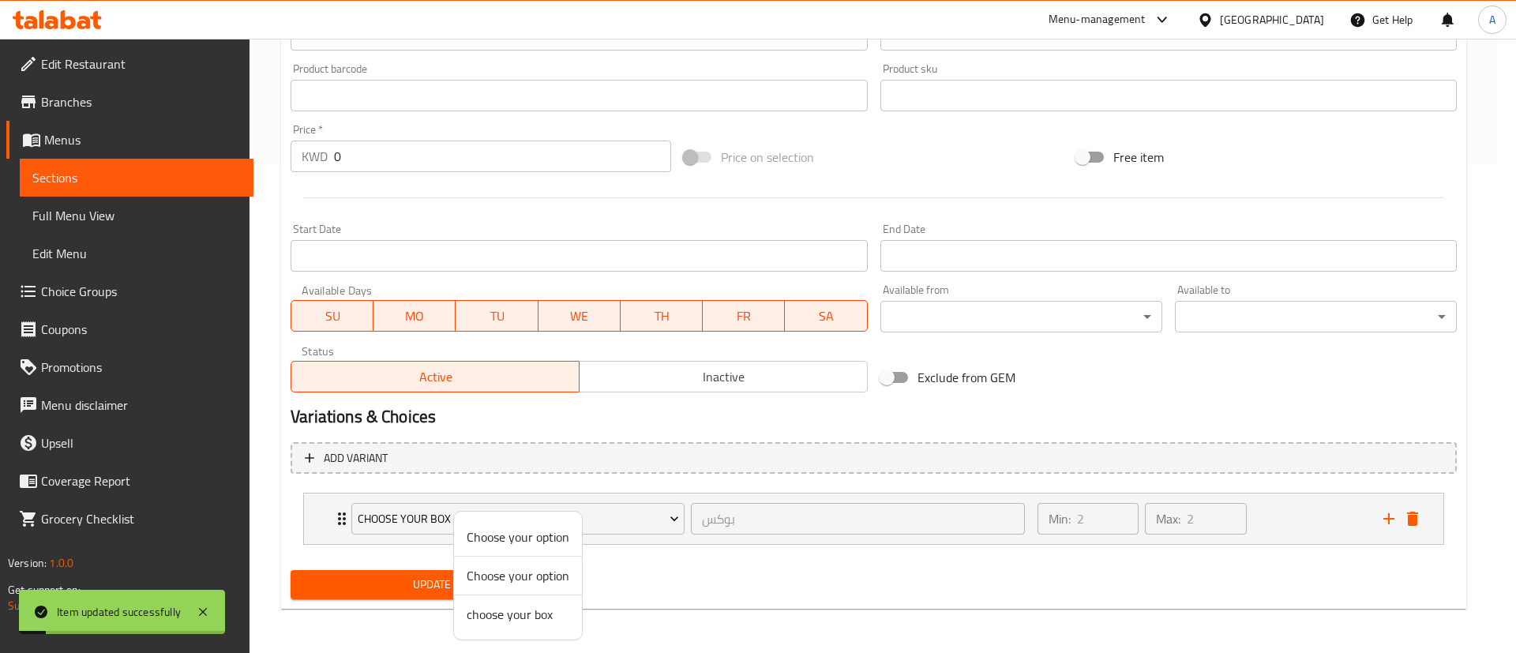
click at [514, 605] on span "choose your box" at bounding box center [518, 614] width 103 height 19
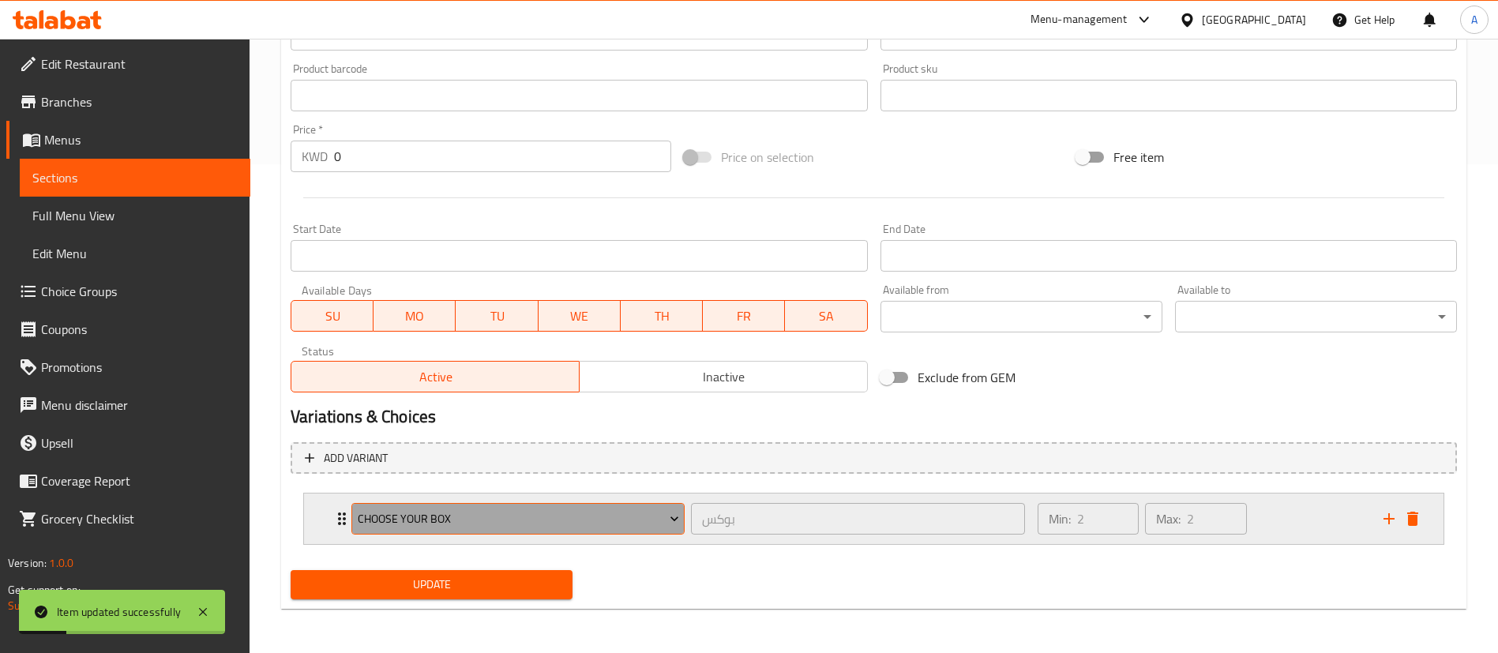
click at [551, 526] on span "choose your box" at bounding box center [518, 519] width 321 height 20
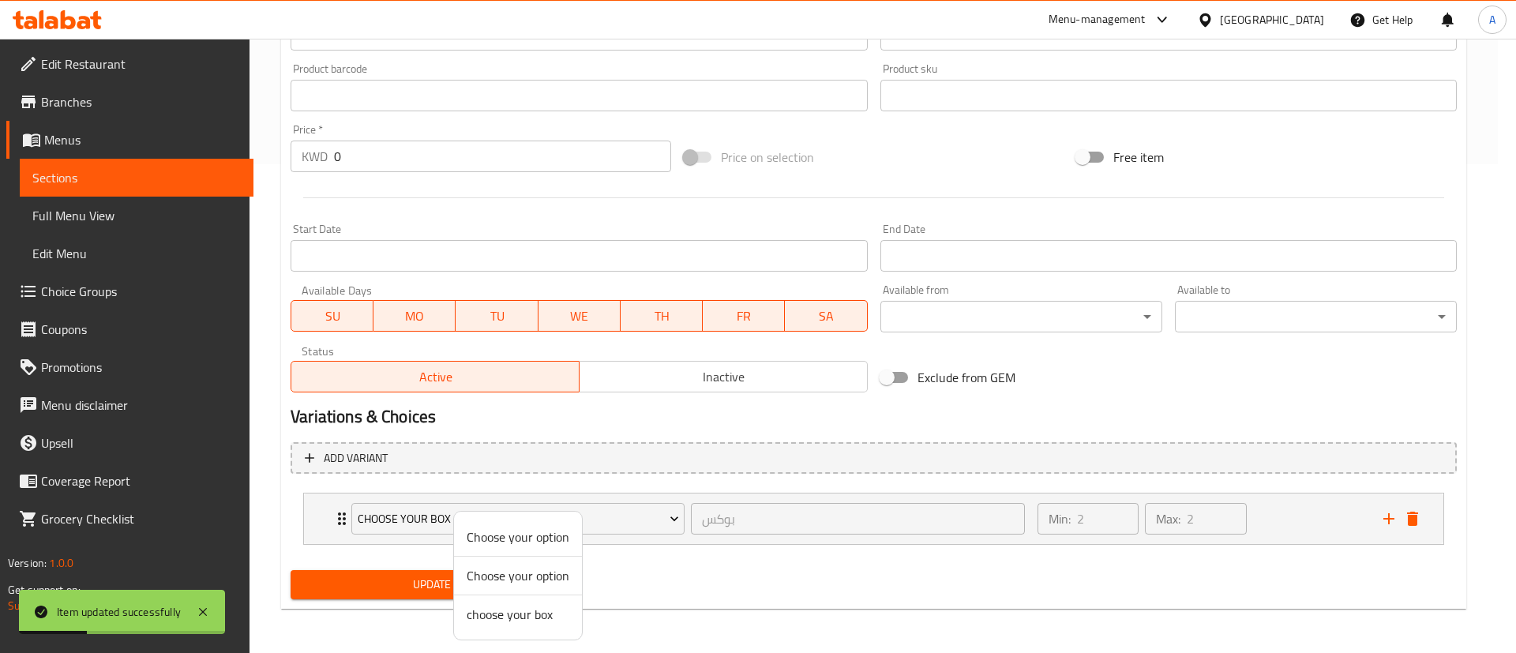
click at [528, 613] on span "choose your box" at bounding box center [518, 614] width 103 height 19
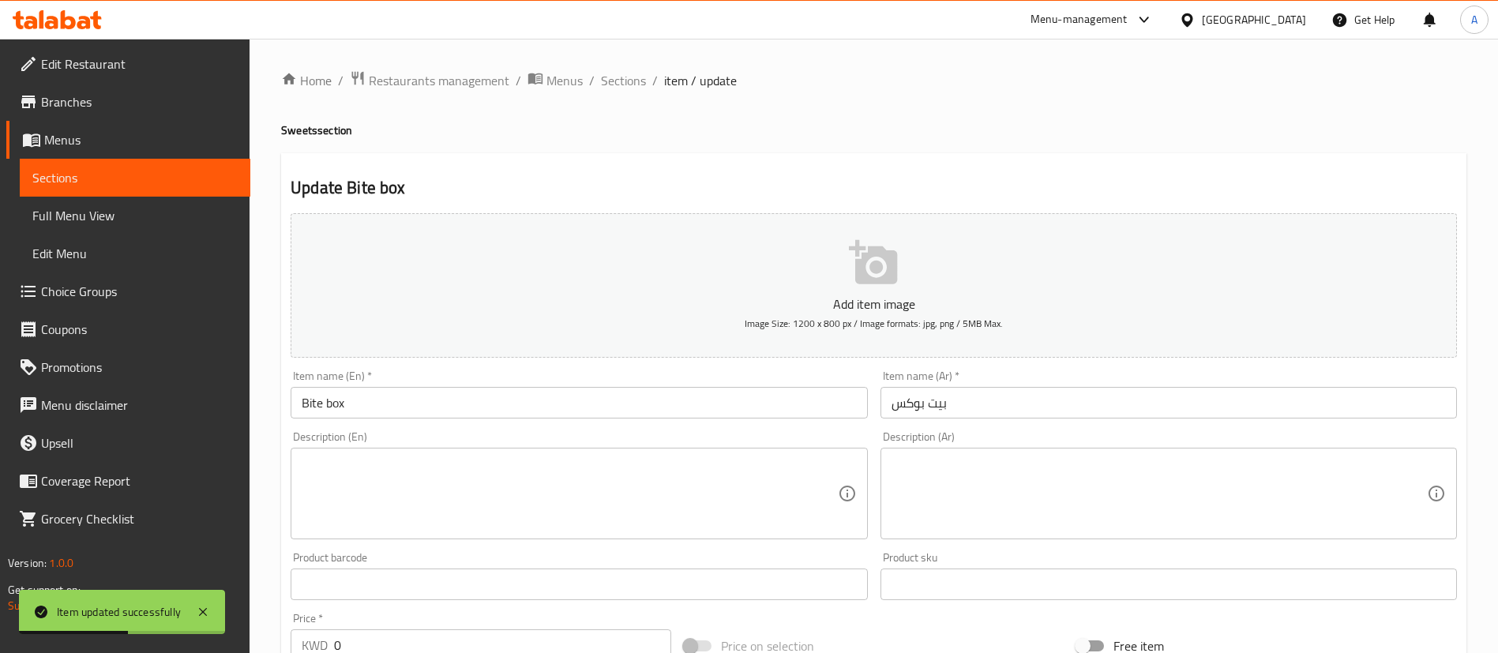
scroll to position [118, 0]
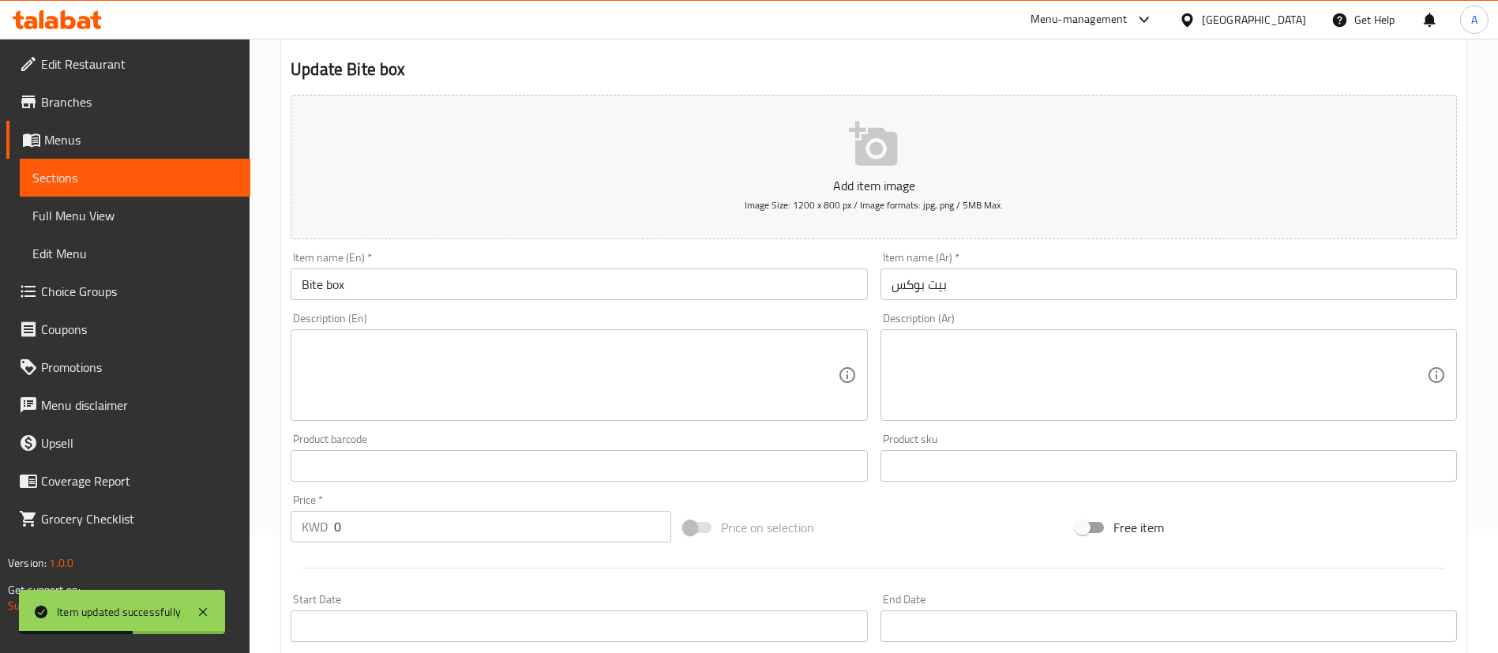
click at [491, 529] on input "0" at bounding box center [502, 527] width 337 height 32
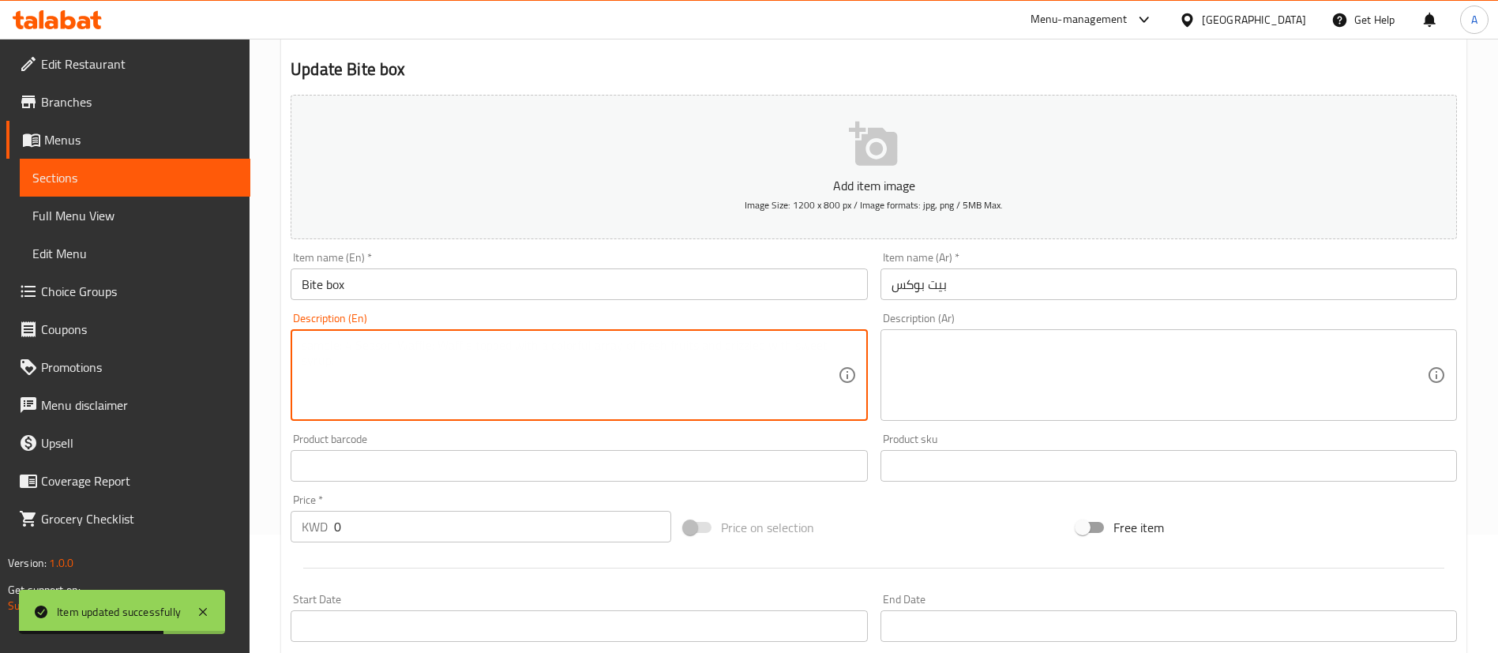
click at [474, 407] on textarea at bounding box center [569, 375] width 535 height 75
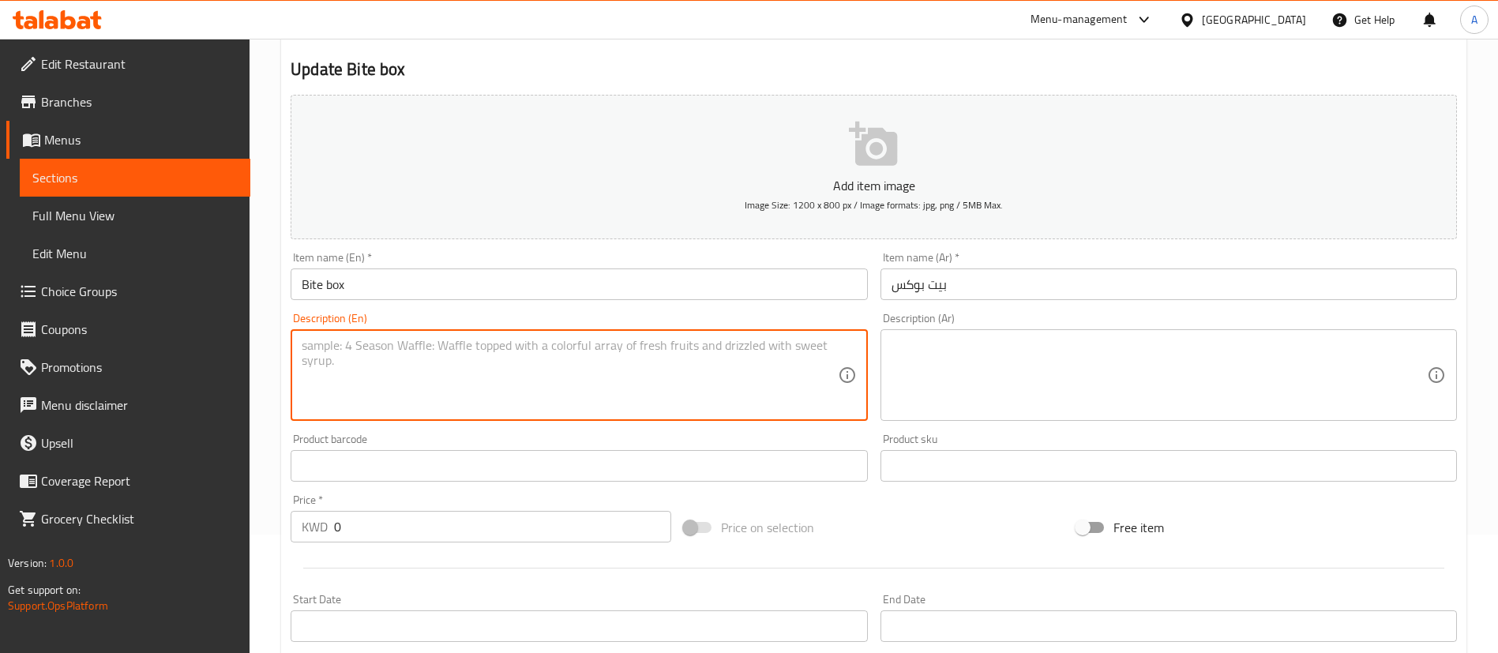
click at [720, 138] on button "Add item image Image Size: 1200 x 800 px / Image formats: jpg, png / 5MB Max." at bounding box center [874, 167] width 1166 height 144
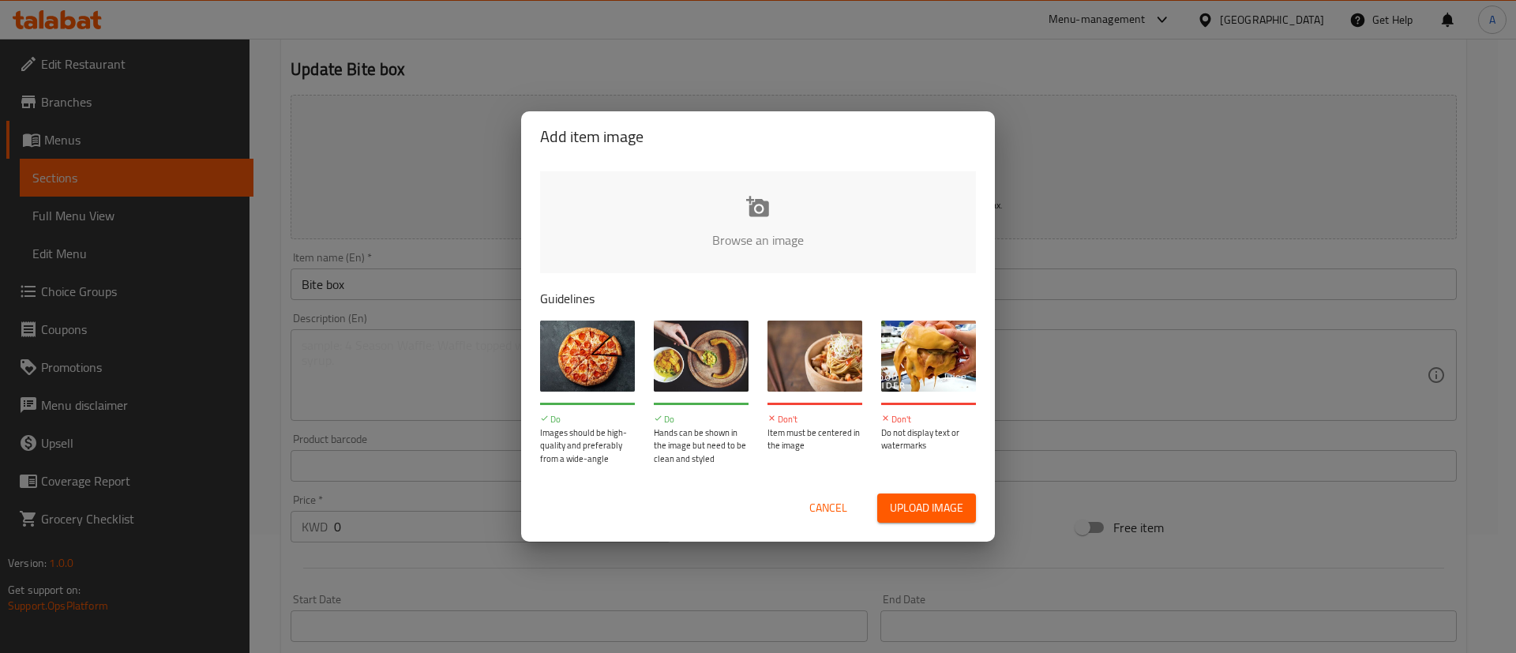
click at [689, 251] on input "file" at bounding box center [1291, 245] width 1503 height 148
type input "C:\fakepath\Bite Box2 (1).jpg"
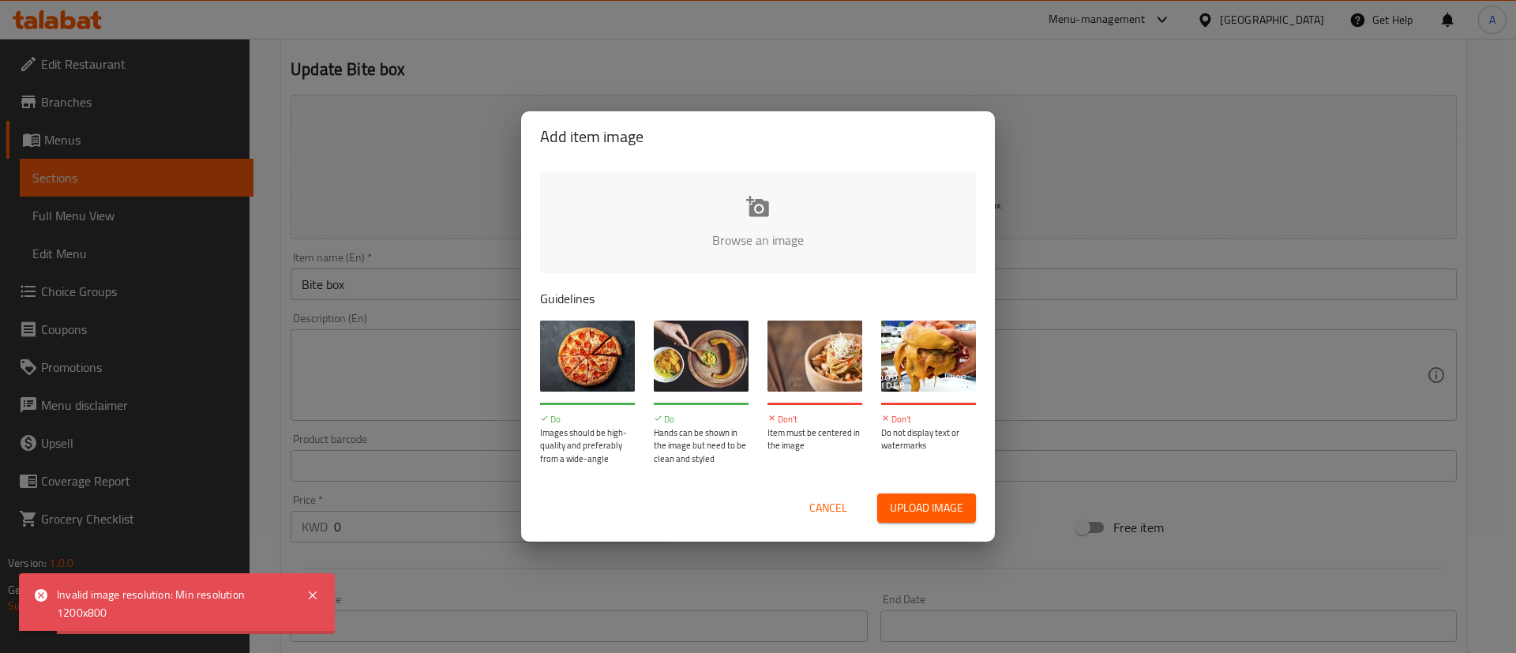
click at [965, 151] on div "Add item image" at bounding box center [758, 136] width 474 height 51
click at [834, 506] on span "Cancel" at bounding box center [828, 508] width 38 height 20
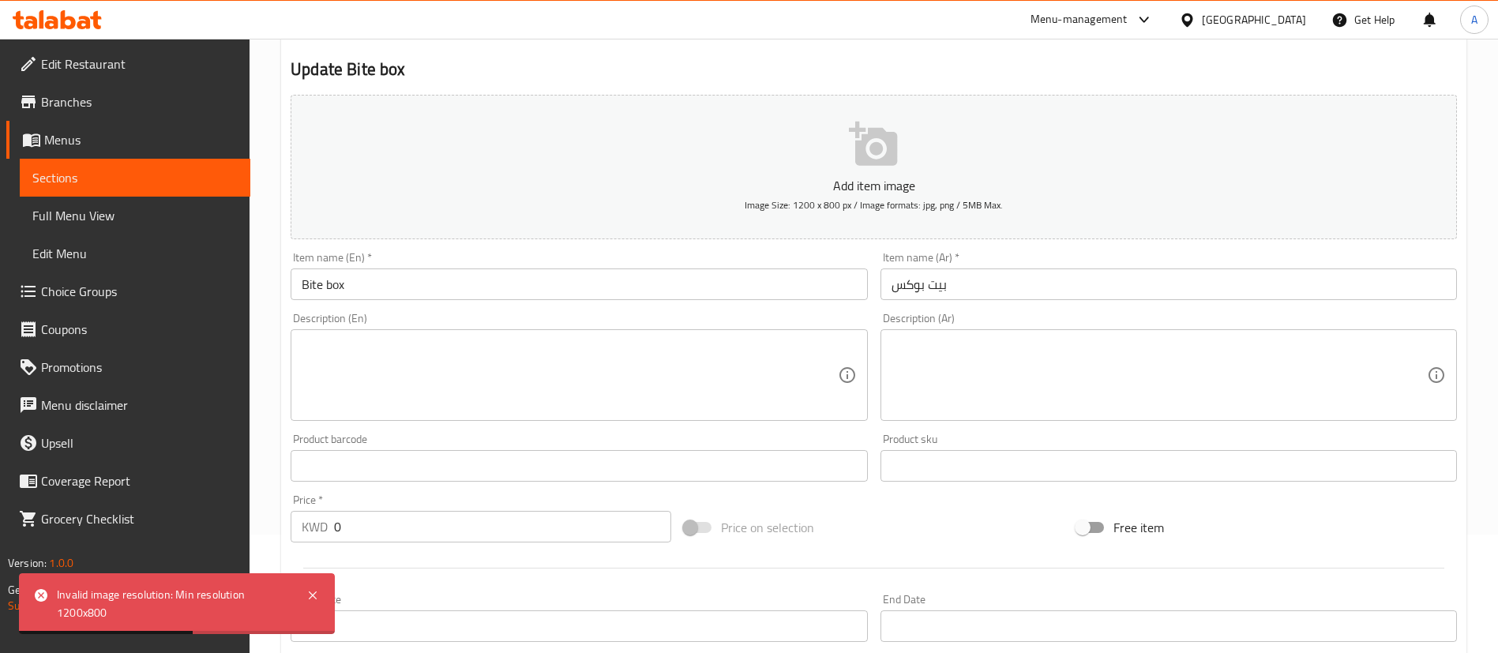
scroll to position [0, 0]
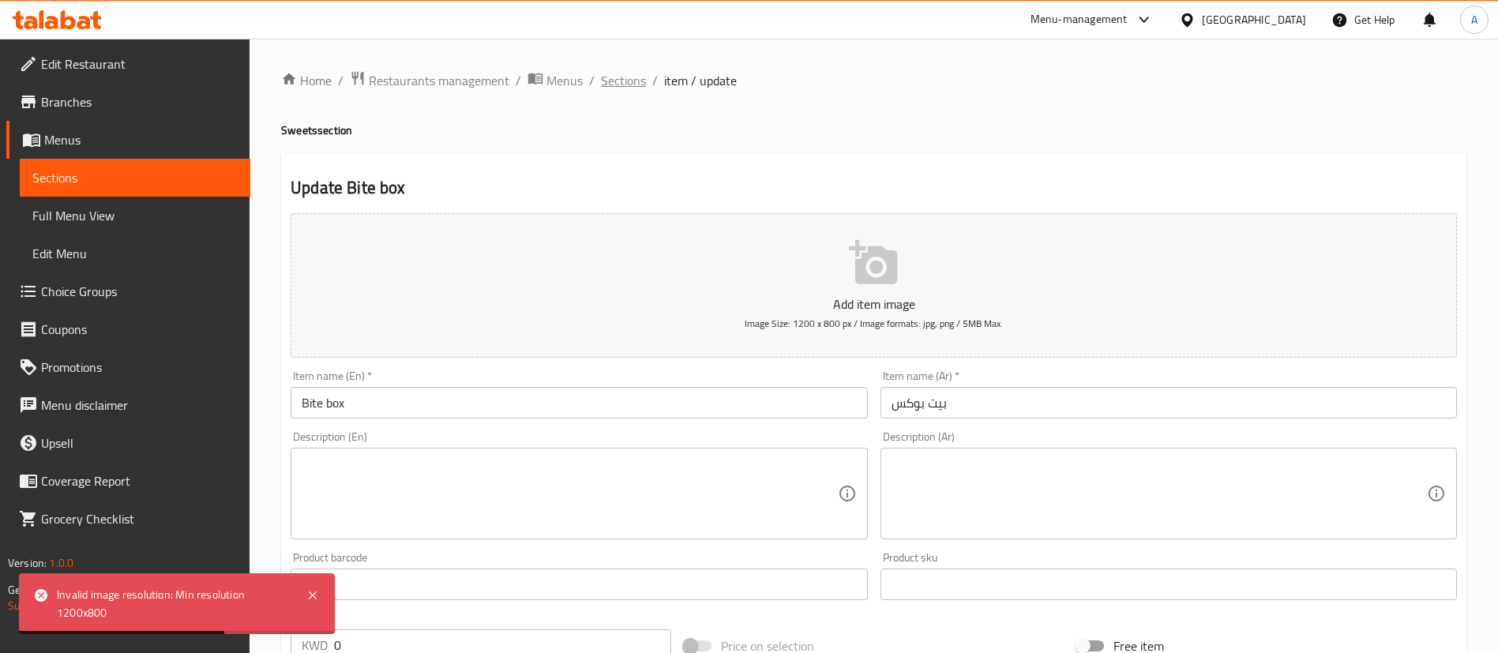
click at [630, 83] on span "Sections" at bounding box center [623, 80] width 45 height 19
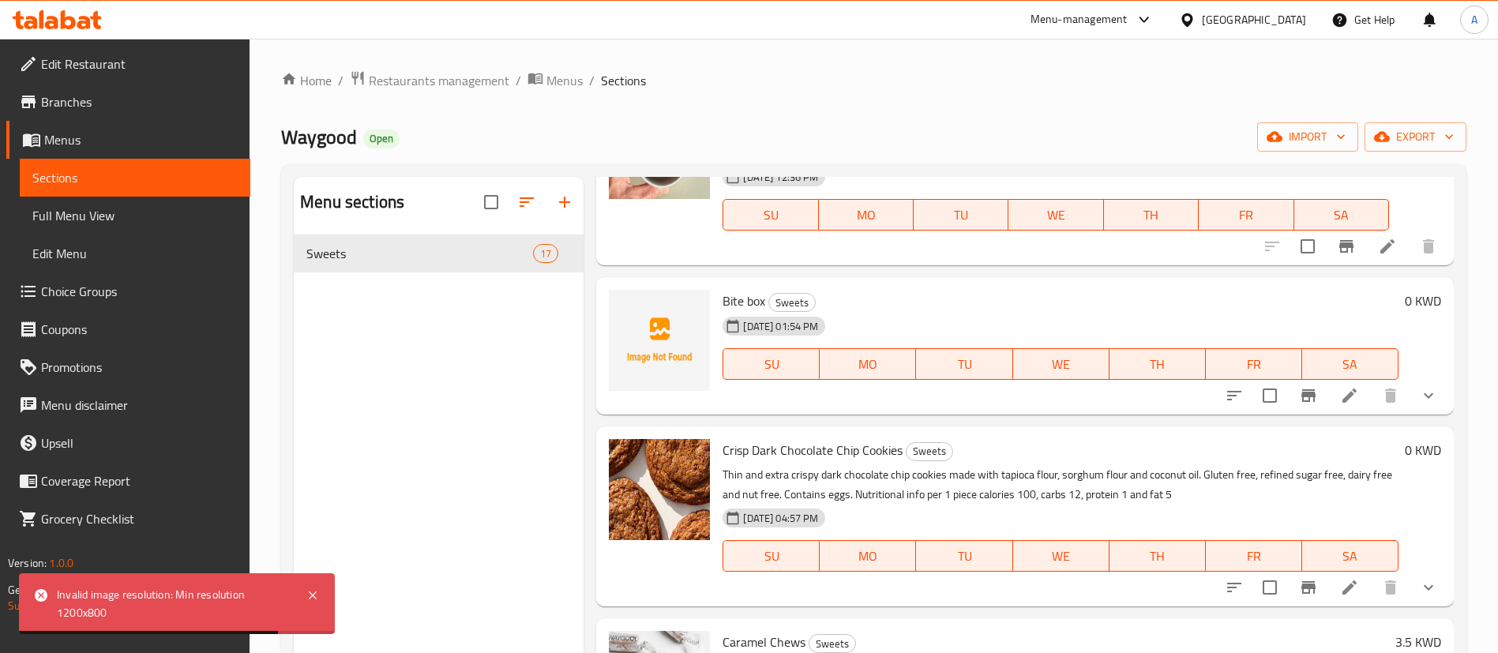
scroll to position [474, 0]
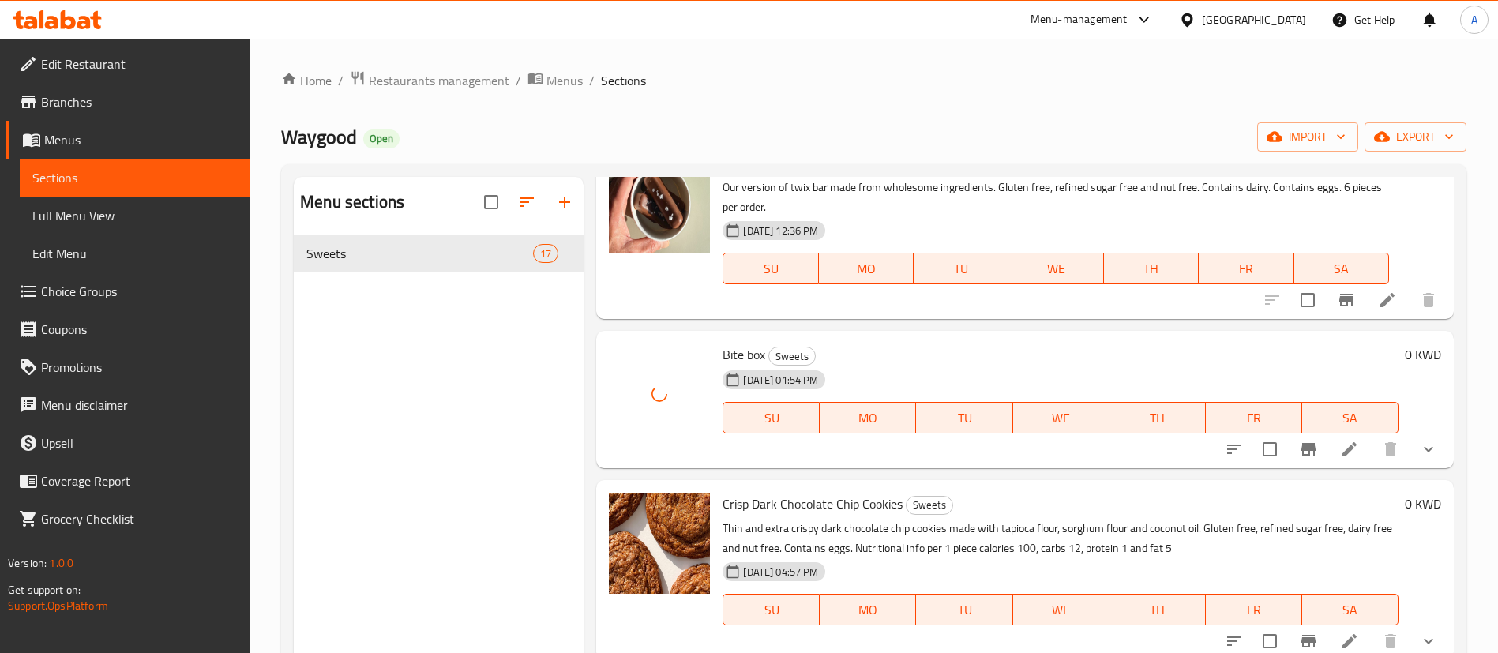
click at [893, 365] on div "17-09-2025 01:54 PM SU MO TU WE TH FR SA" at bounding box center [1060, 406] width 689 height 85
